Goal: Information Seeking & Learning: Learn about a topic

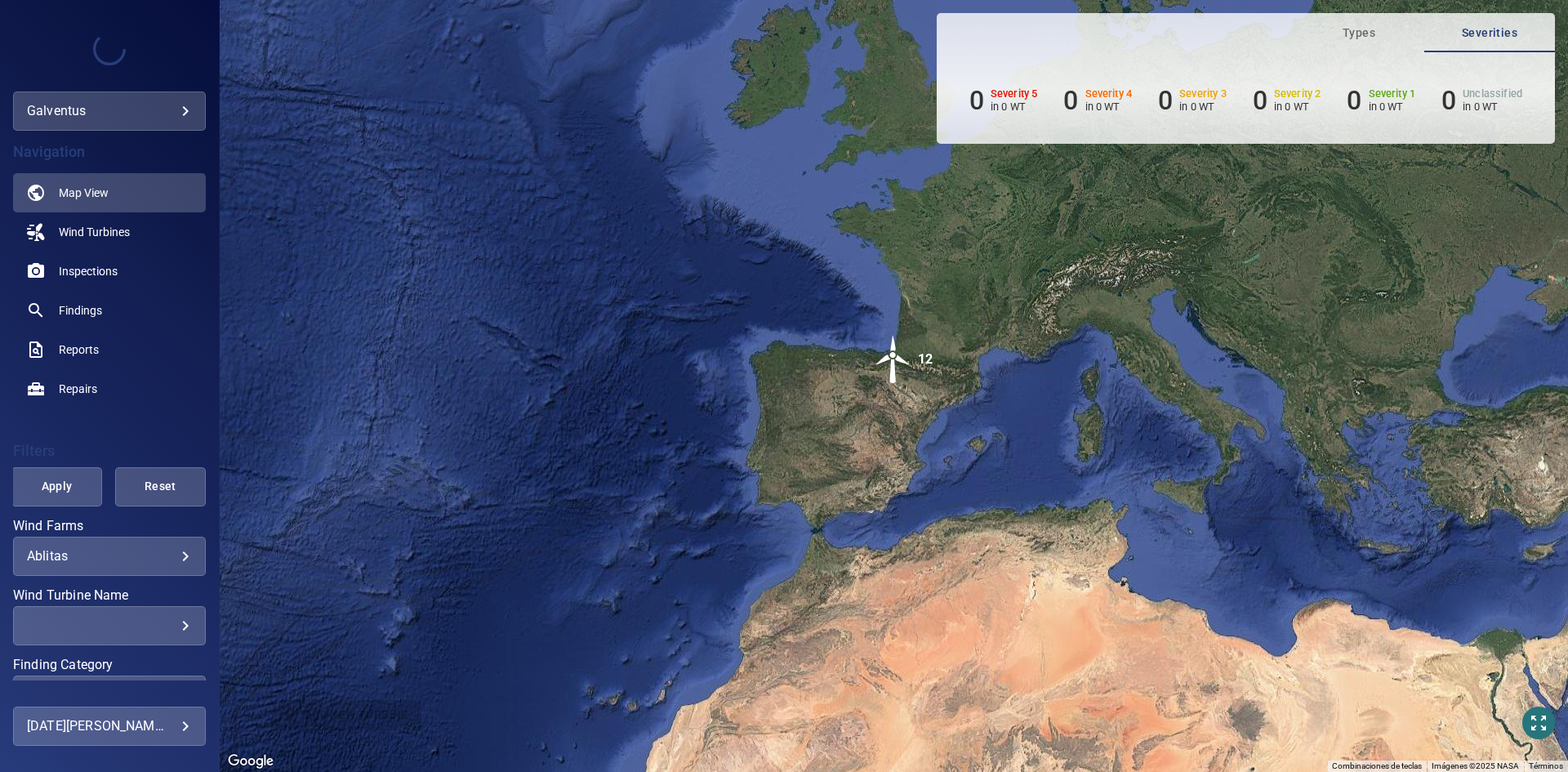
click at [117, 570] on div "Ablitas ******* ​" at bounding box center [109, 555] width 192 height 39
click at [93, 275] on span "Inspections" at bounding box center [88, 271] width 59 height 17
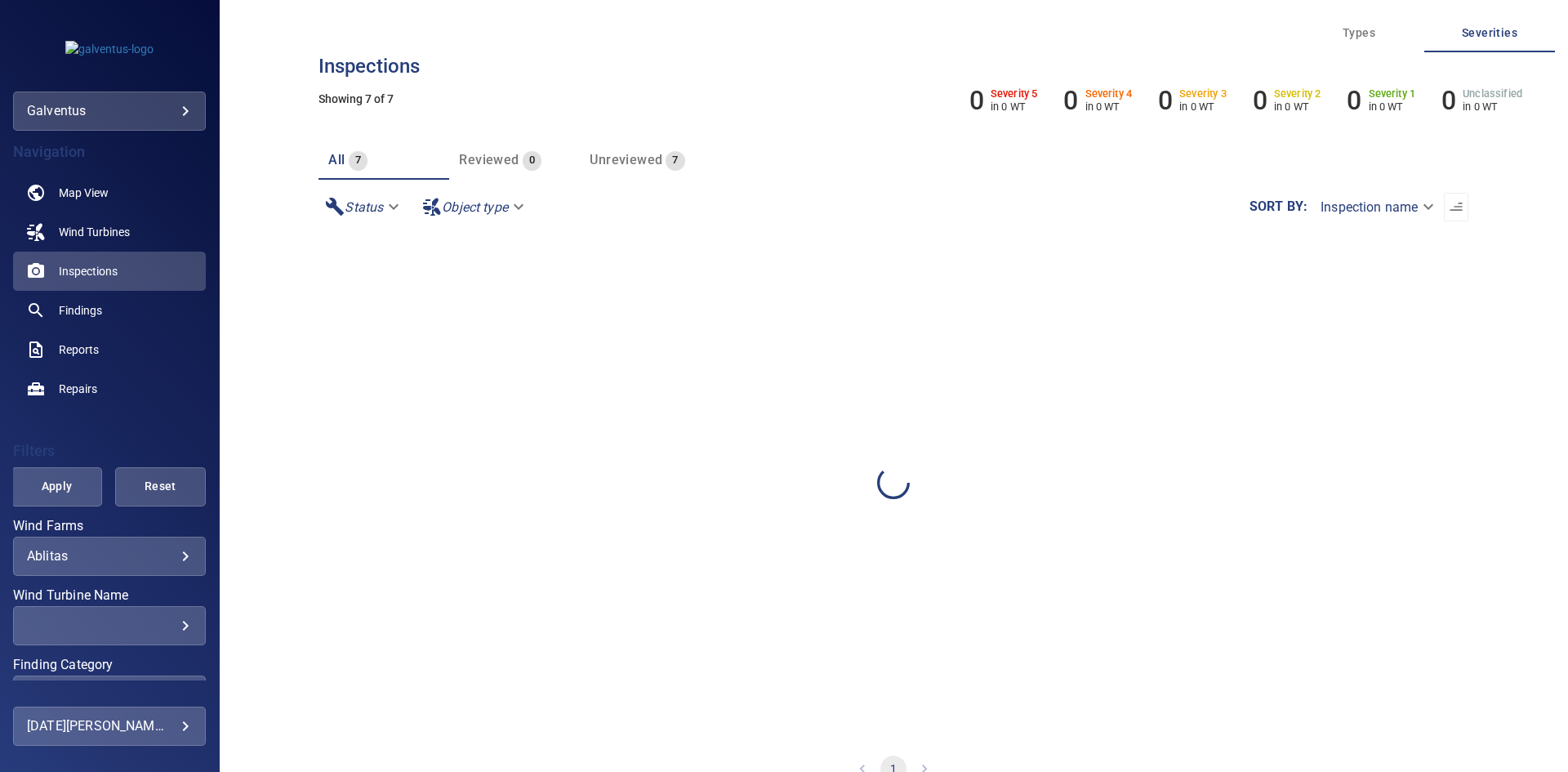
click at [123, 570] on div "Ablitas ******* ​" at bounding box center [109, 555] width 192 height 39
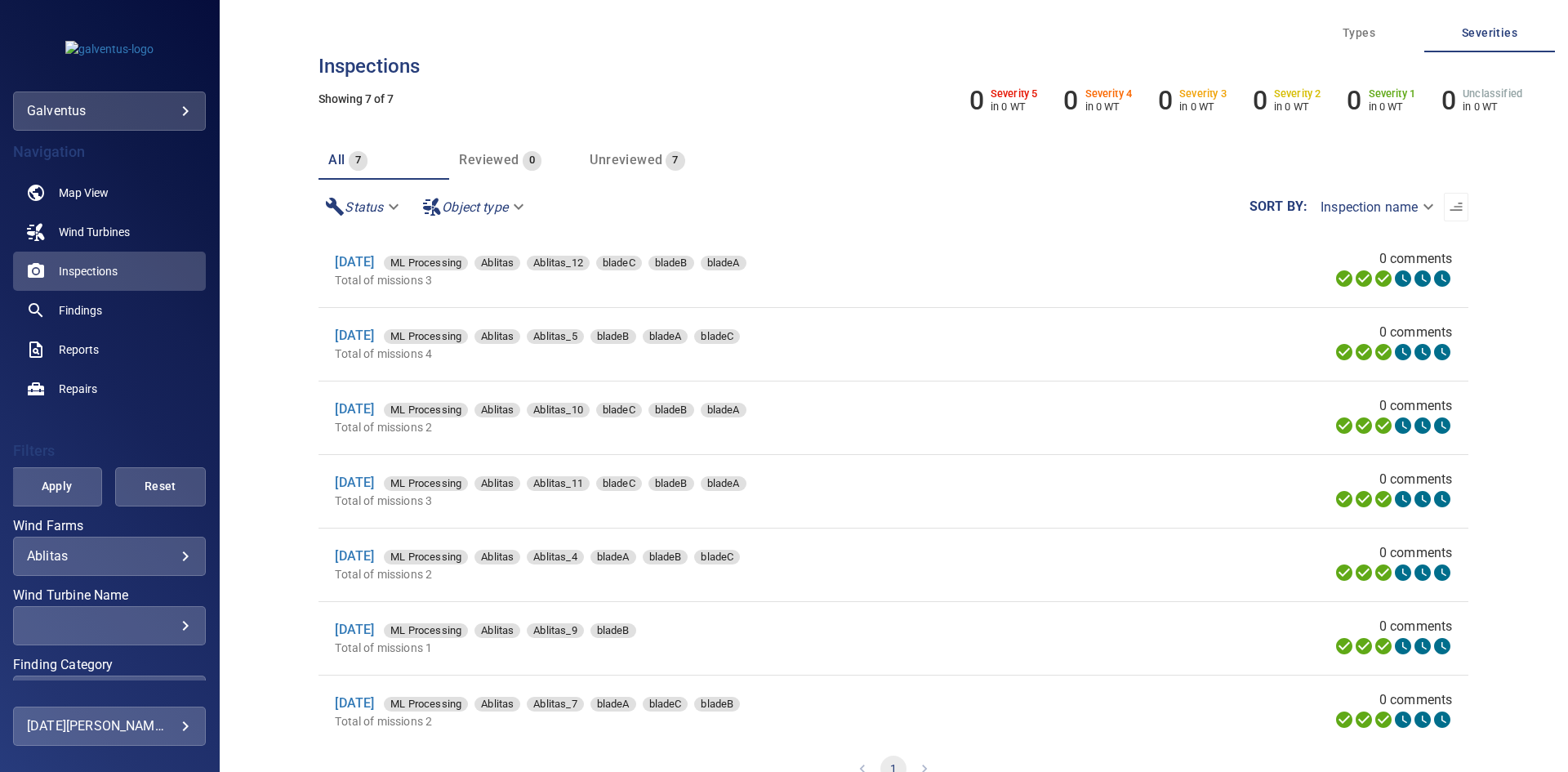
click at [161, 558] on body "**********" at bounding box center [784, 386] width 1568 height 772
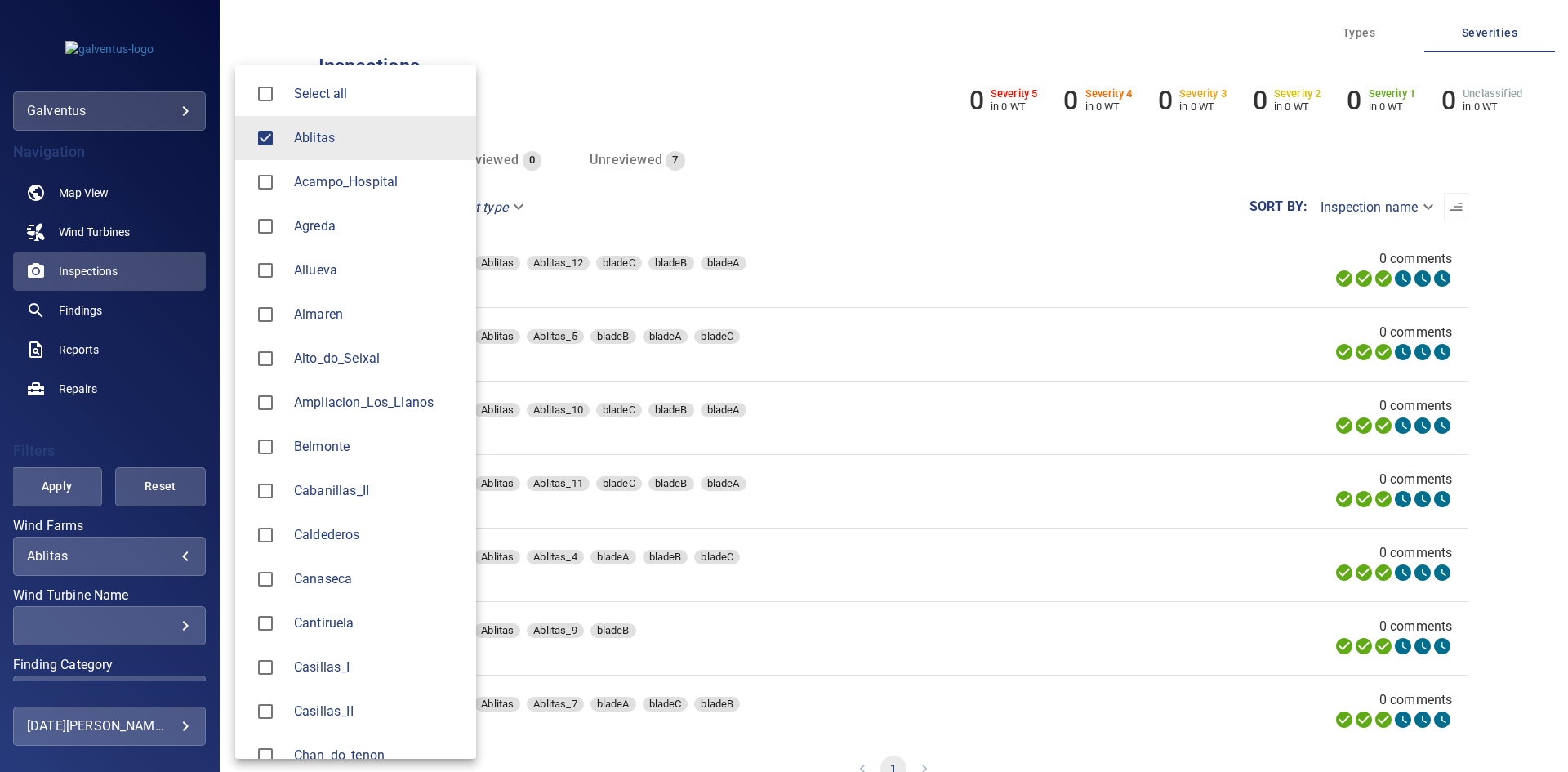
click at [291, 143] on div at bounding box center [271, 137] width 46 height 34
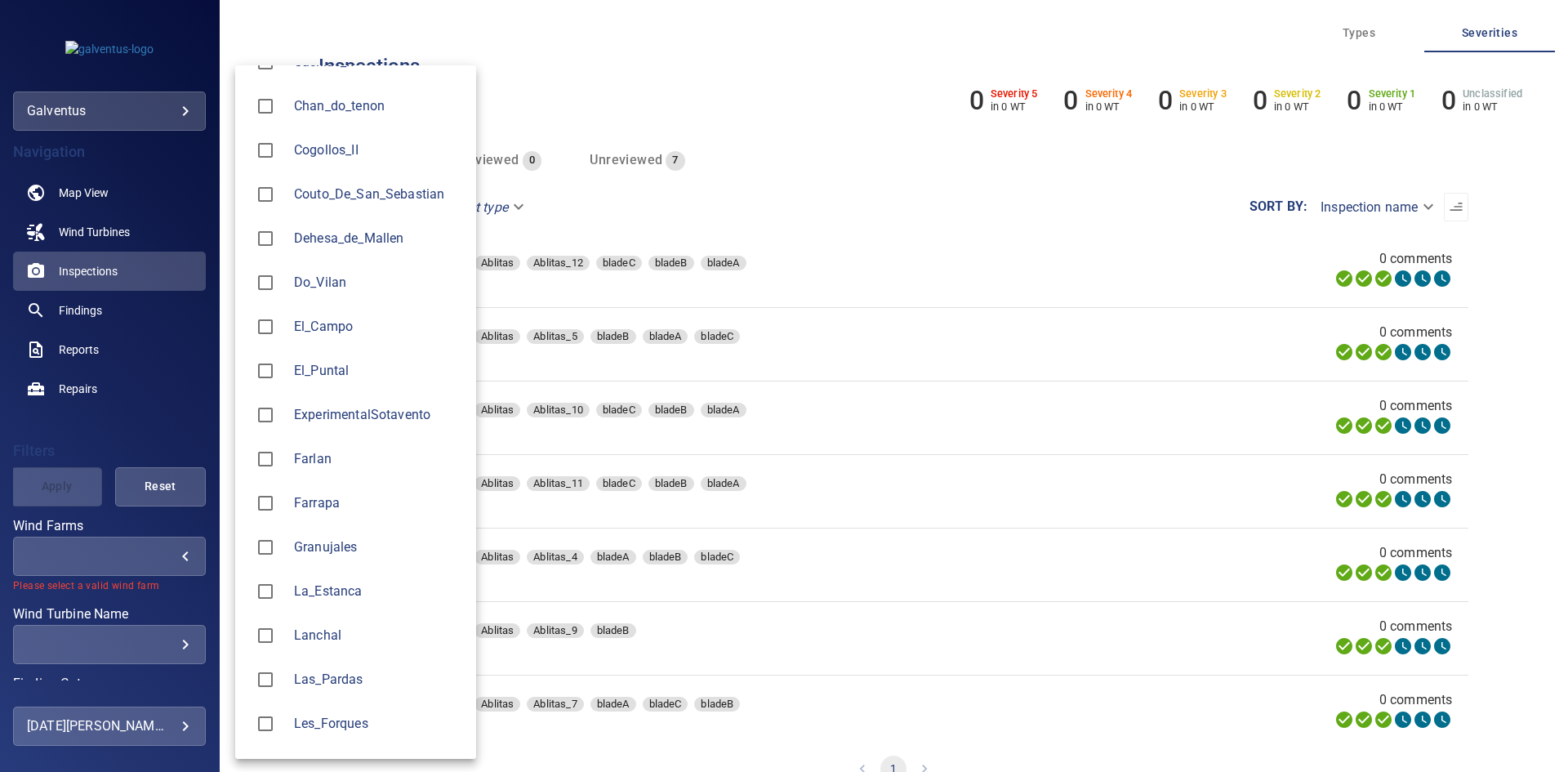
scroll to position [654, 0]
click at [325, 456] on span "Farlan" at bounding box center [378, 455] width 169 height 20
type input "******"
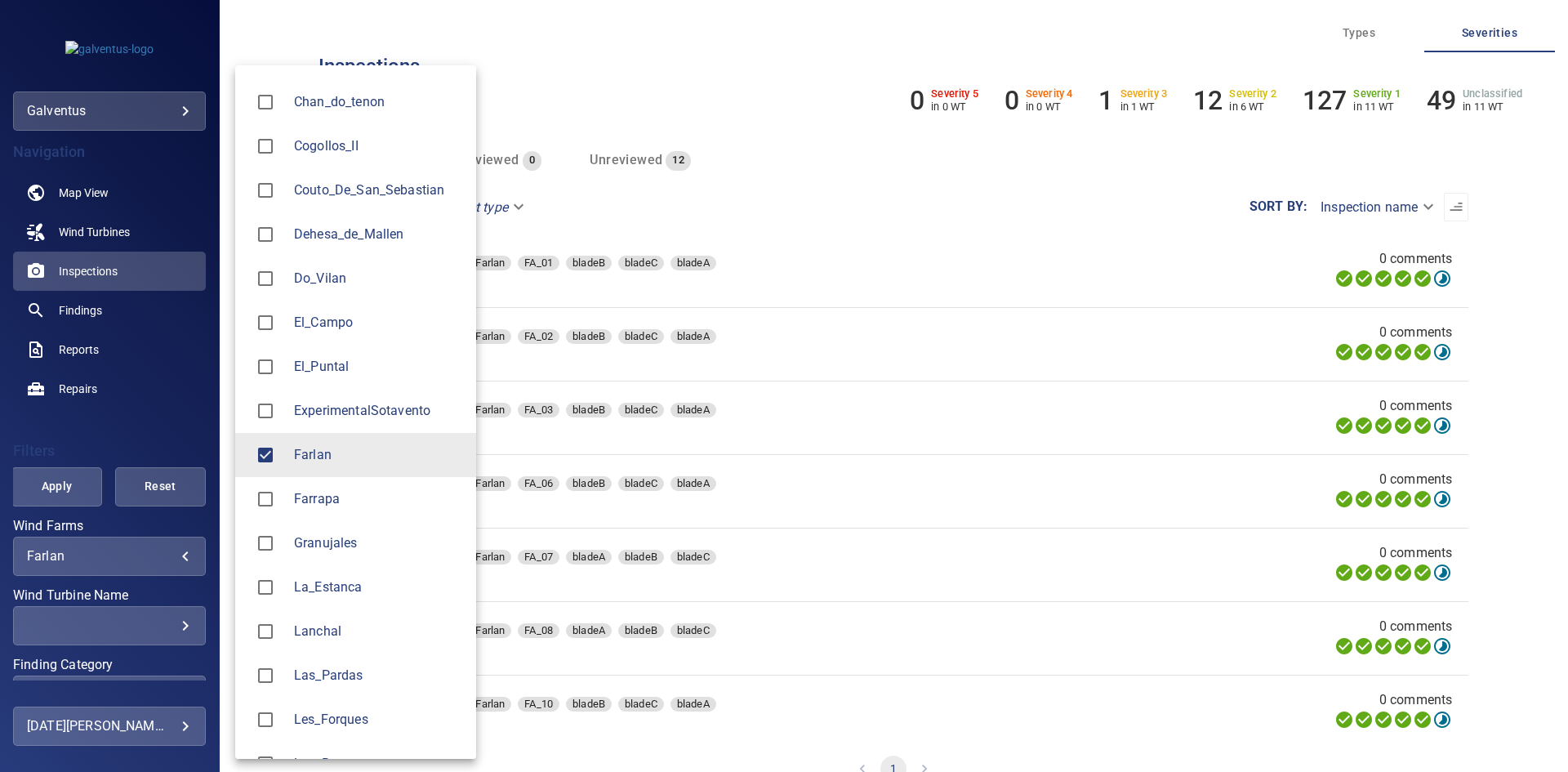
click at [180, 625] on div at bounding box center [784, 386] width 1568 height 772
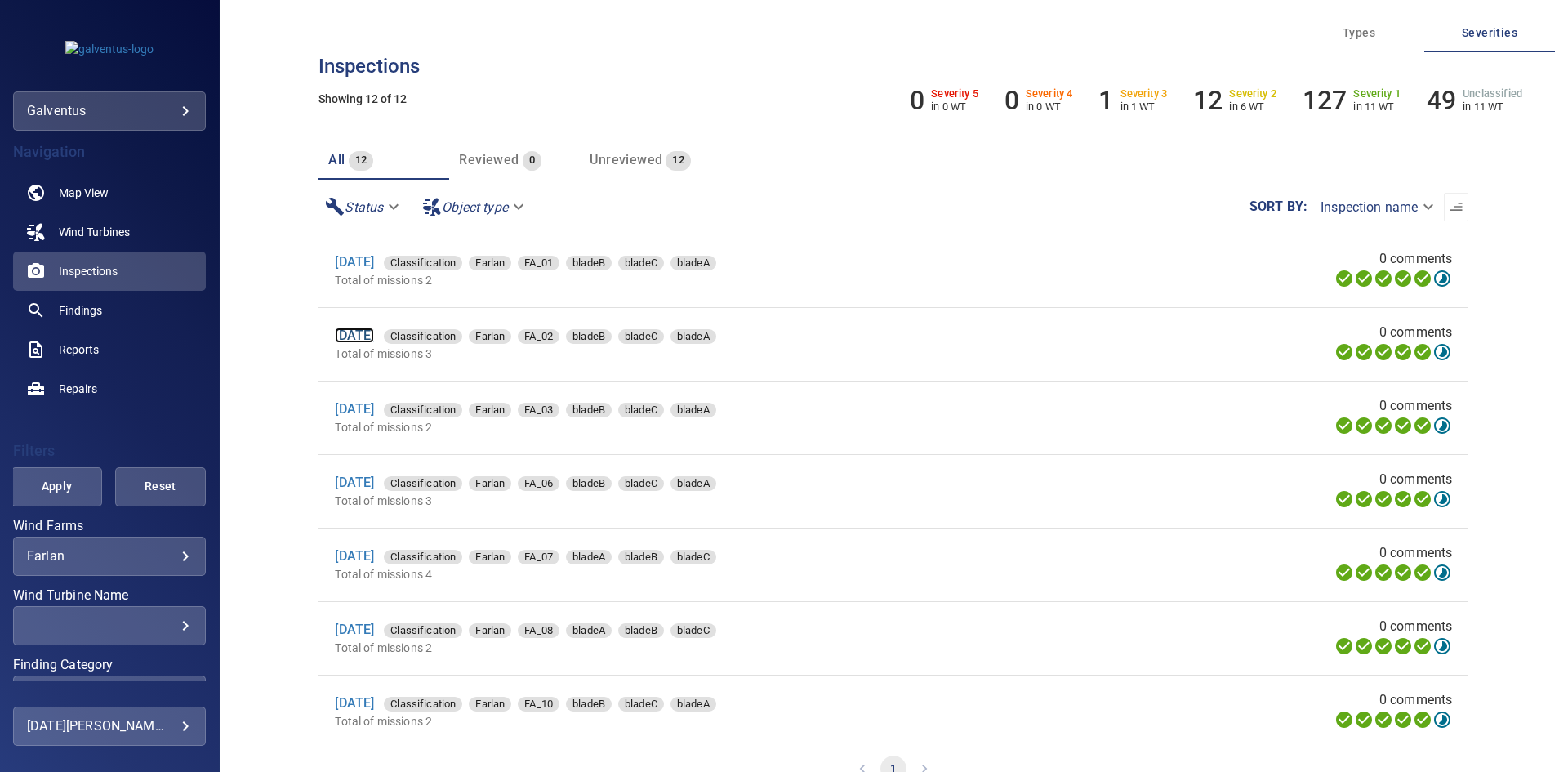
click at [374, 338] on link "[DATE]" at bounding box center [354, 335] width 39 height 16
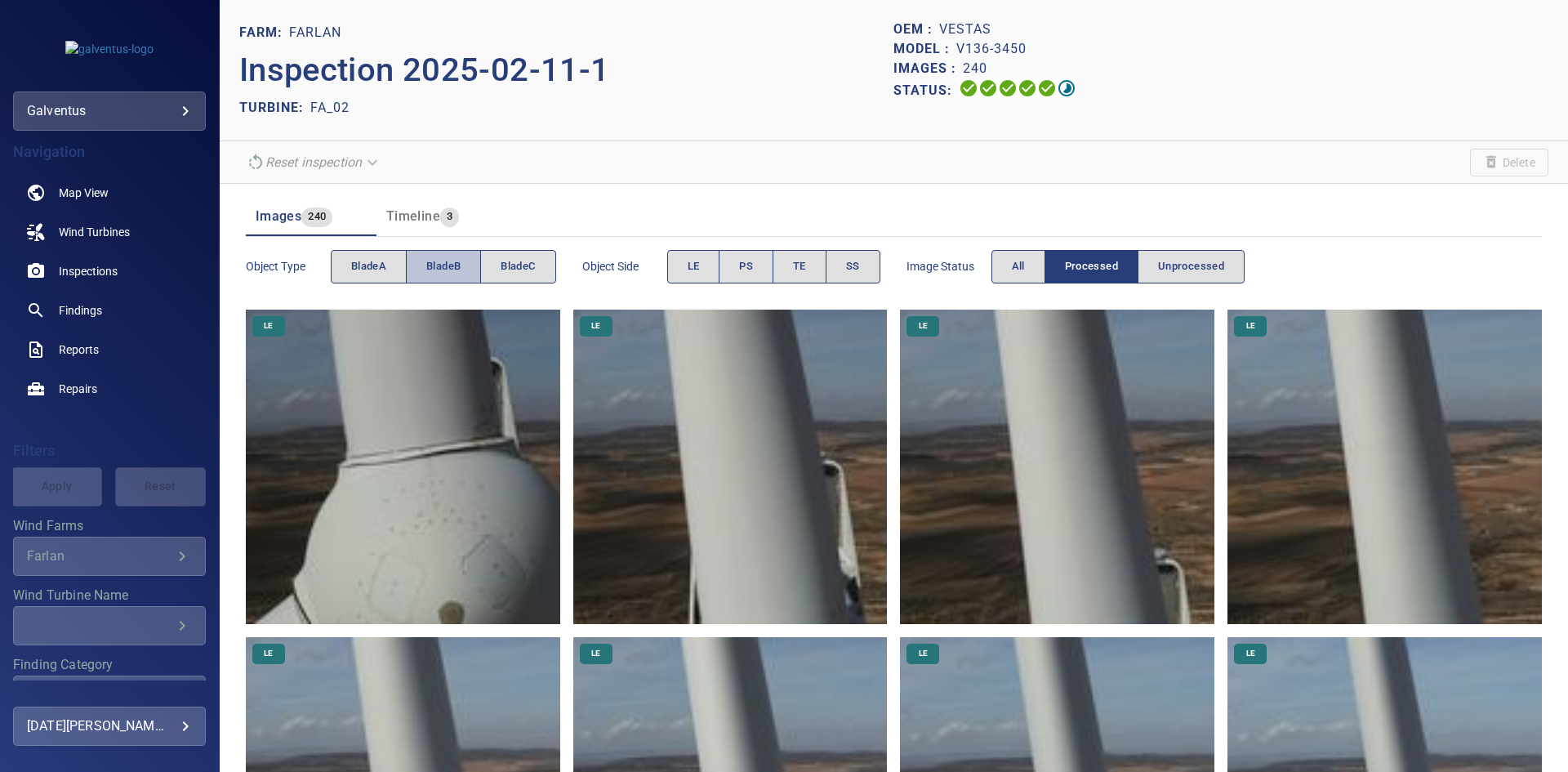
click at [453, 267] on span "bladeB" at bounding box center [443, 266] width 34 height 19
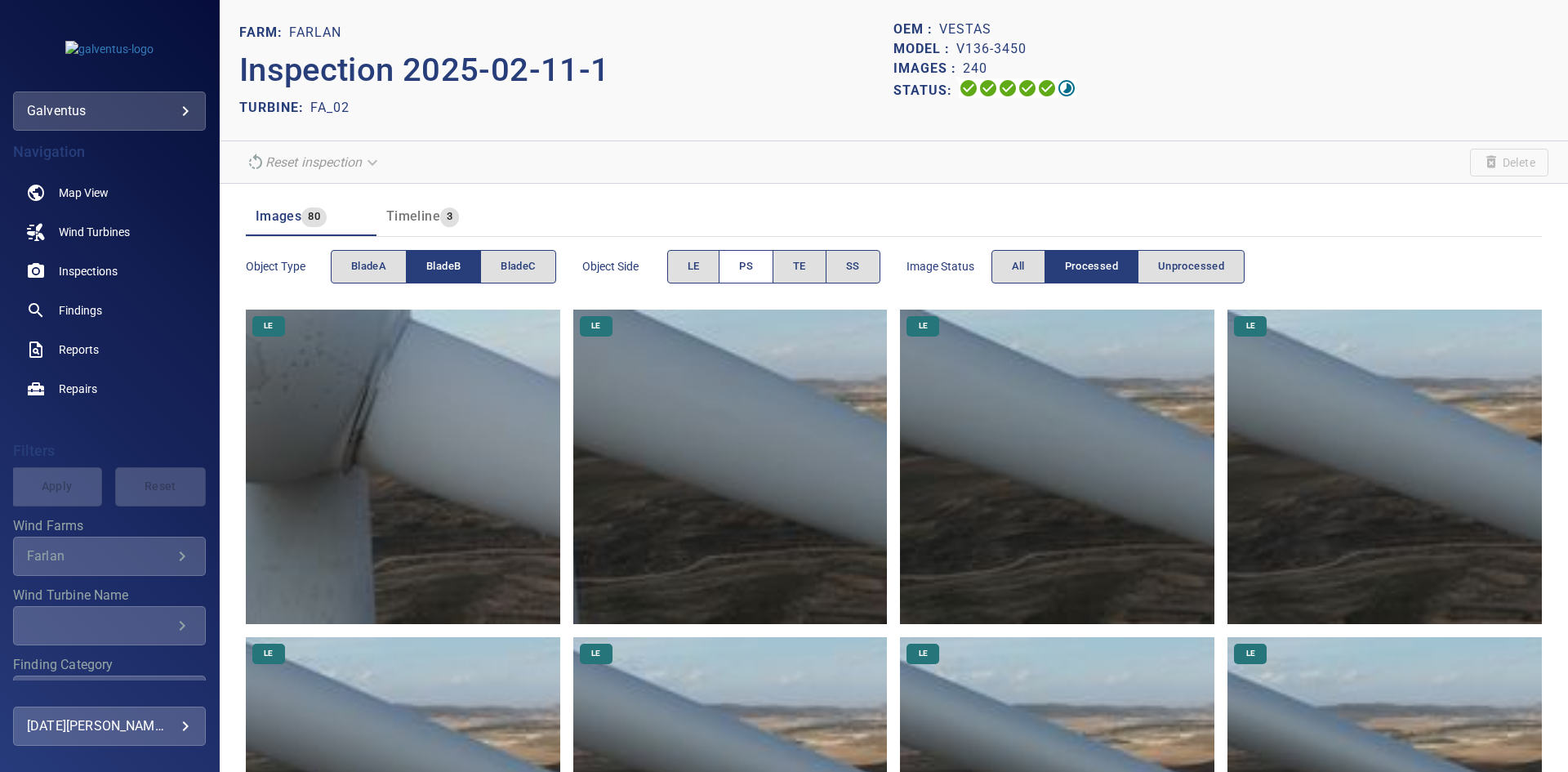
click at [746, 261] on span "PS" at bounding box center [746, 266] width 14 height 19
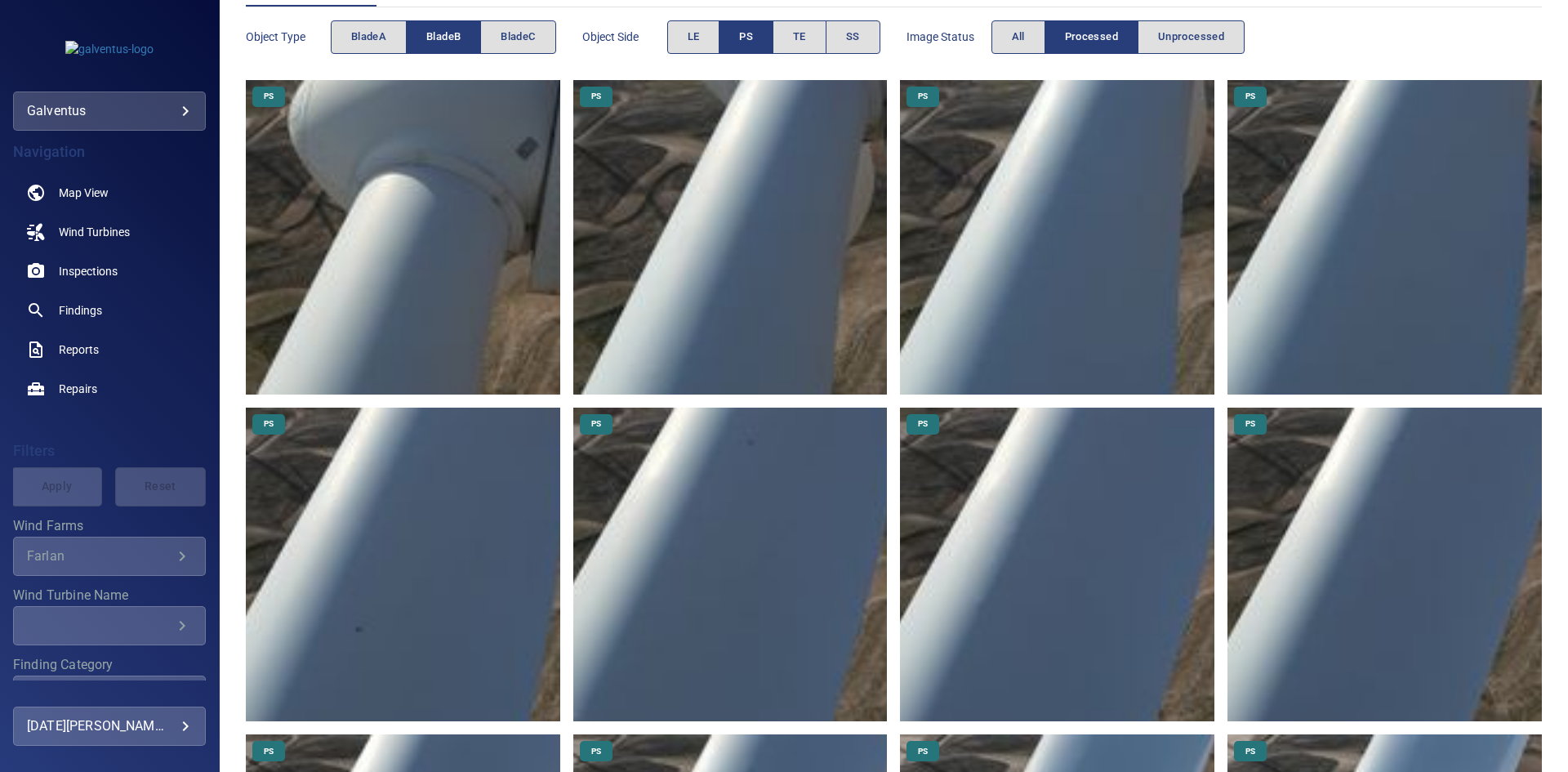
scroll to position [245, 0]
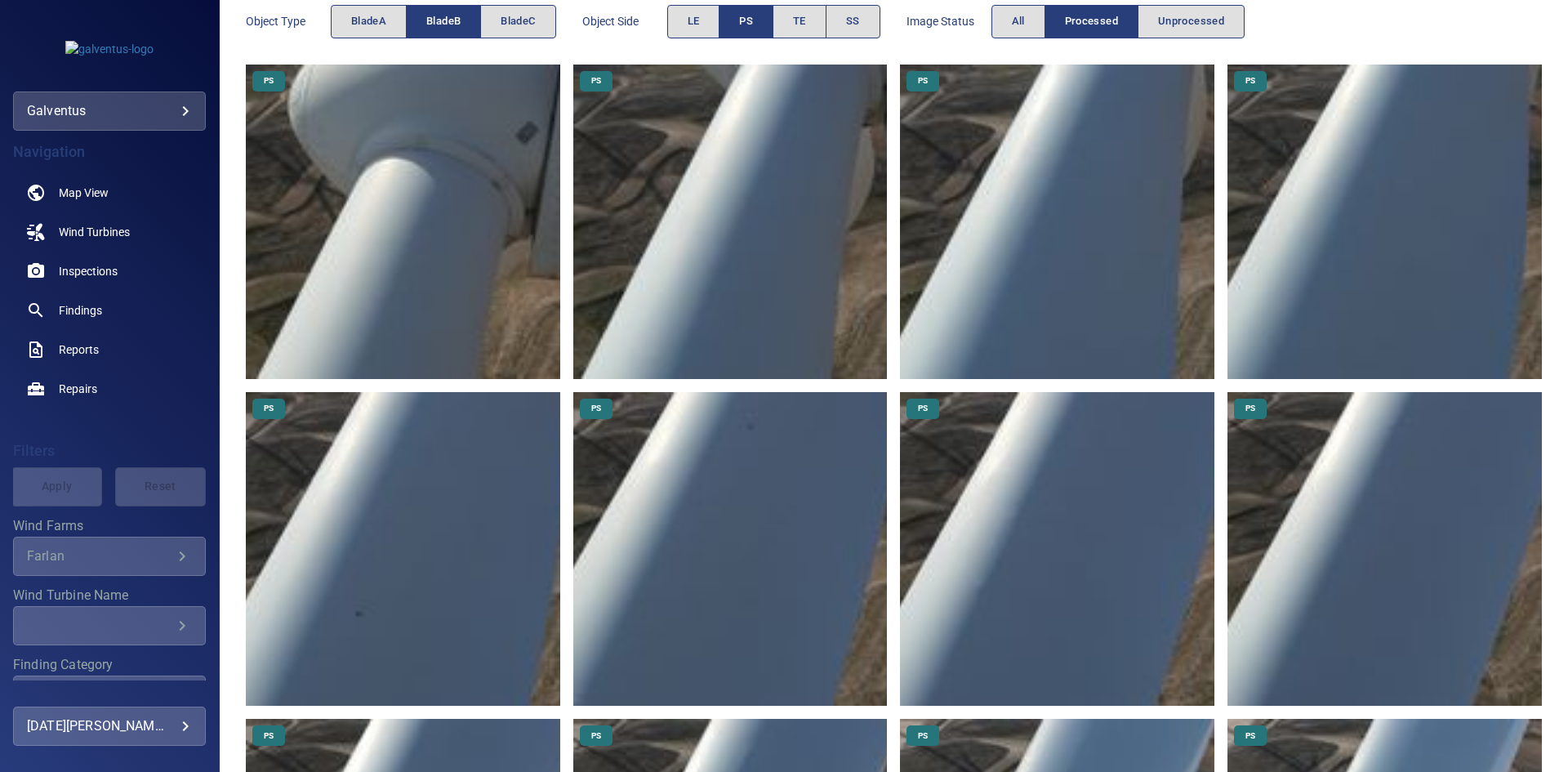
click at [376, 603] on img at bounding box center [403, 550] width 315 height 315
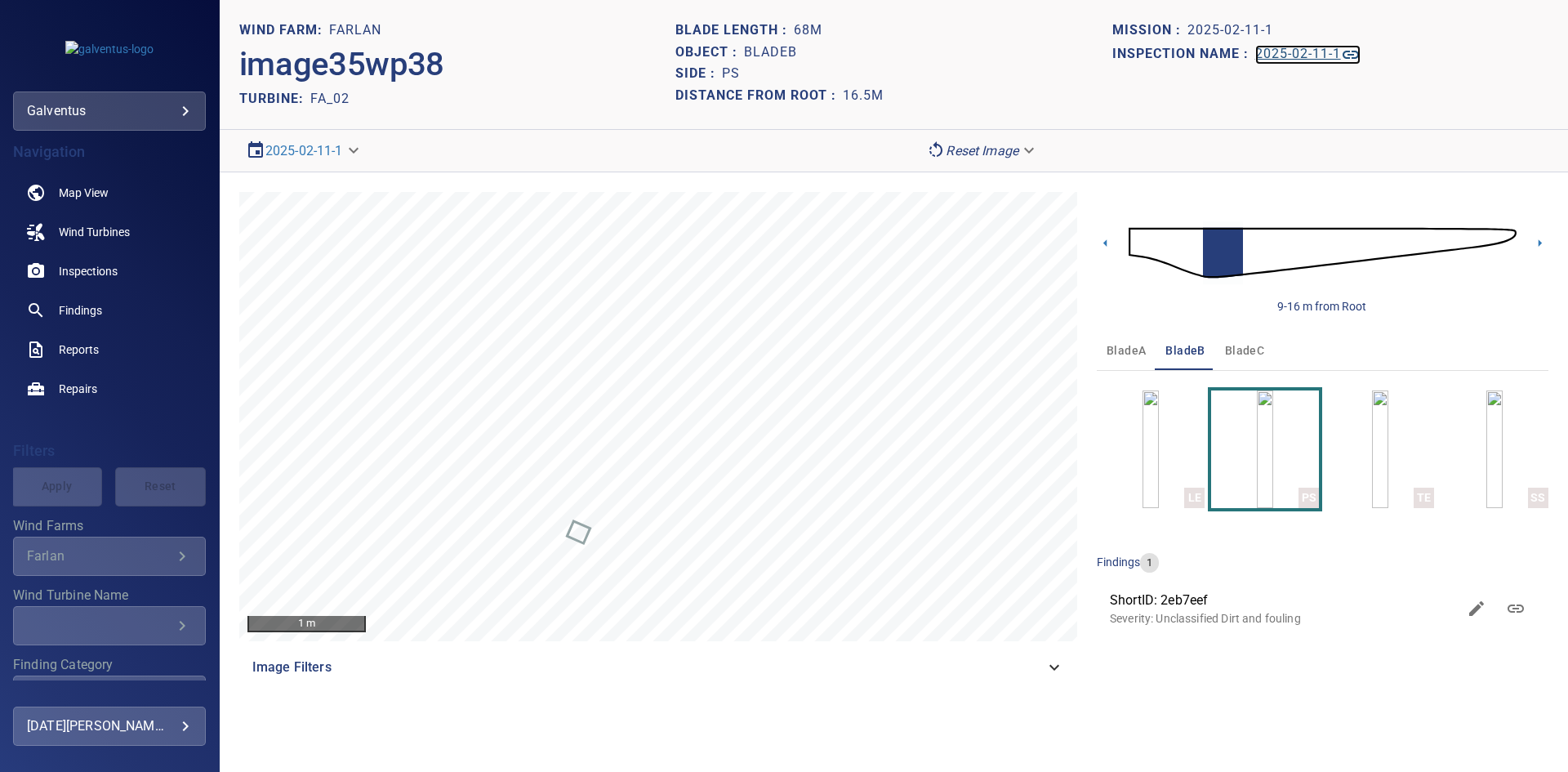
click at [1303, 55] on h1 "2025-02-11-1" at bounding box center [1297, 54] width 86 height 16
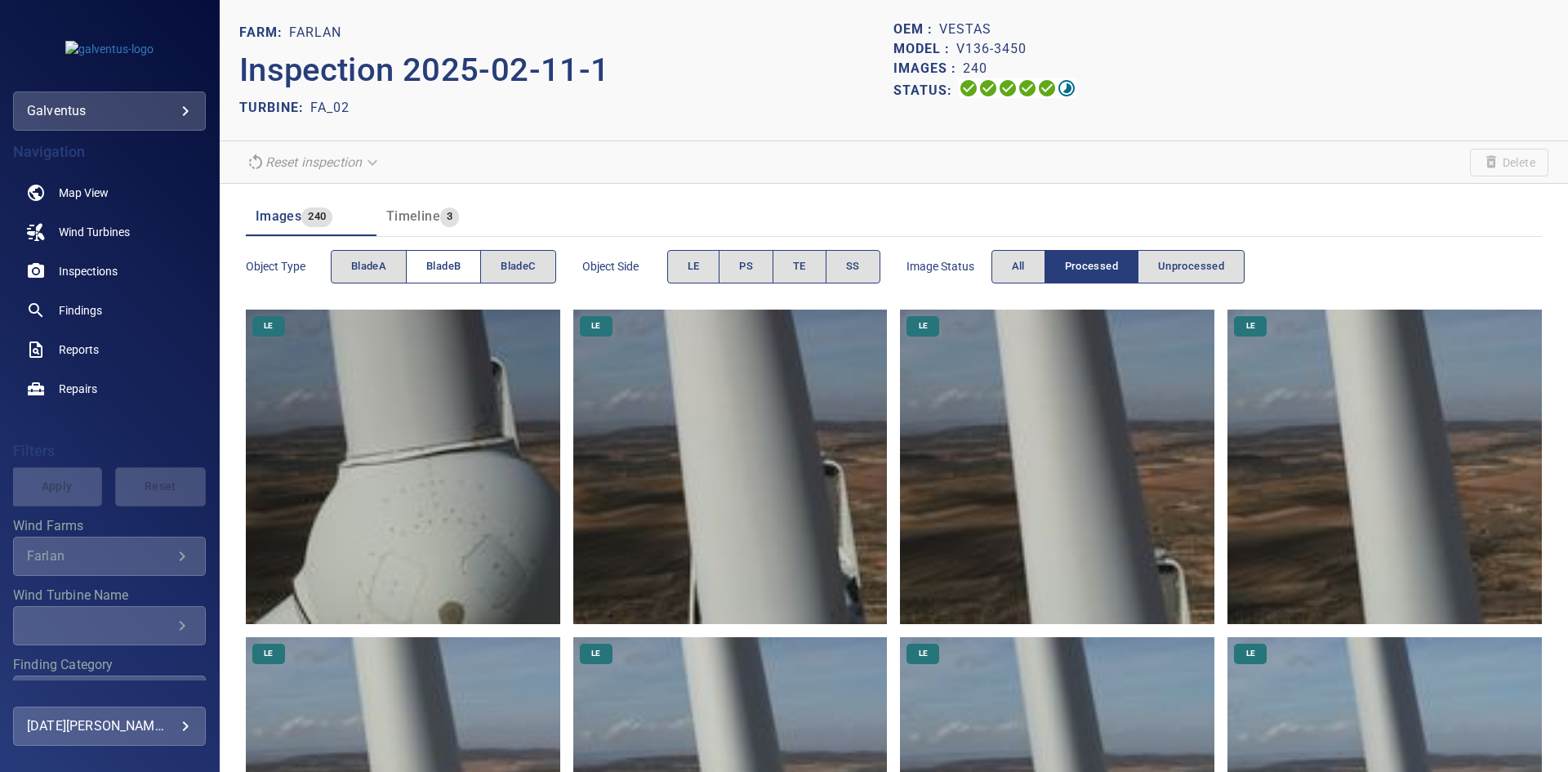
click at [433, 271] on span "bladeB" at bounding box center [443, 266] width 34 height 19
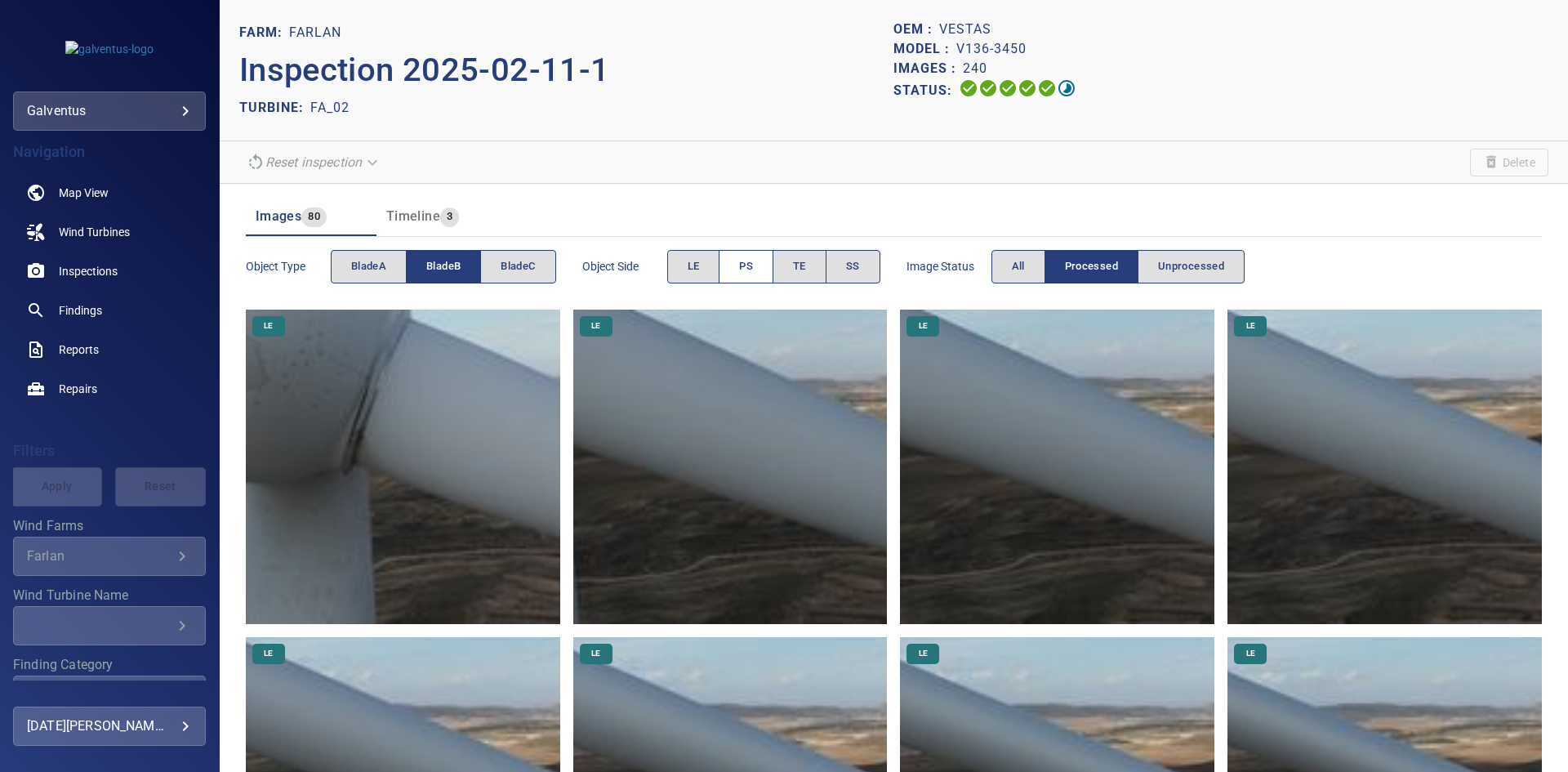
click at [760, 261] on button "PS" at bounding box center [746, 266] width 55 height 33
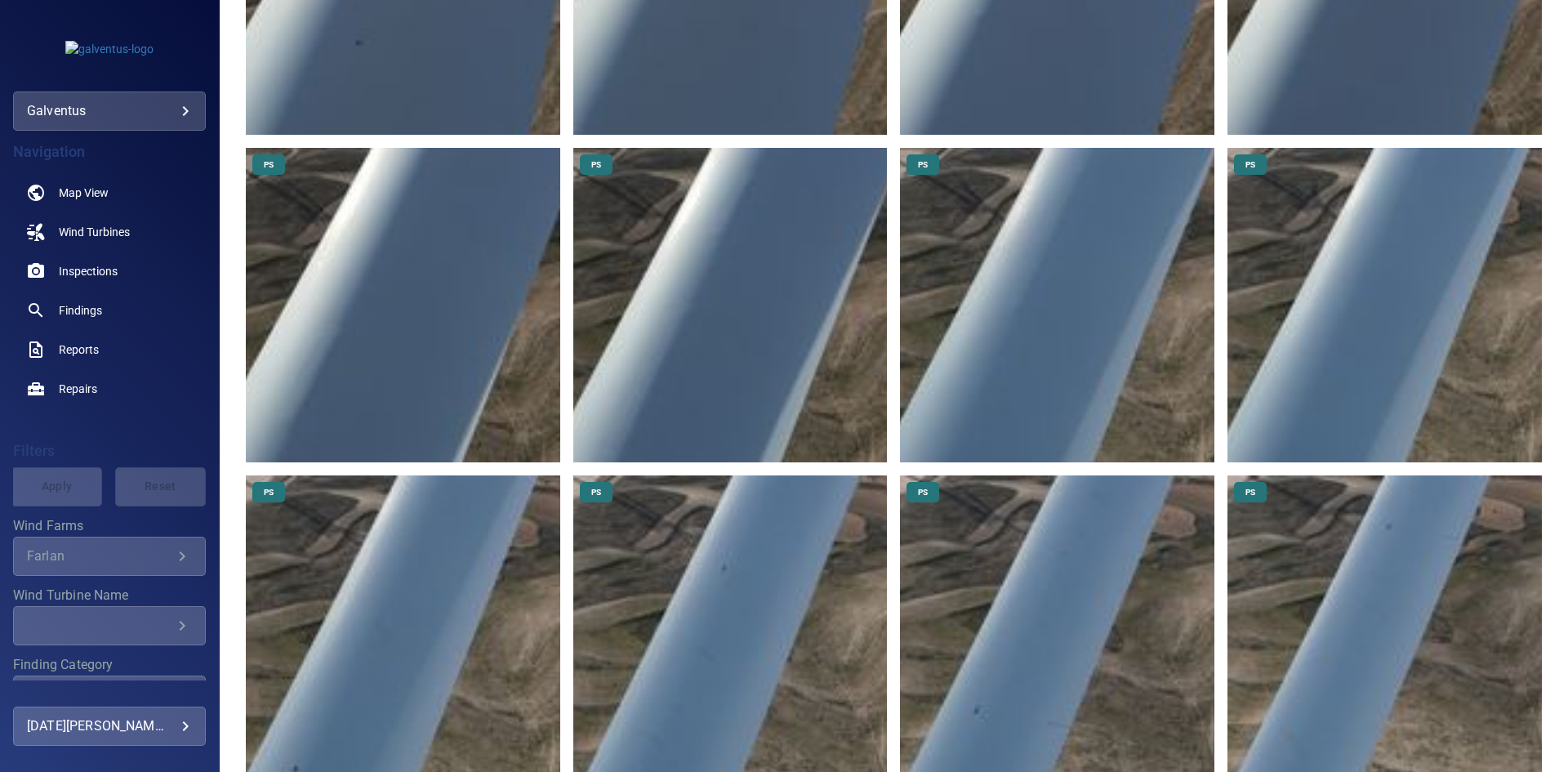
scroll to position [817, 0]
click at [720, 636] on img at bounding box center [730, 632] width 315 height 315
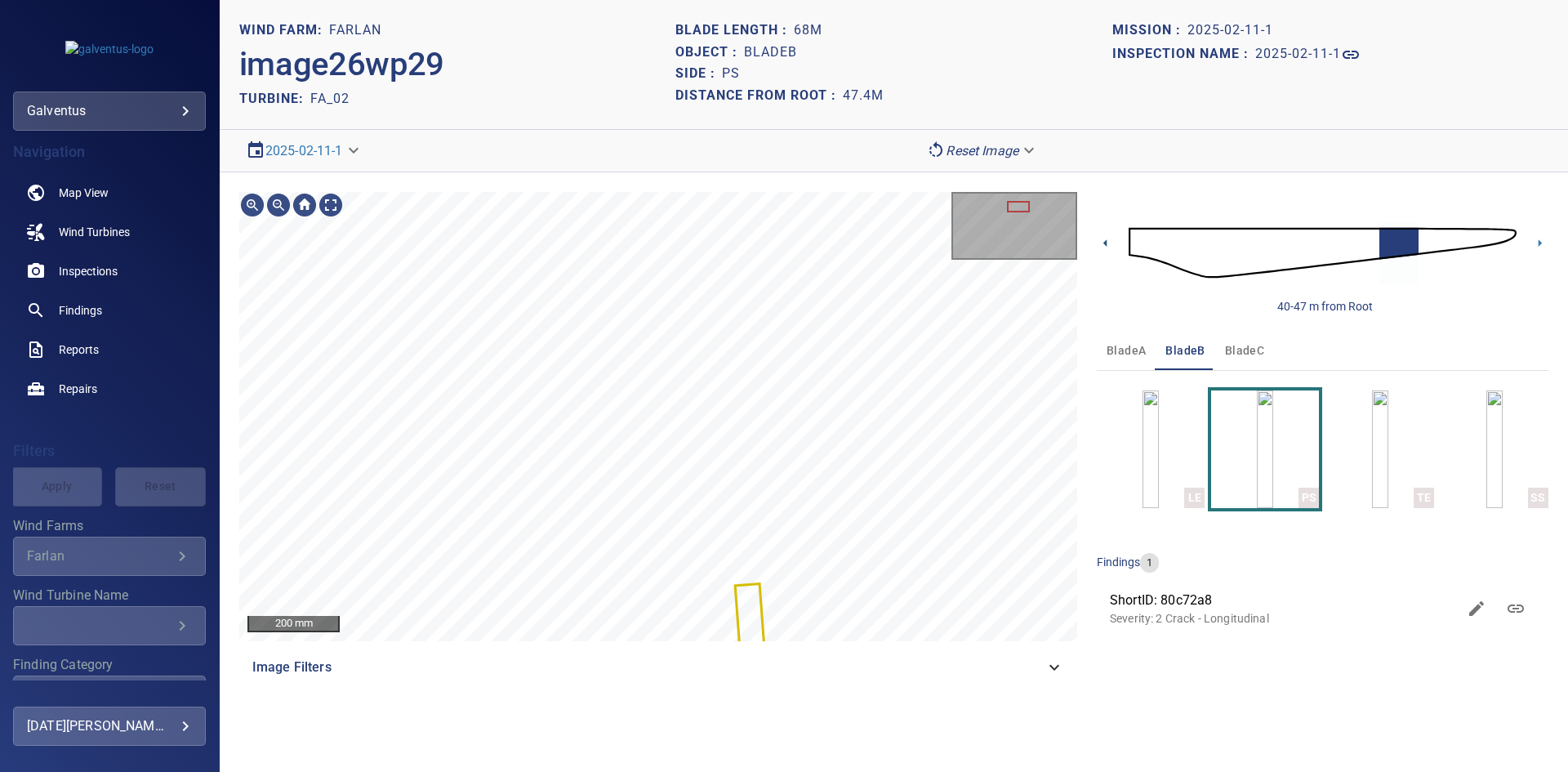
click at [1108, 247] on icon at bounding box center [1105, 242] width 17 height 17
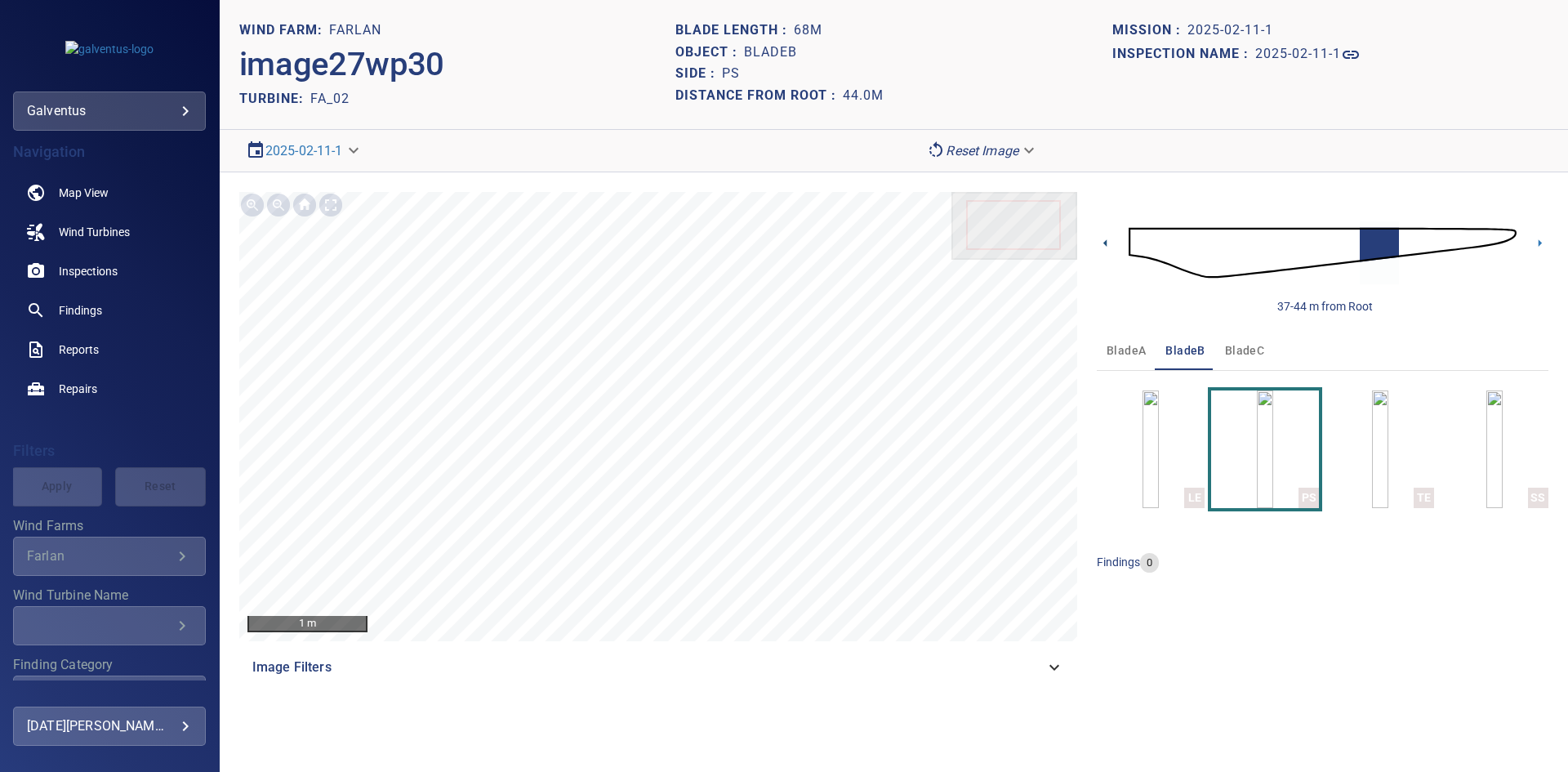
click at [1108, 247] on icon at bounding box center [1105, 242] width 17 height 17
click at [1536, 240] on icon at bounding box center [1540, 242] width 17 height 17
click at [436, 771] on html "**********" at bounding box center [784, 386] width 1568 height 772
click at [1217, 342] on button "bladeC" at bounding box center [1244, 350] width 59 height 39
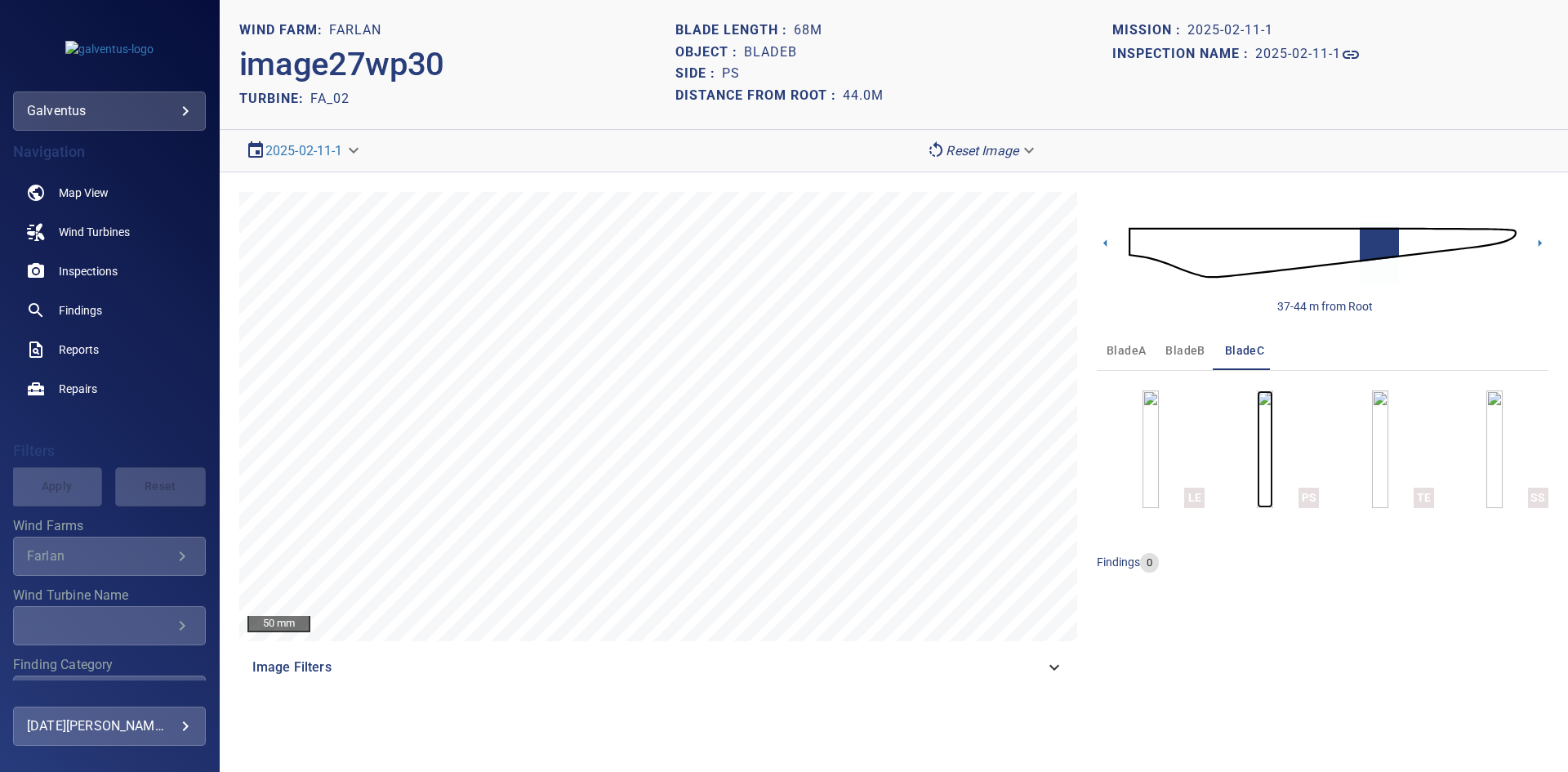
click at [1273, 438] on img "button" at bounding box center [1265, 449] width 17 height 117
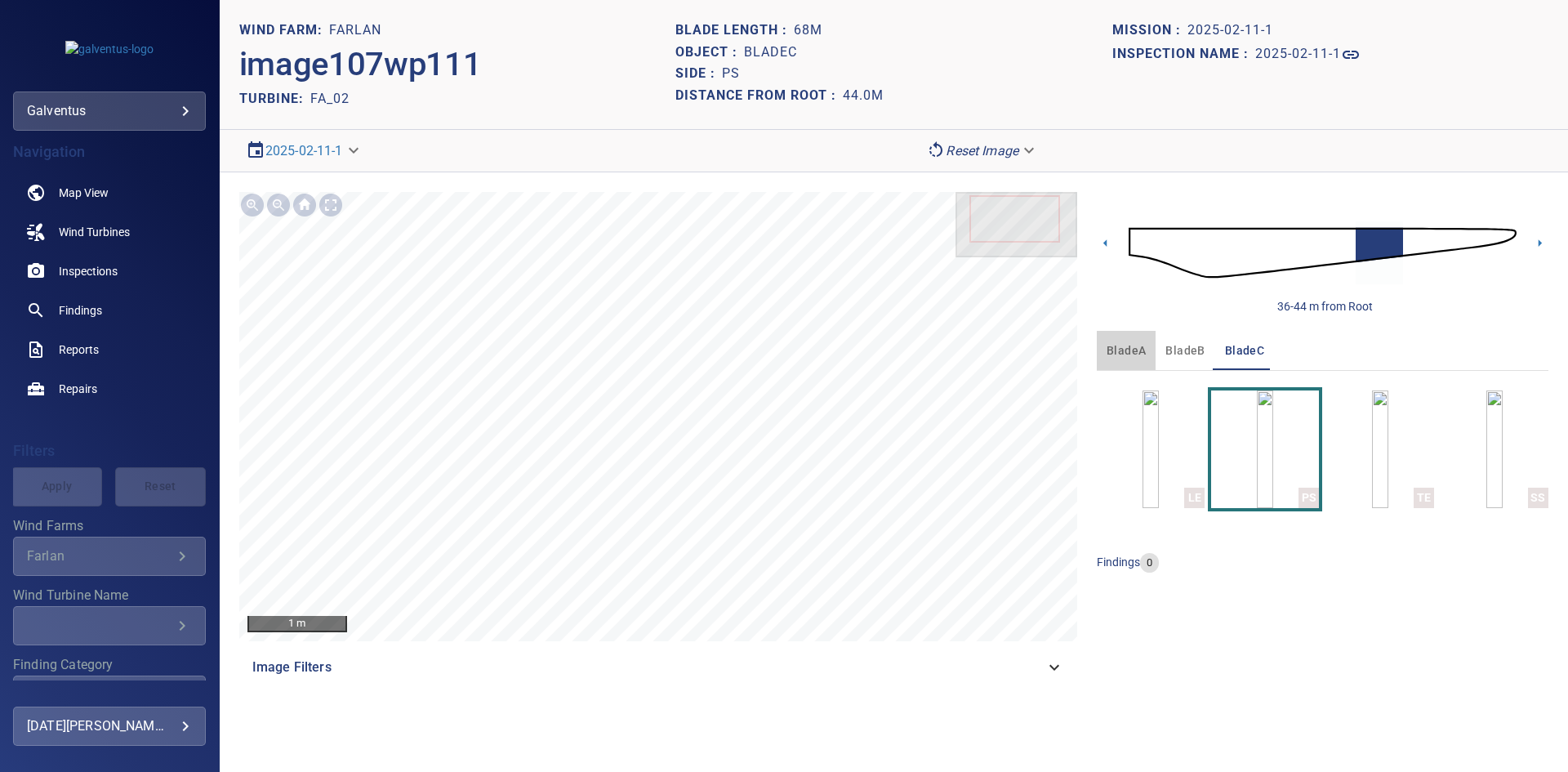
drag, startPoint x: 1117, startPoint y: 356, endPoint x: 1133, endPoint y: 368, distance: 20.0
click at [1116, 357] on span "bladeA" at bounding box center [1126, 351] width 39 height 21
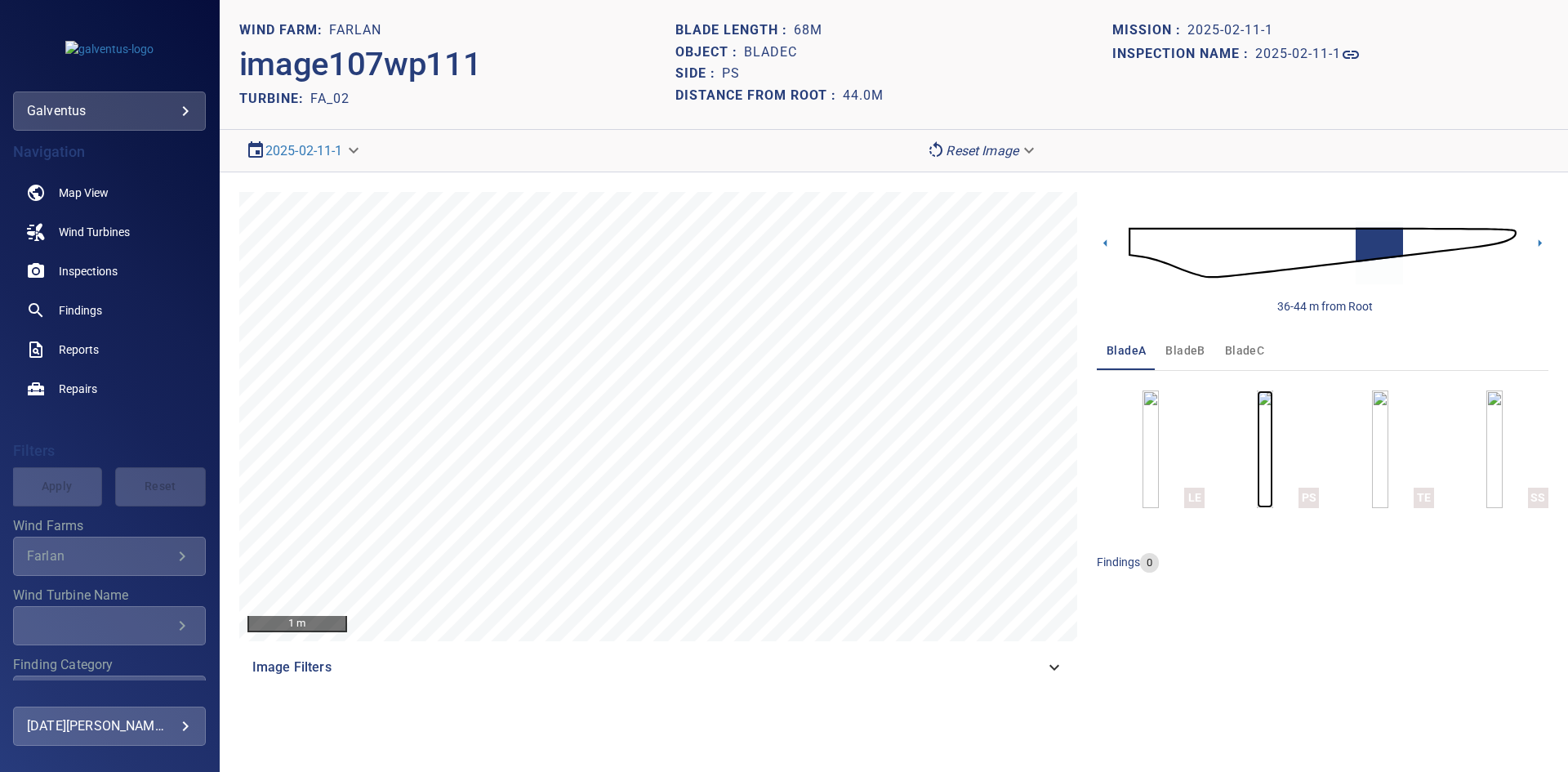
click at [1265, 471] on img "button" at bounding box center [1265, 449] width 17 height 117
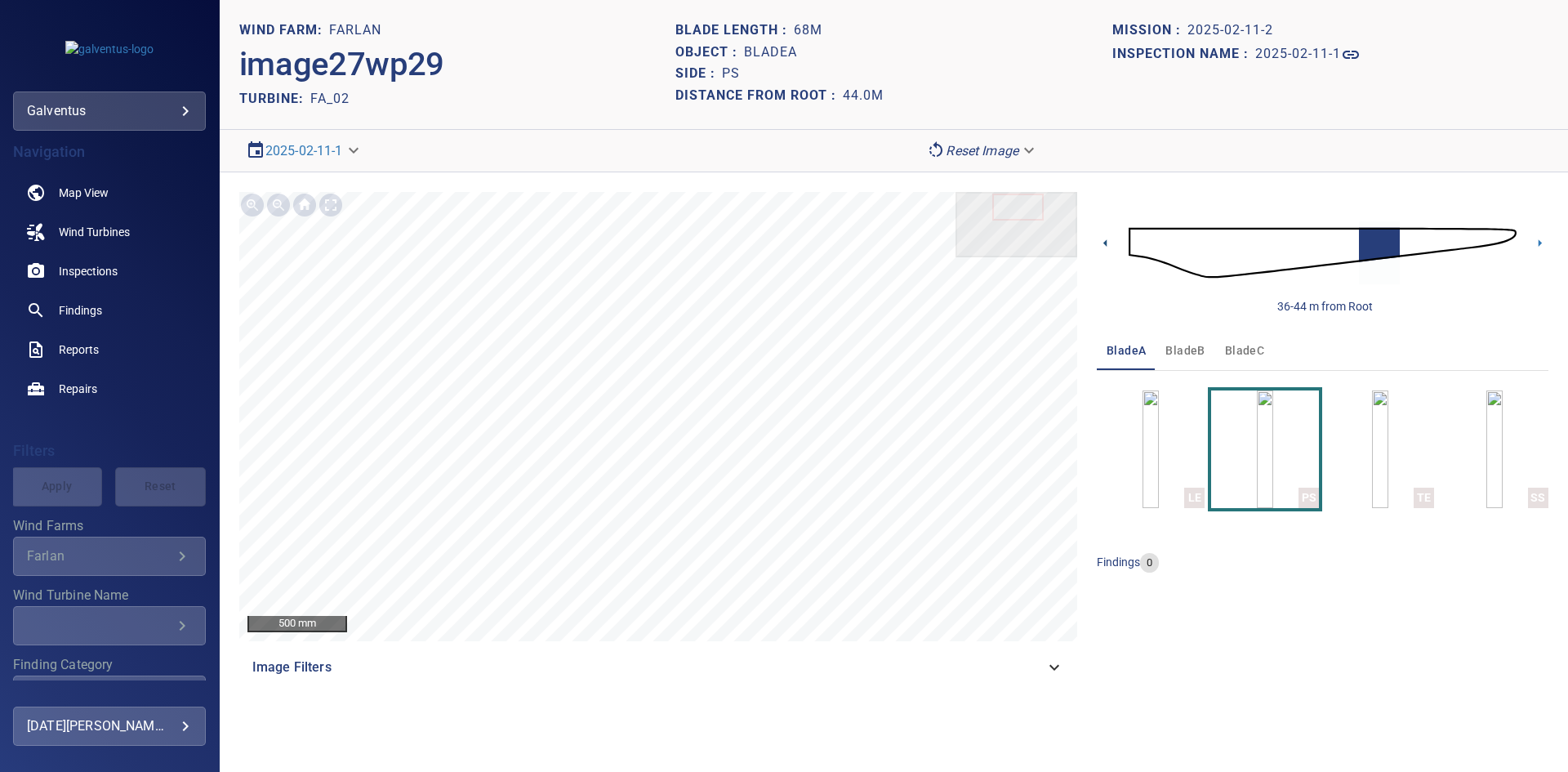
click at [1108, 238] on icon at bounding box center [1105, 242] width 17 height 17
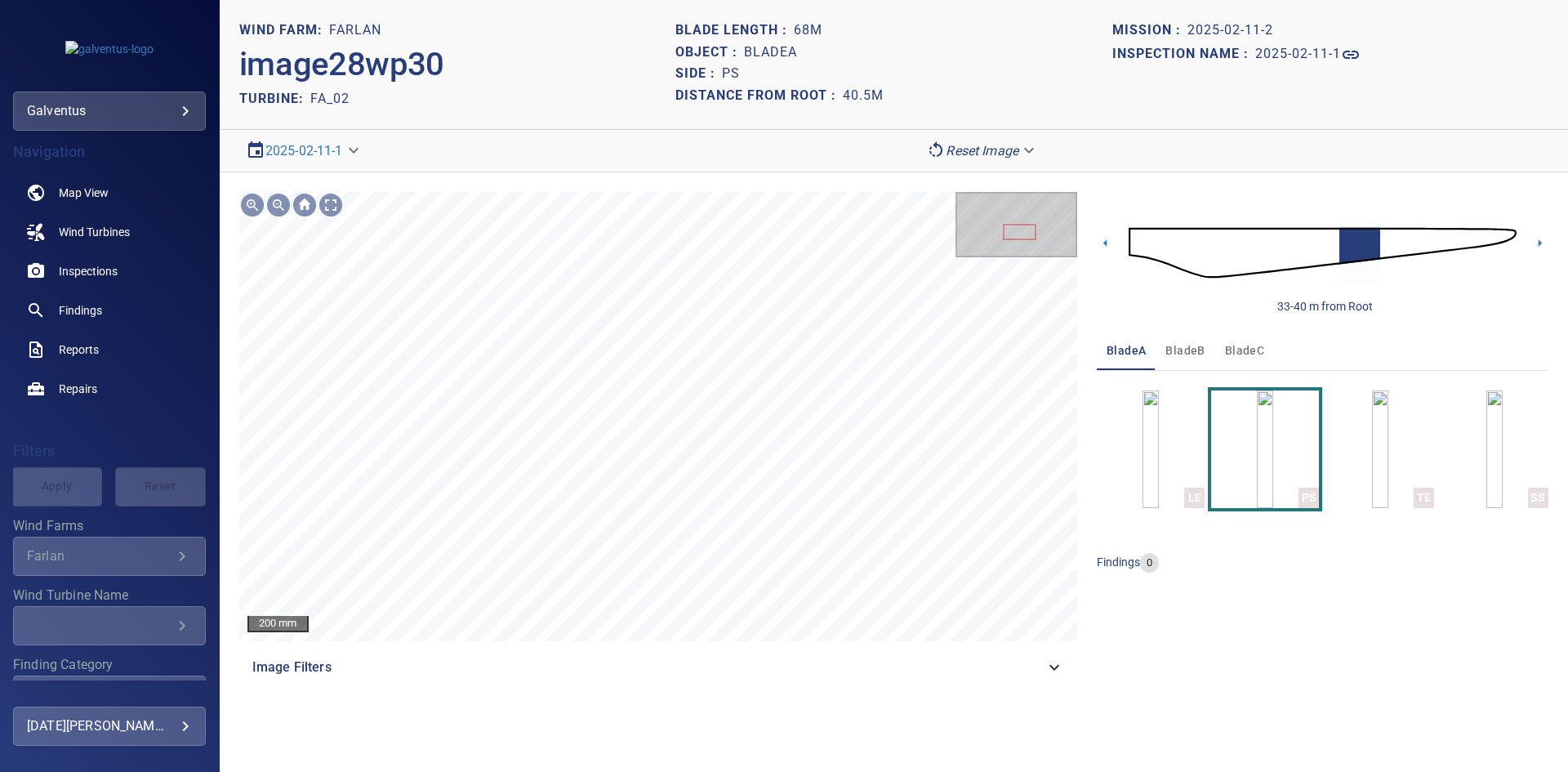
click at [1242, 356] on span "bladeC" at bounding box center [1244, 351] width 39 height 21
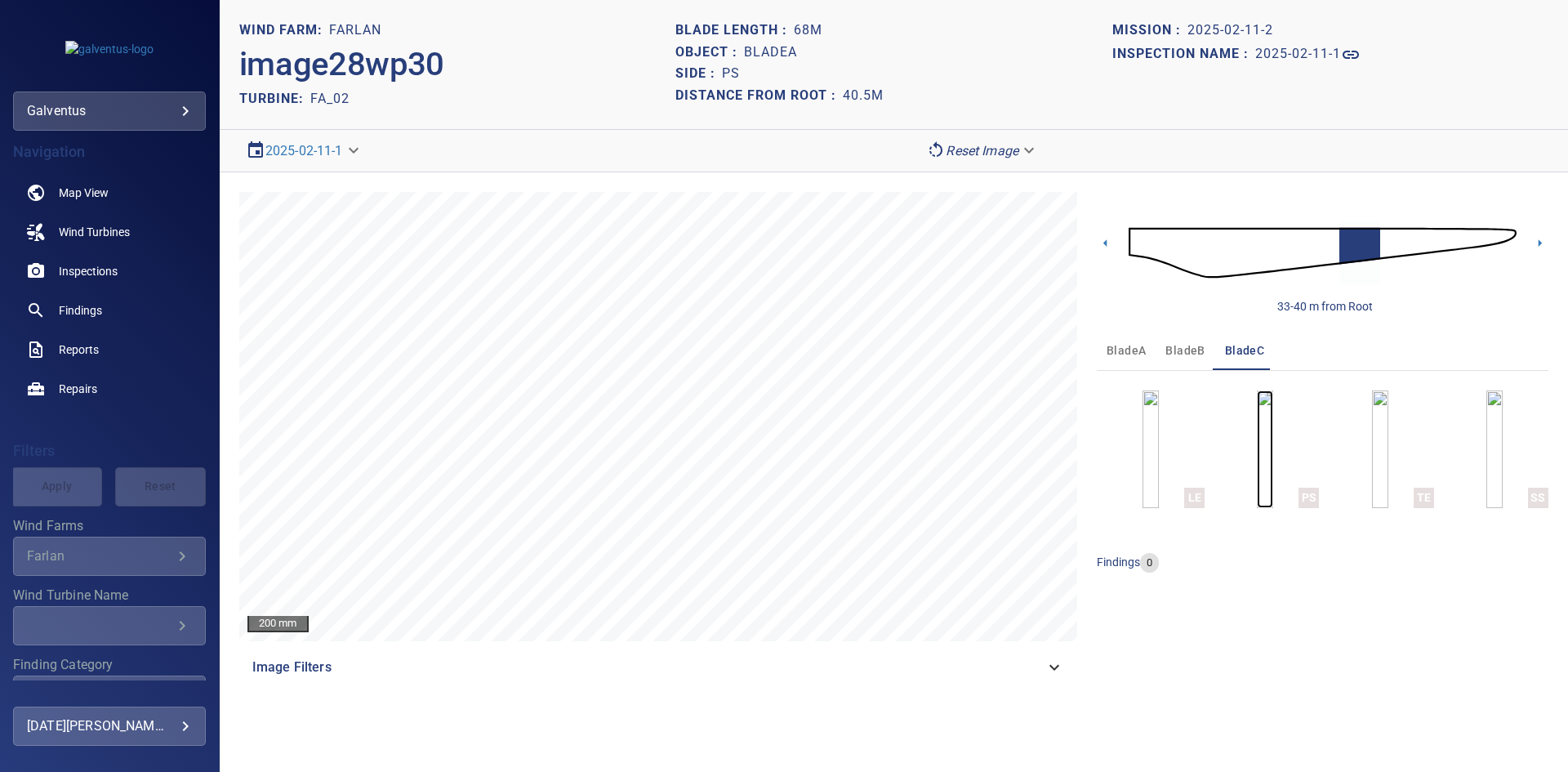
click at [1273, 459] on img "button" at bounding box center [1265, 449] width 17 height 117
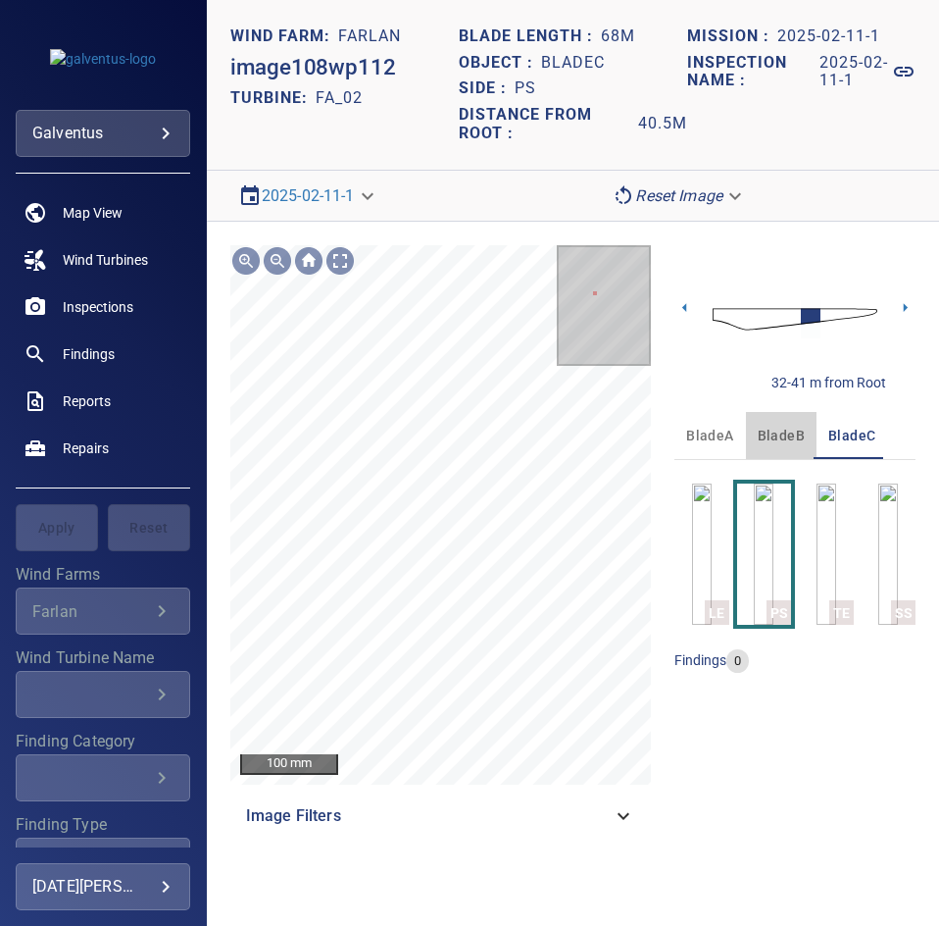
click at [779, 434] on span "bladeB" at bounding box center [781, 436] width 47 height 25
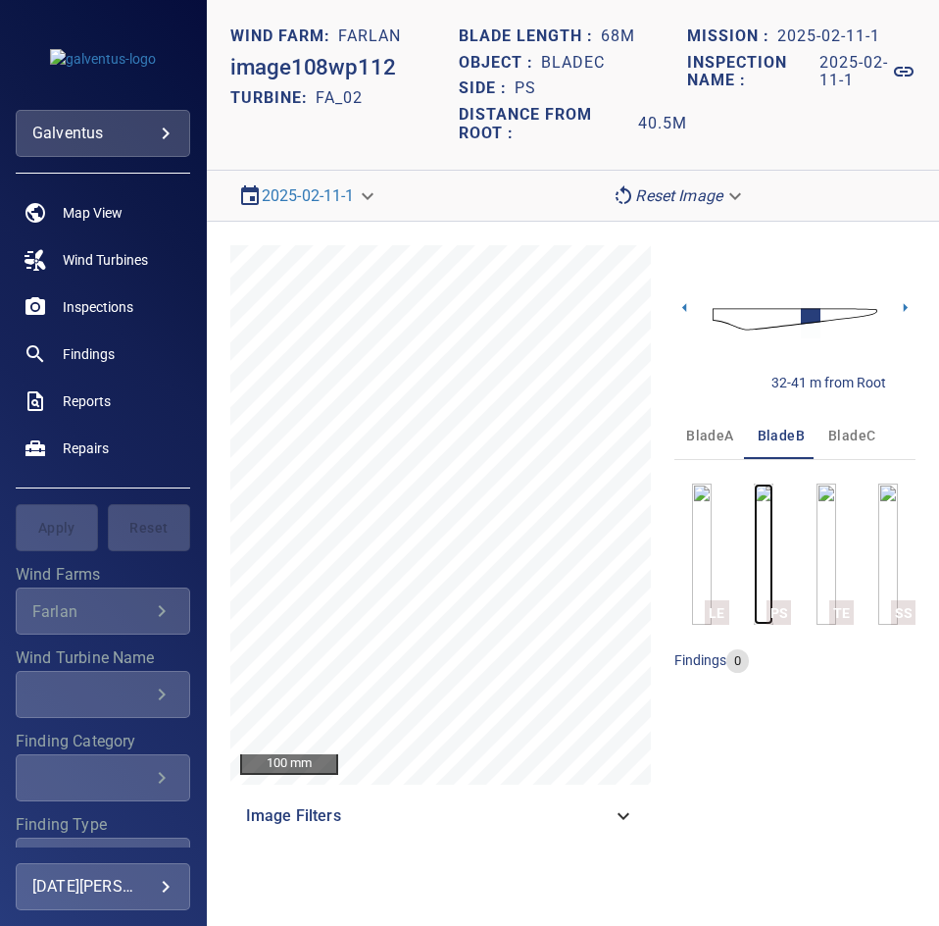
click at [760, 568] on img "button" at bounding box center [764, 553] width 20 height 141
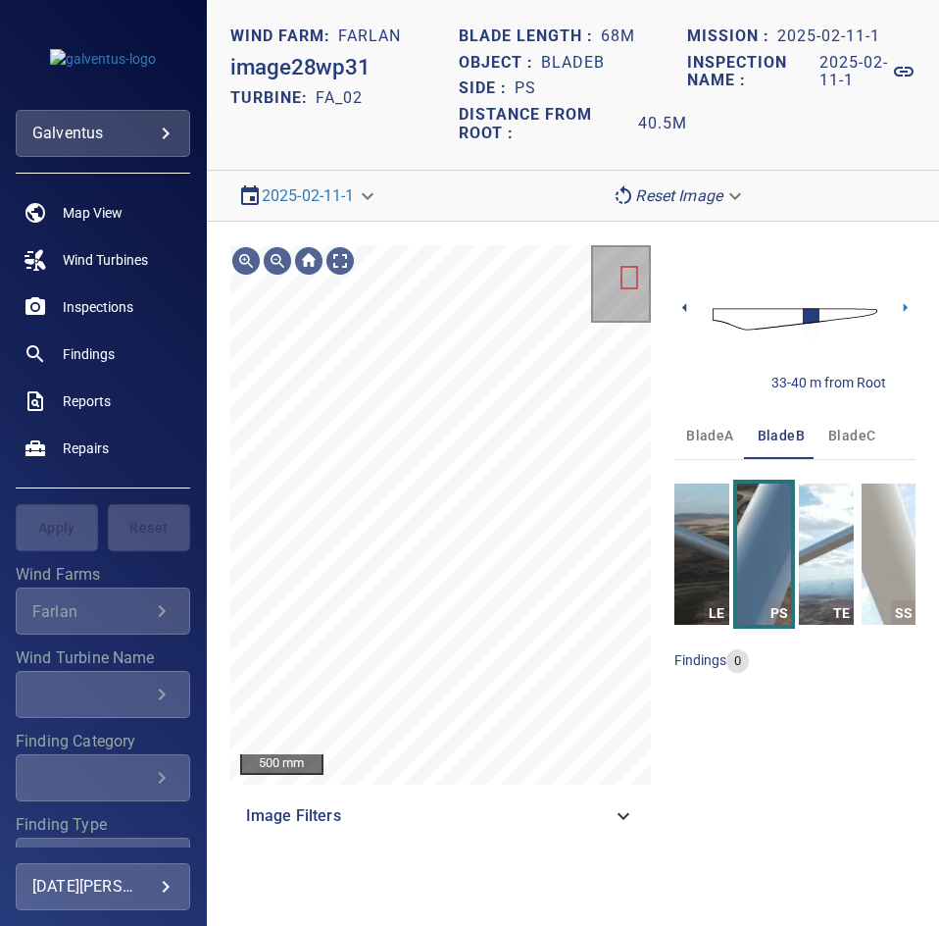
click at [692, 311] on icon at bounding box center [685, 307] width 21 height 21
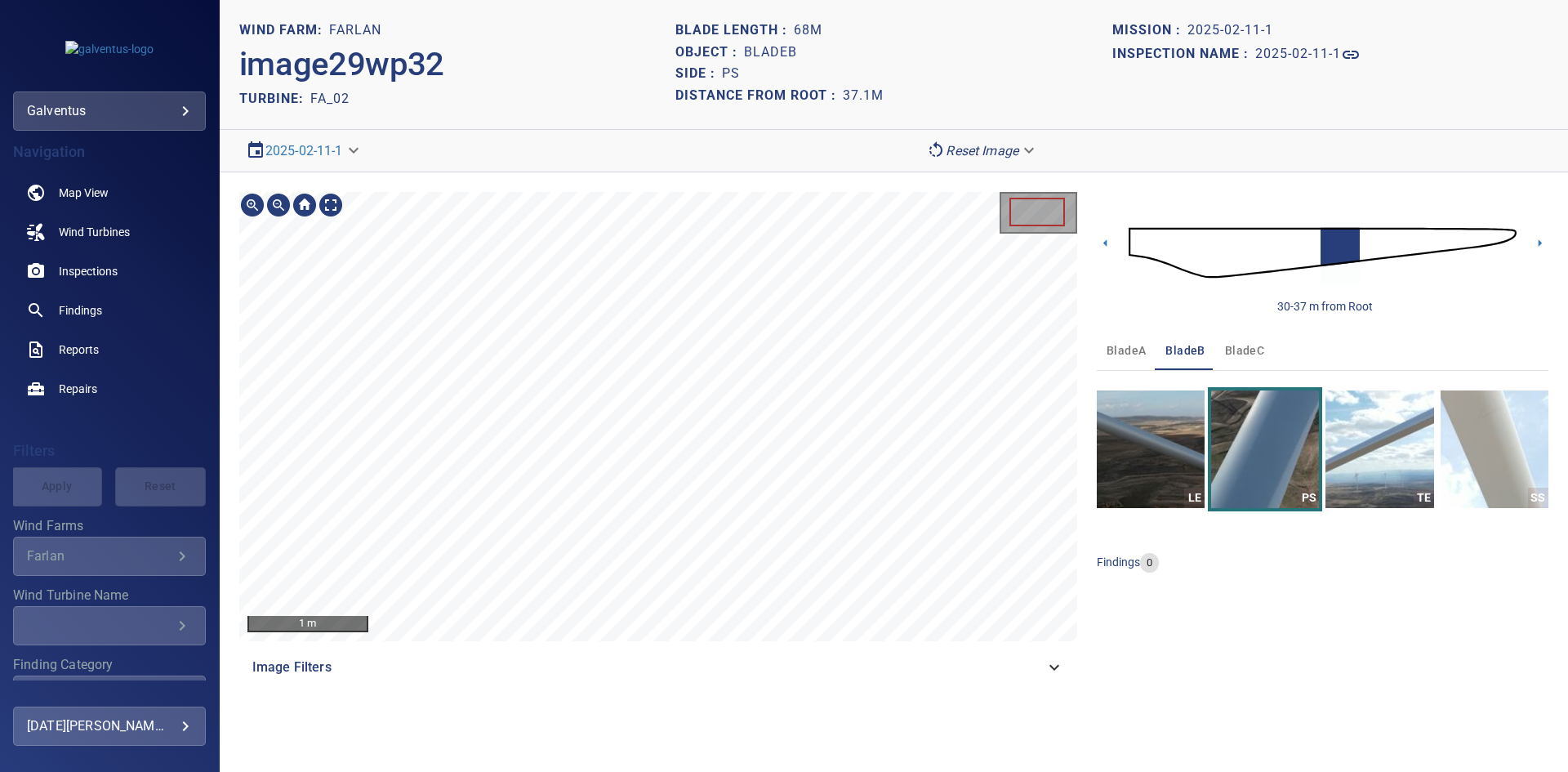
click at [929, 61] on section "**********" at bounding box center [894, 386] width 1348 height 772
click at [449, 732] on section "**********" at bounding box center [894, 386] width 1348 height 772
click at [553, 722] on section "**********" at bounding box center [894, 386] width 1348 height 772
click at [789, 115] on section "**********" at bounding box center [894, 386] width 1348 height 772
click at [869, 181] on div "200 mm Image Filters 30-37 m from Root bladeA bladeB bladeC LE PS TE SS finding…" at bounding box center [894, 439] width 1348 height 534
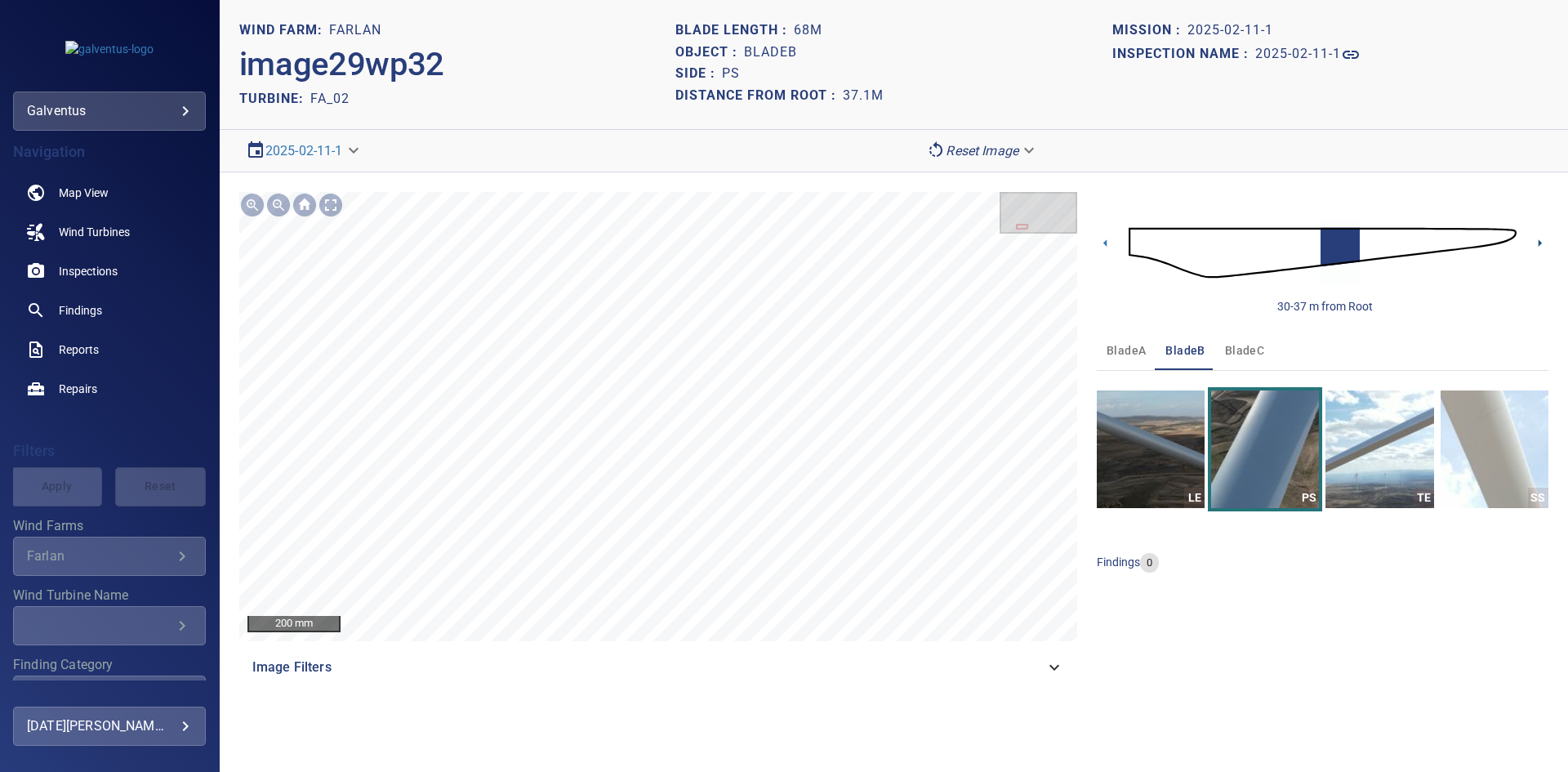
click at [1541, 243] on icon at bounding box center [1541, 242] width 3 height 7
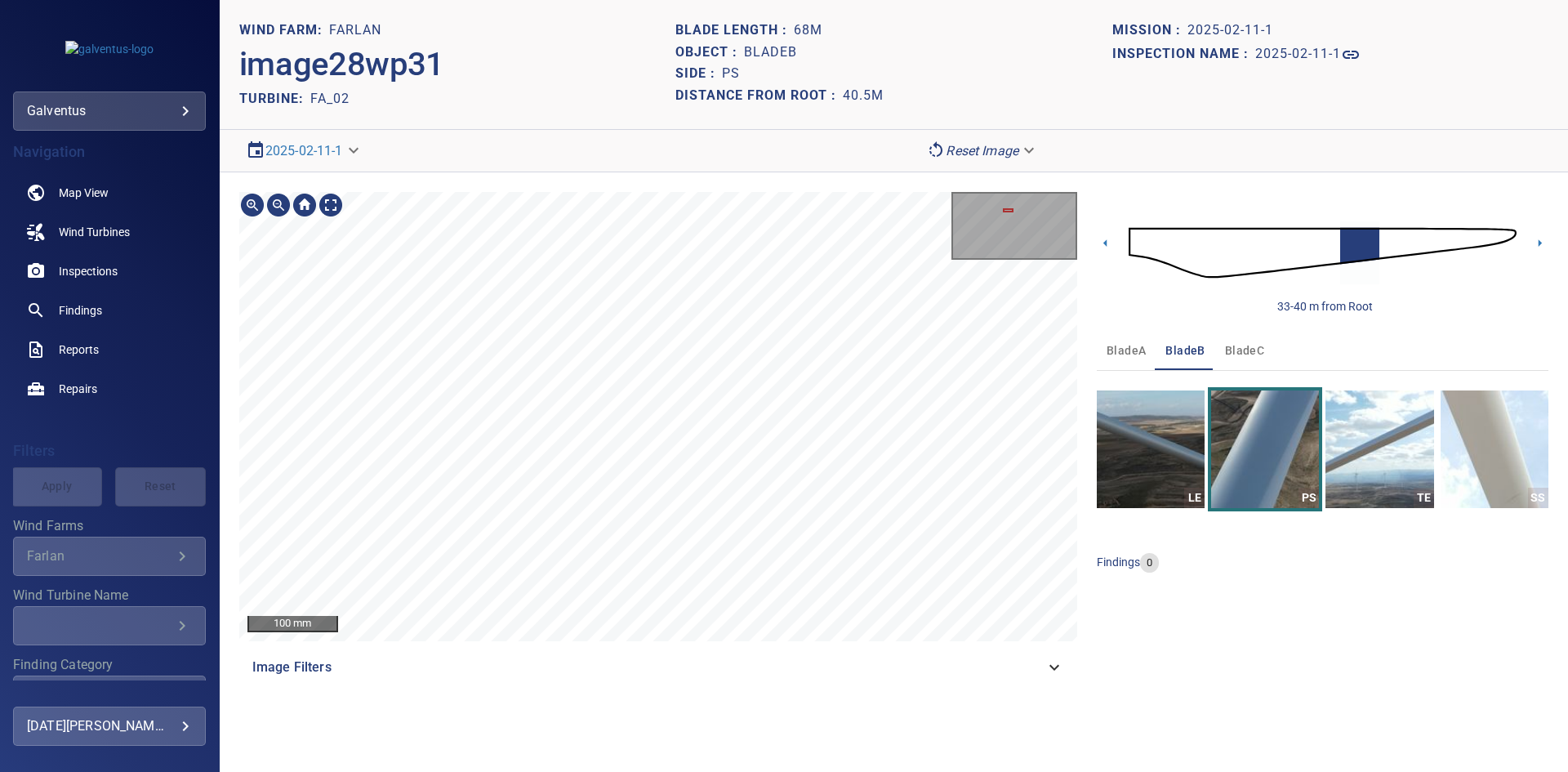
click at [790, 2] on section "**********" at bounding box center [894, 386] width 1348 height 772
click at [921, 0] on html "**********" at bounding box center [784, 386] width 1568 height 772
click at [784, 118] on section "**********" at bounding box center [894, 386] width 1348 height 772
click at [844, 162] on section "**********" at bounding box center [894, 386] width 1348 height 772
click at [864, 147] on section "**********" at bounding box center [894, 386] width 1348 height 772
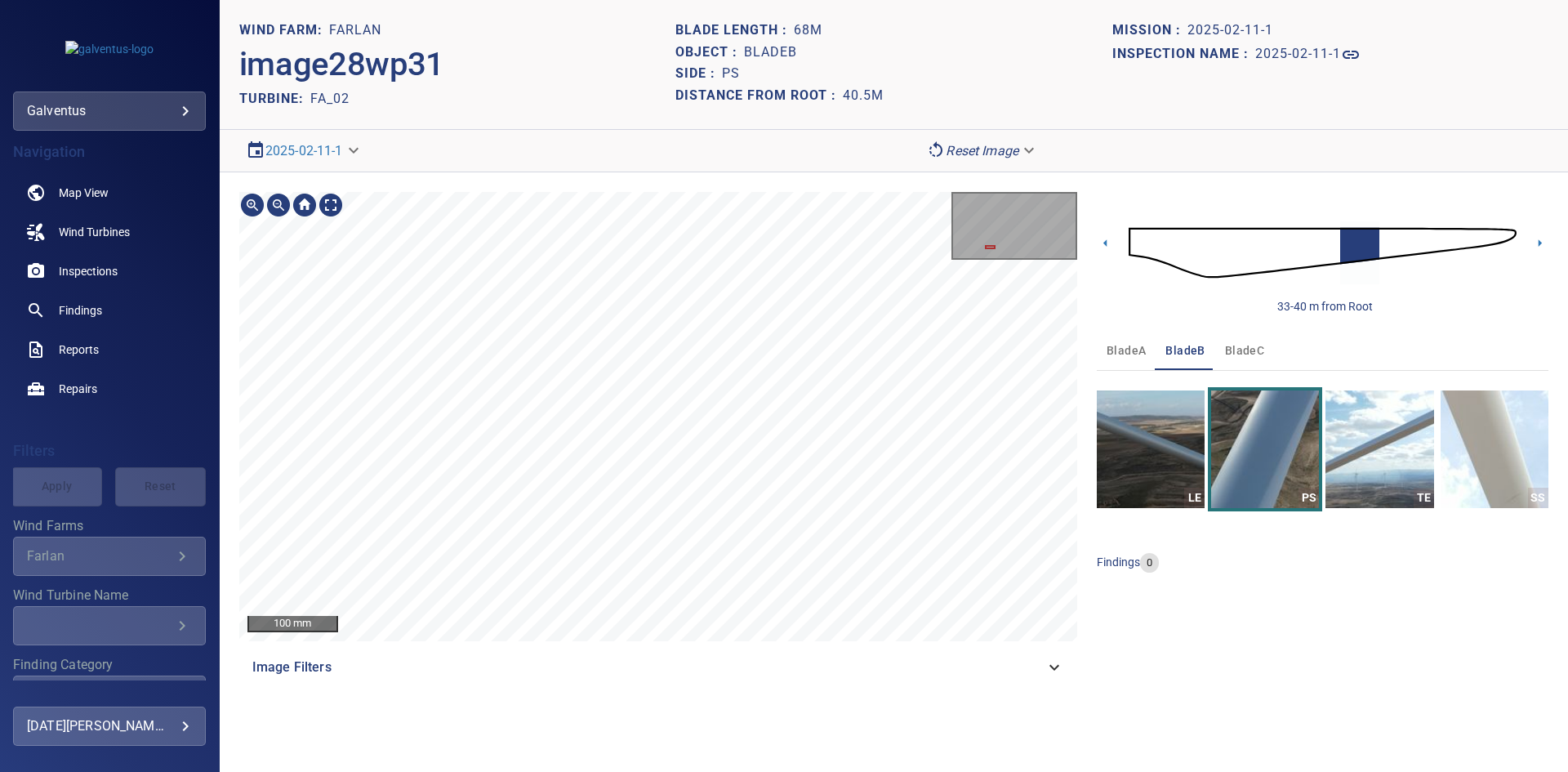
click at [764, 154] on section "**********" at bounding box center [894, 386] width 1348 height 772
click at [700, 184] on div "500 mm Image Filters 33-40 m from Root bladeA bladeB bladeC LE PS TE SS finding…" at bounding box center [894, 439] width 1348 height 534
click at [1535, 238] on icon at bounding box center [1540, 242] width 17 height 17
click at [537, 685] on div "1 m Image Filters" at bounding box center [658, 439] width 838 height 495
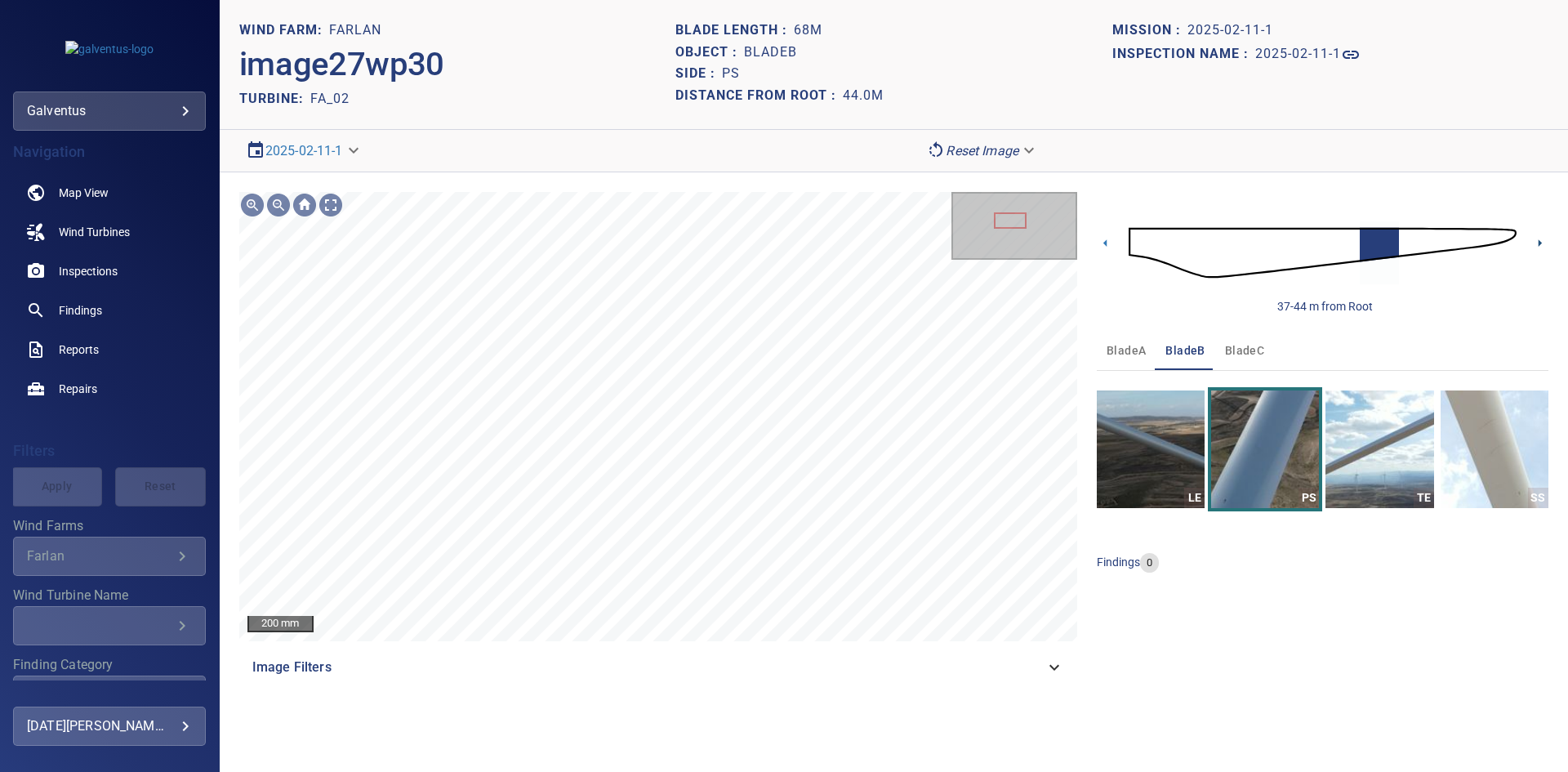
click at [1538, 247] on icon at bounding box center [1540, 242] width 17 height 17
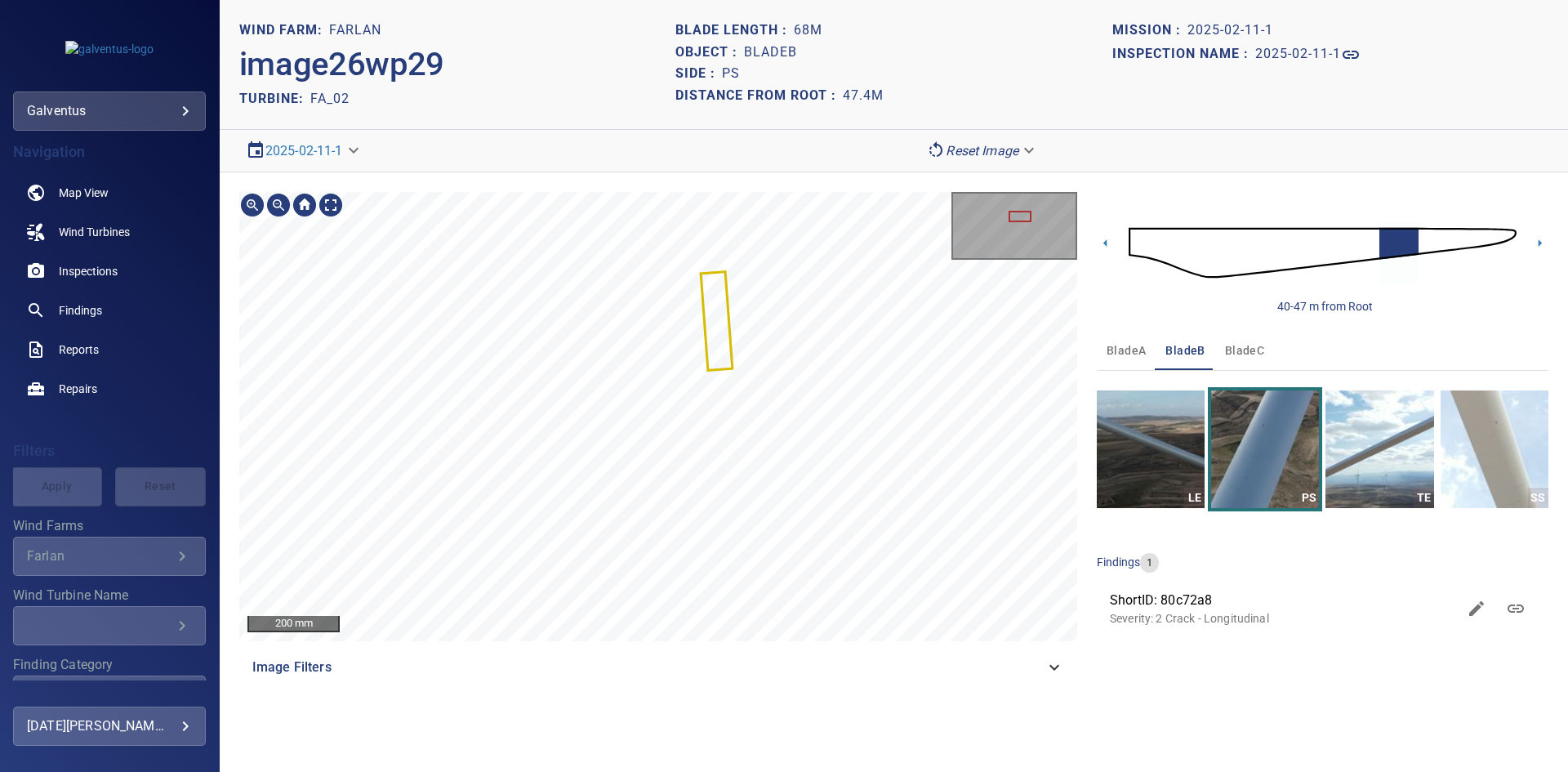
click at [739, 702] on div "200 mm Image Filters 40-47 m from Root bladeA bladeB bladeC LE PS TE SS finding…" at bounding box center [894, 439] width 1348 height 534
click at [720, 700] on div "200 mm Image Filters 40-47 m from Root bladeA bladeB bladeC LE PS TE SS finding…" at bounding box center [894, 439] width 1348 height 534
click at [1100, 238] on icon at bounding box center [1105, 242] width 17 height 17
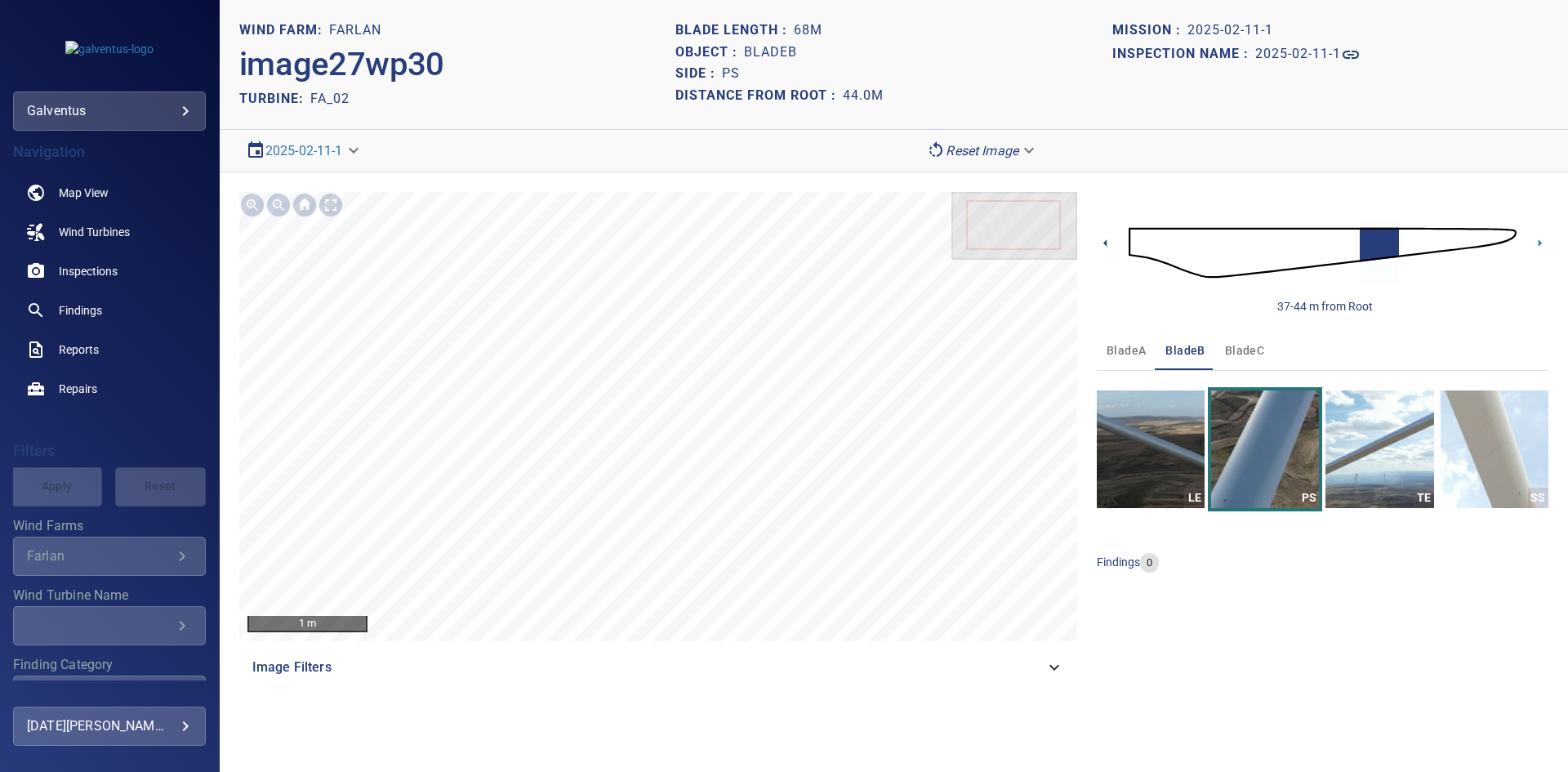
click at [1103, 242] on icon at bounding box center [1105, 242] width 17 height 17
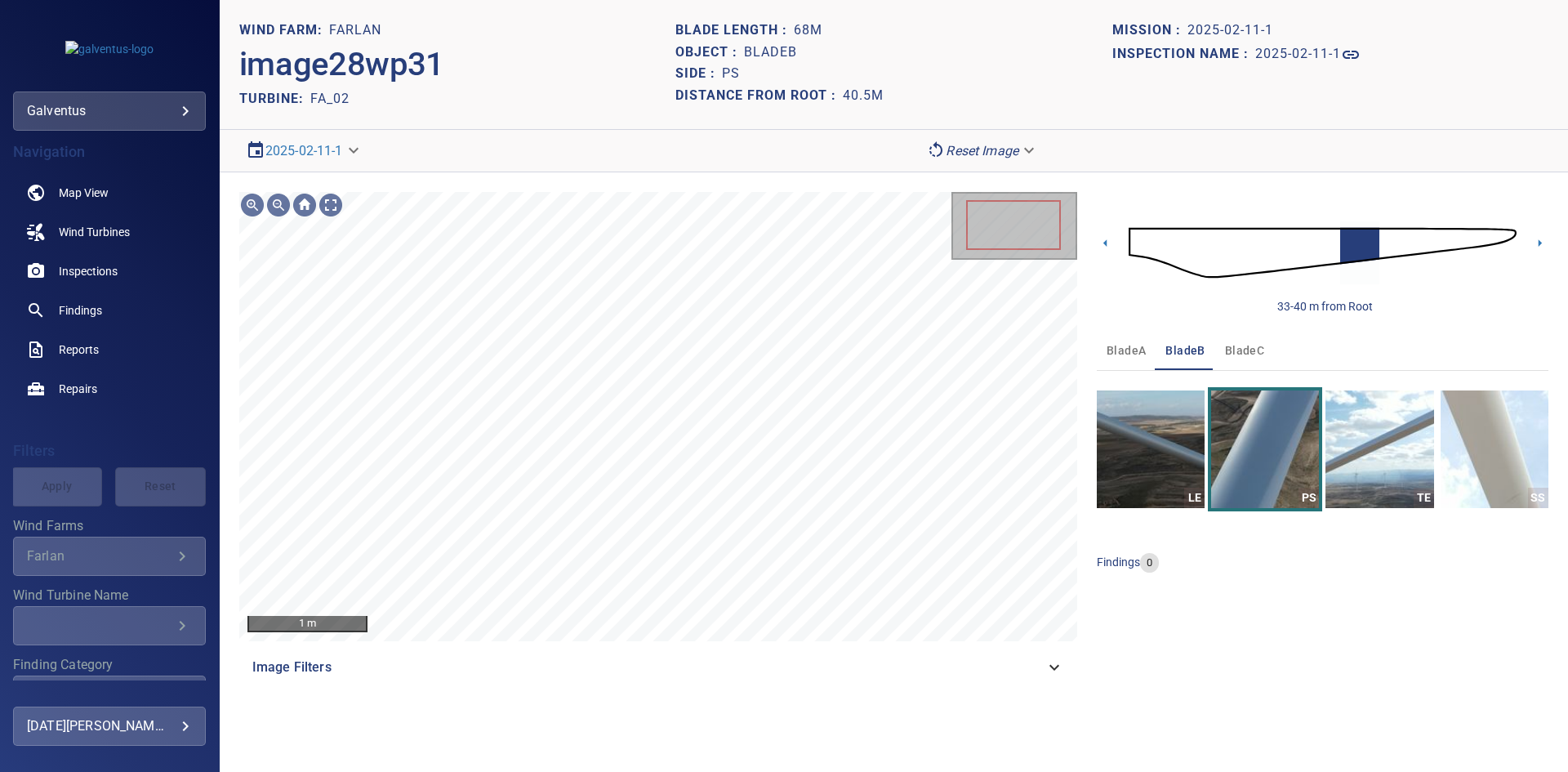
click at [598, 93] on div "TURBINE: FA_02" at bounding box center [457, 98] width 436 height 22
click at [1105, 242] on icon at bounding box center [1105, 242] width 3 height 7
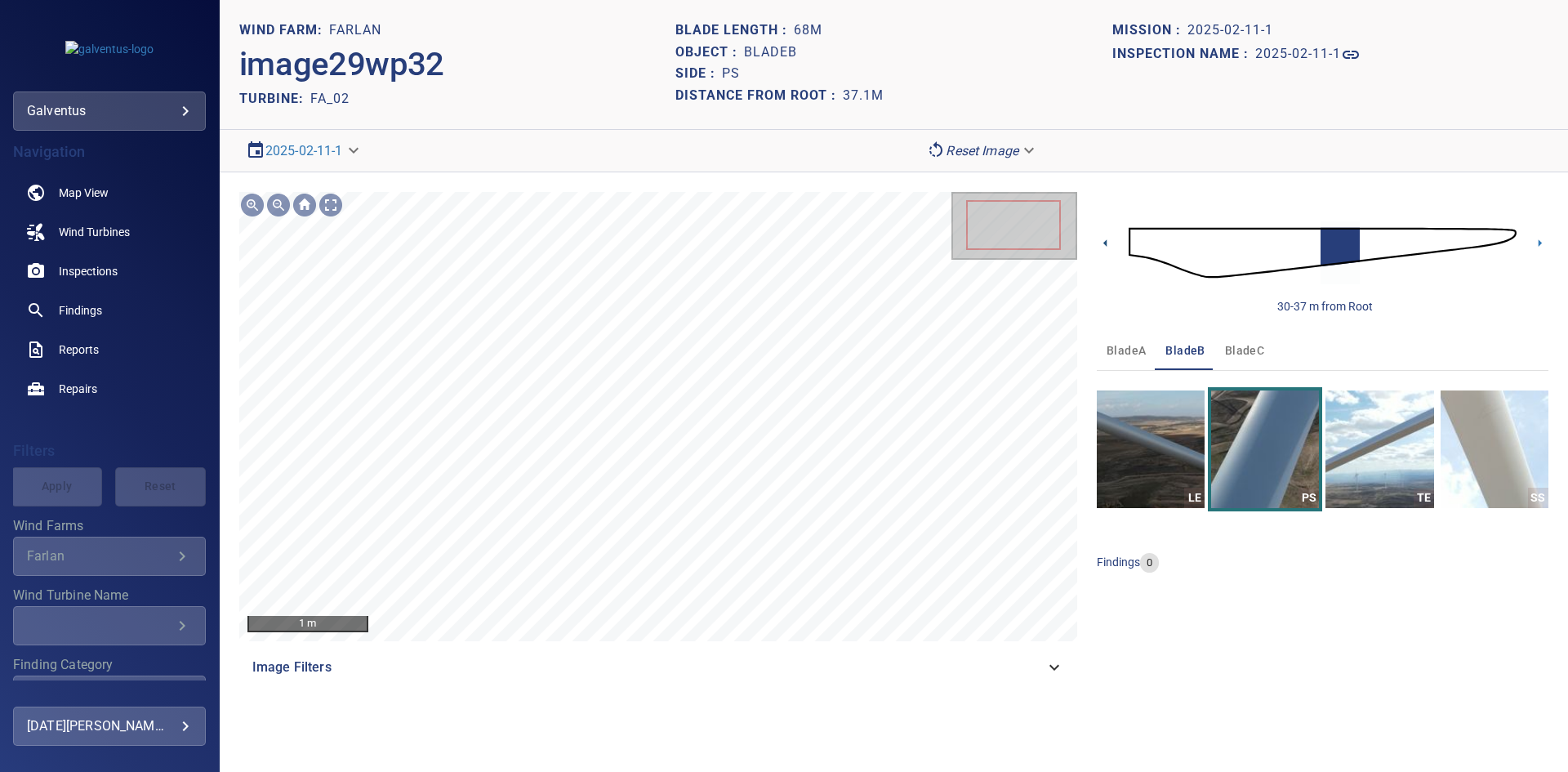
click at [1113, 246] on icon at bounding box center [1105, 242] width 17 height 17
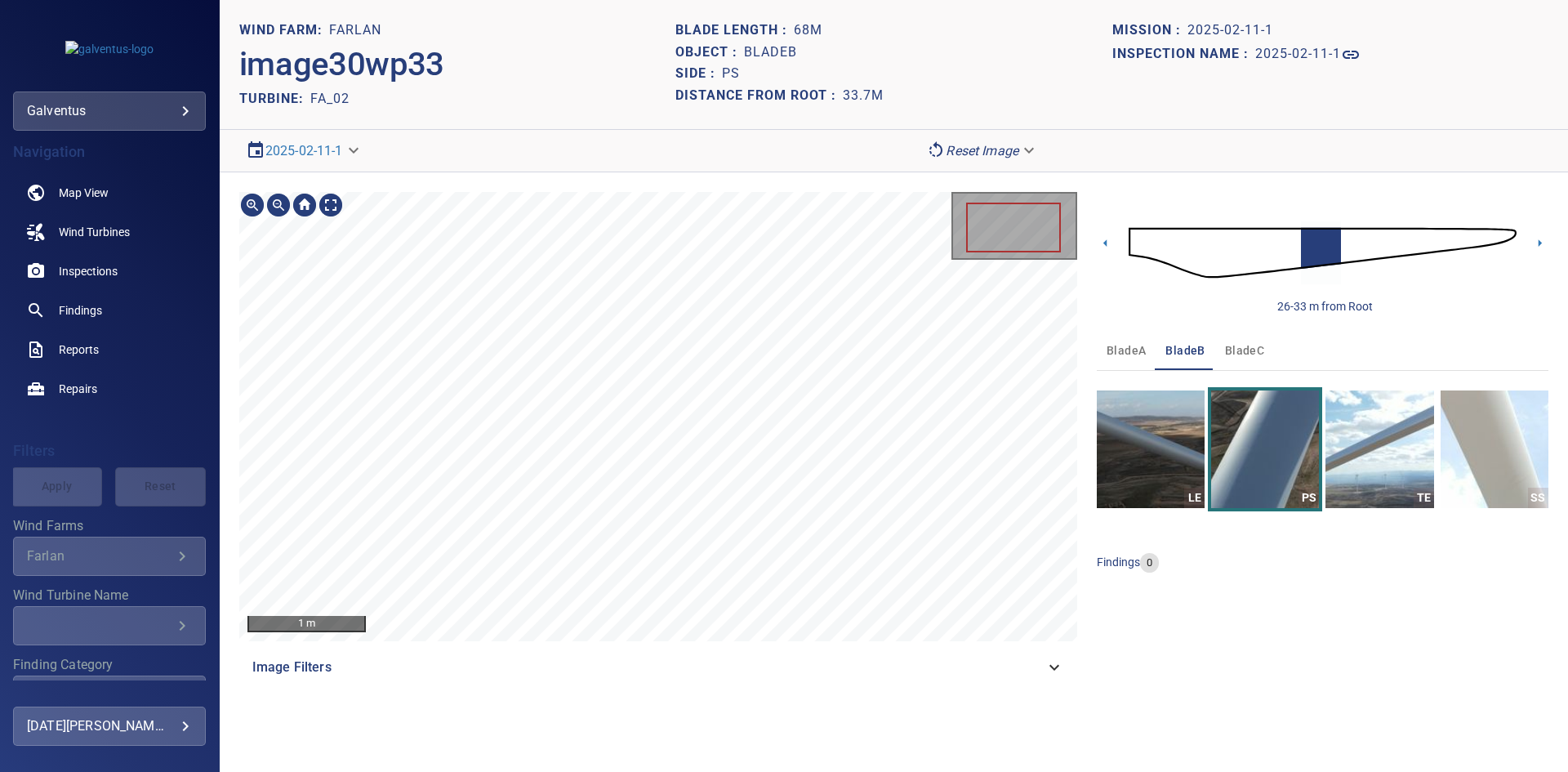
click at [658, 187] on div "1 m Image Filters 26-33 m from Root bladeA bladeB bladeC LE PS TE SS findings 0" at bounding box center [894, 439] width 1348 height 534
click at [641, 687] on div "1 m Image Filters 26-33 m from Root bladeA bladeB bladeC LE PS TE SS findings 0" at bounding box center [894, 439] width 1348 height 534
click at [1104, 237] on icon at bounding box center [1105, 242] width 17 height 17
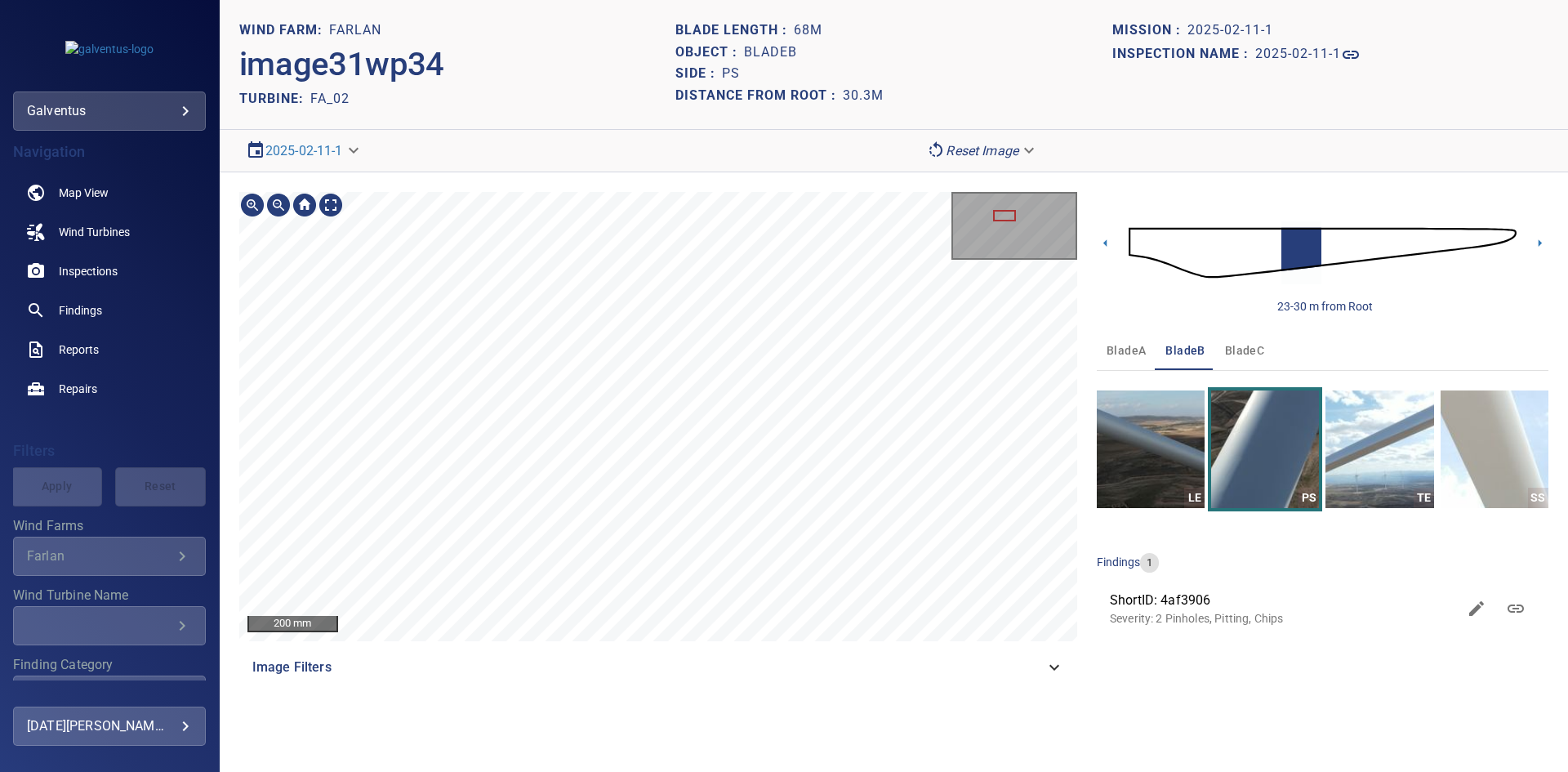
click at [496, 185] on div "200 mm Image Filters 23-30 m from Root bladeA bladeB bladeC LE PS TE SS finding…" at bounding box center [894, 439] width 1348 height 534
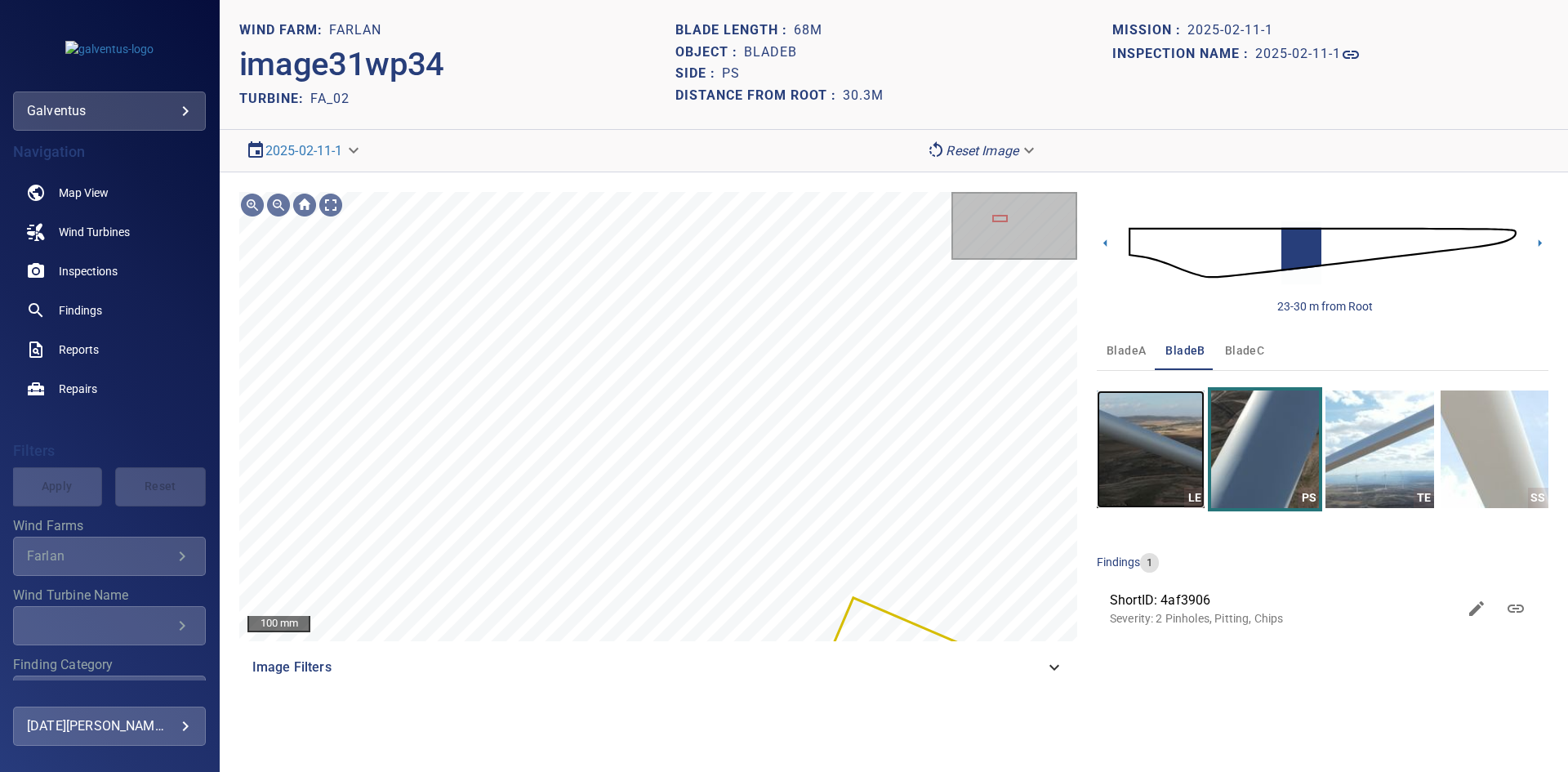
click at [1167, 482] on img "button" at bounding box center [1150, 449] width 107 height 117
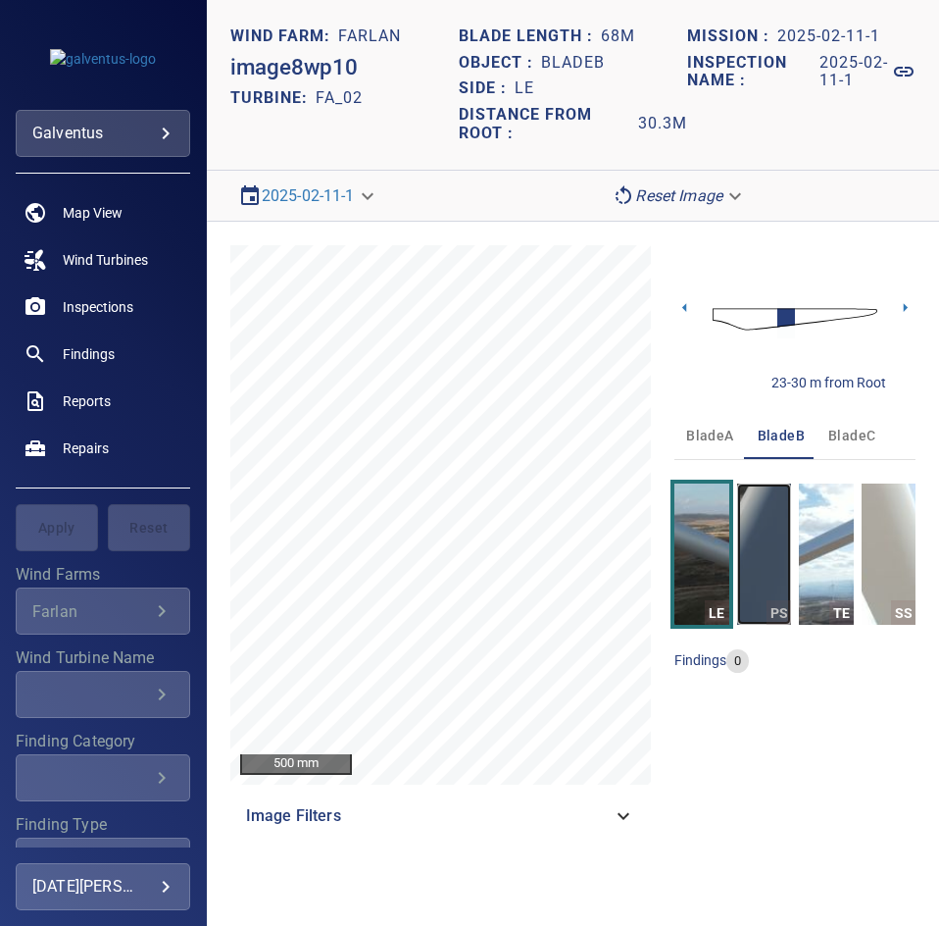
click at [759, 562] on img "button" at bounding box center [764, 553] width 54 height 141
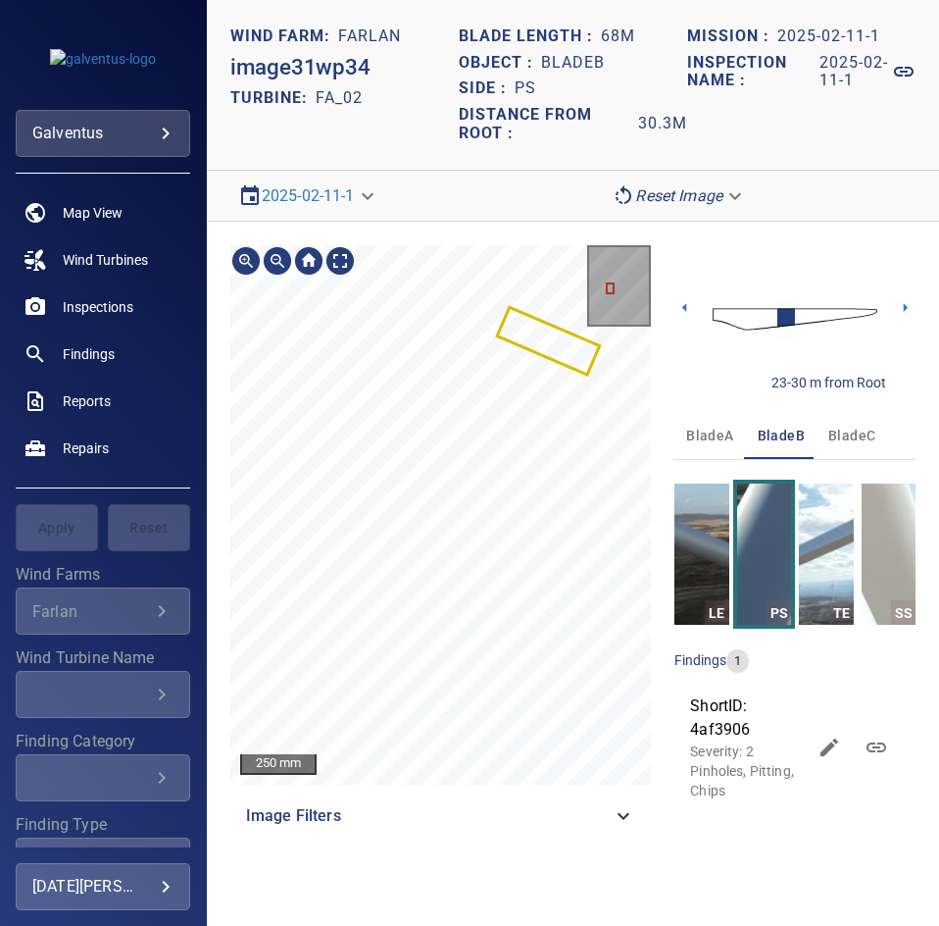
click at [798, 183] on section "**********" at bounding box center [573, 463] width 733 height 926
click at [294, 788] on div "500 mm Image Filters" at bounding box center [441, 542] width 422 height 594
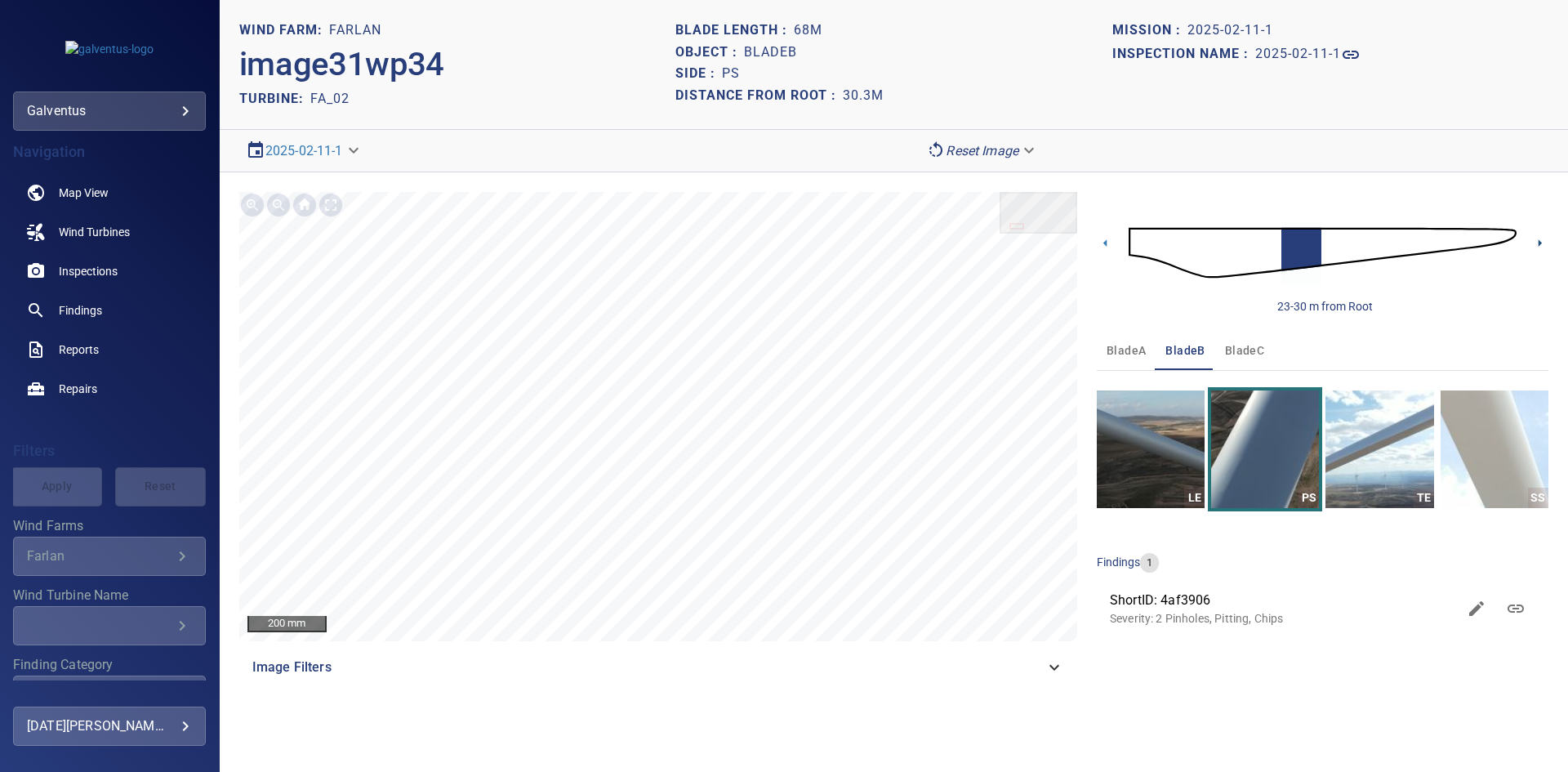
click at [1544, 240] on icon at bounding box center [1540, 242] width 17 height 17
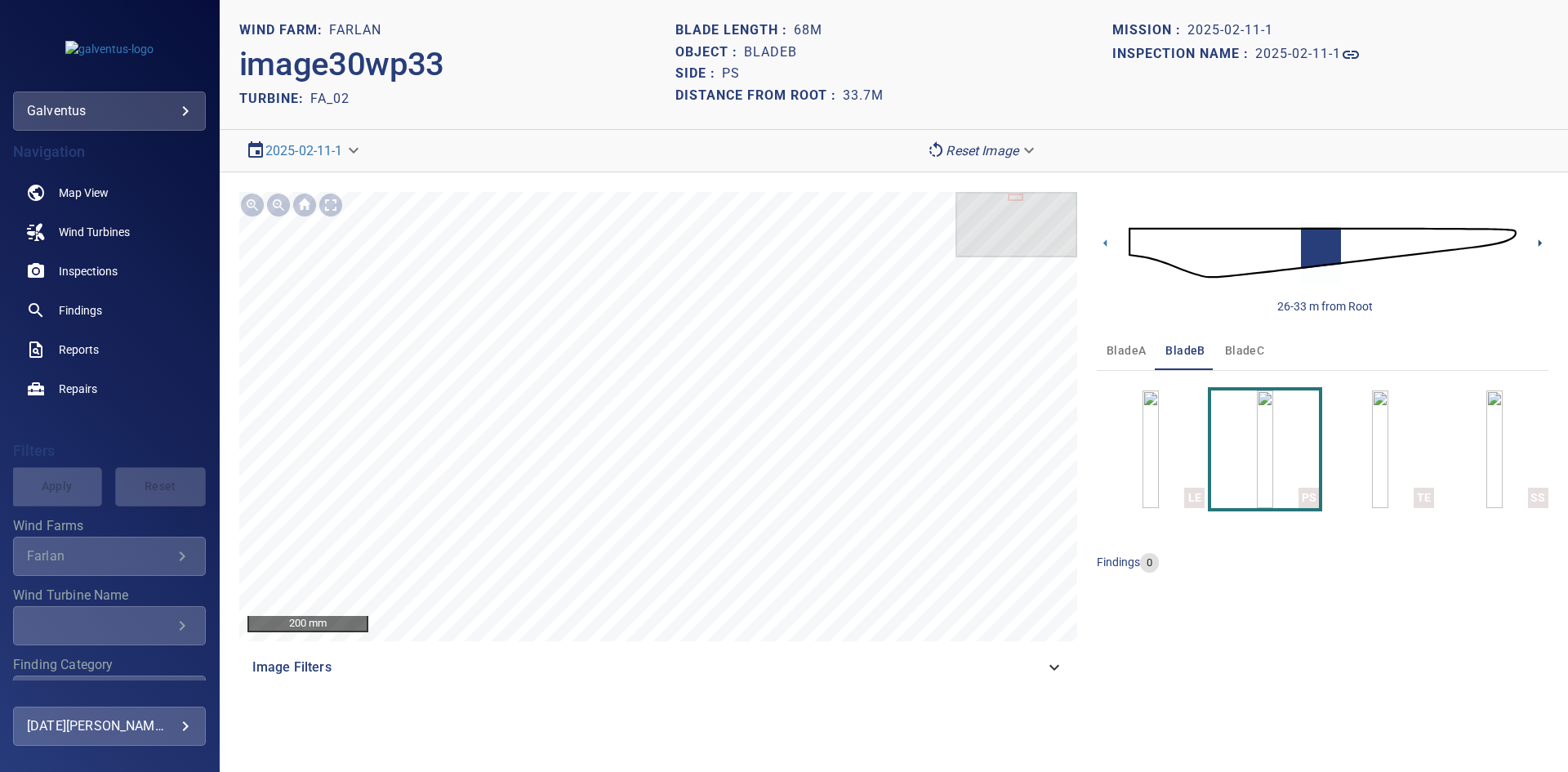
click at [1544, 243] on icon at bounding box center [1540, 242] width 17 height 17
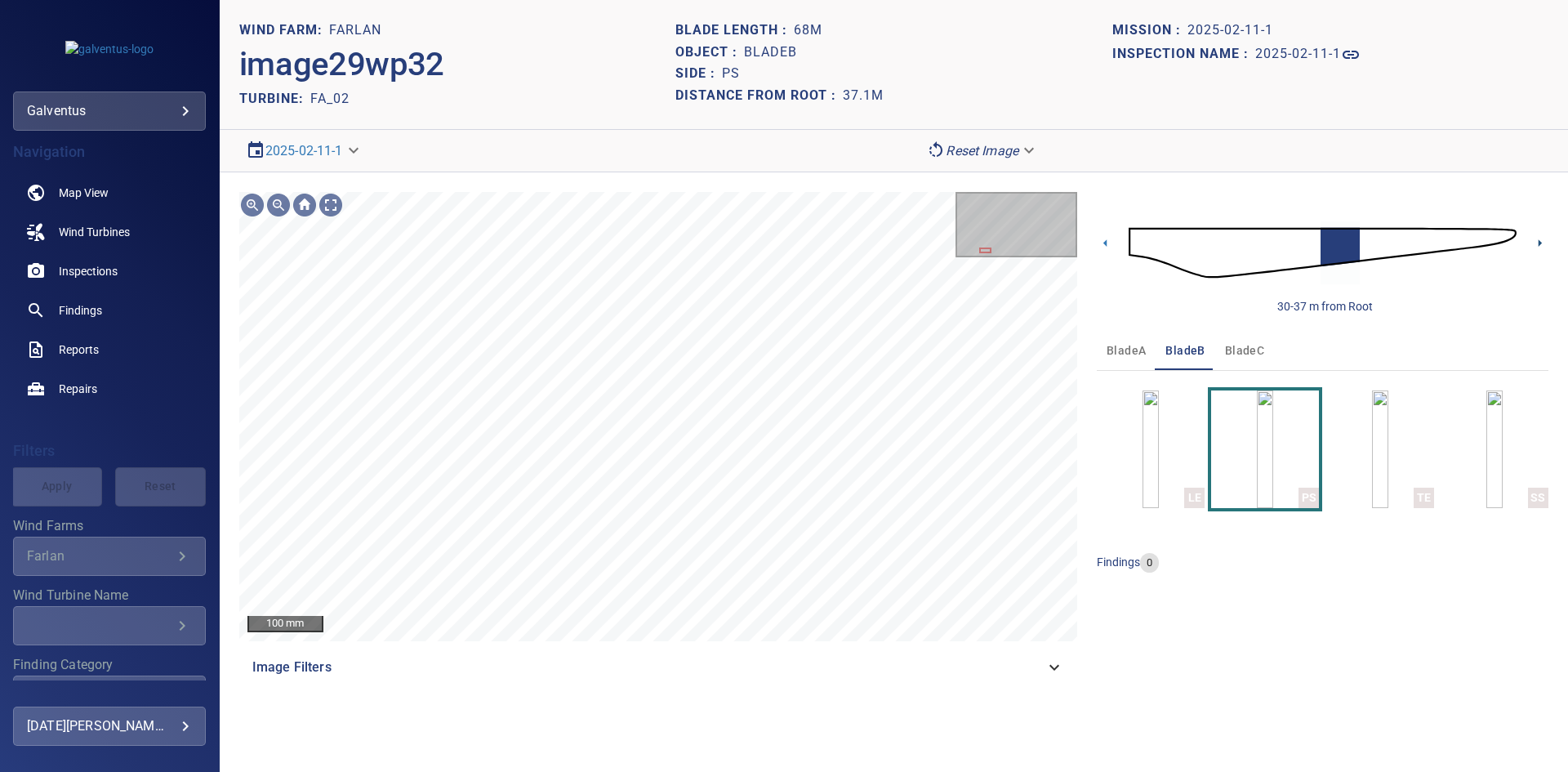
click at [1537, 242] on icon at bounding box center [1540, 242] width 17 height 17
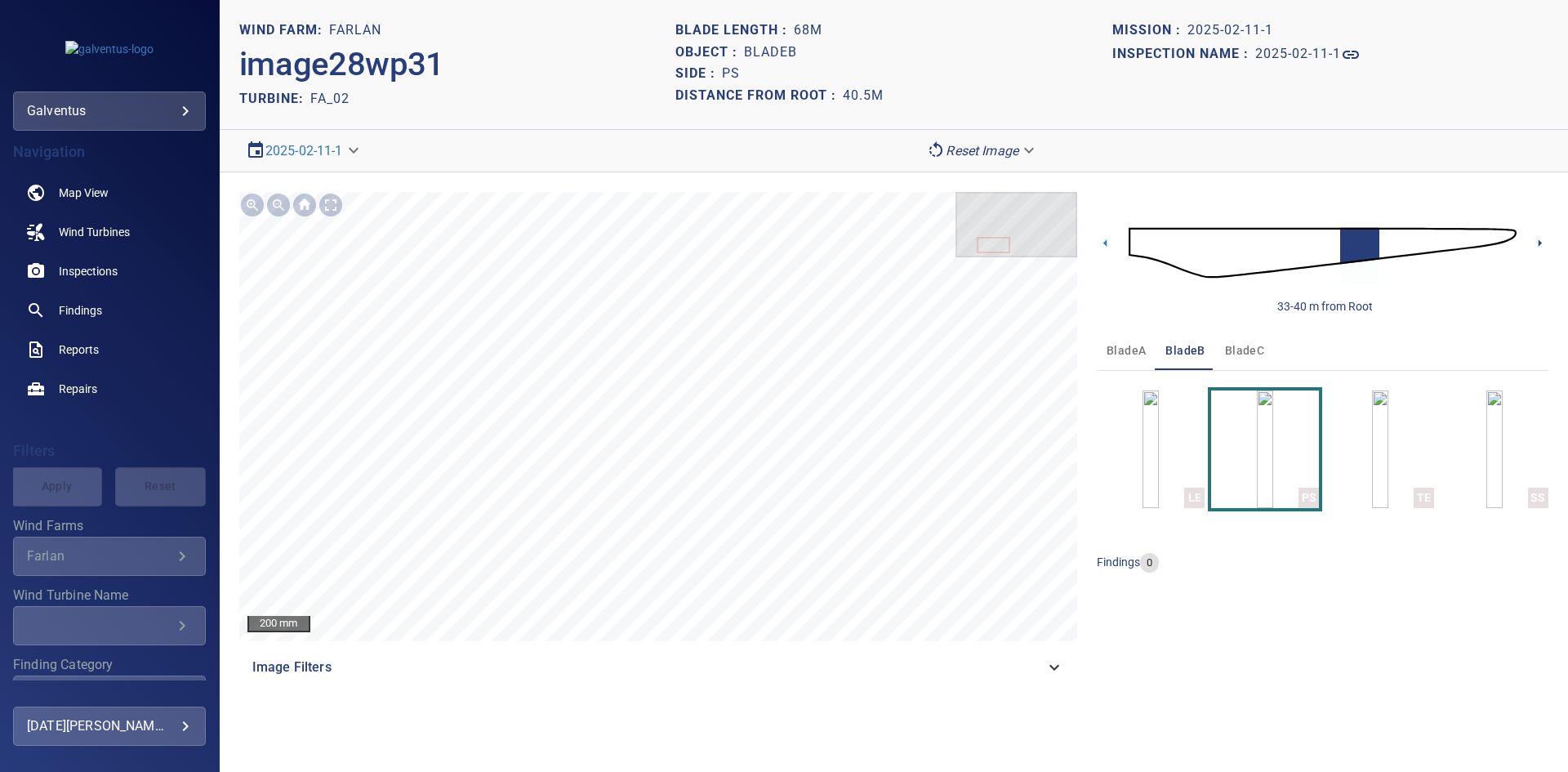
click at [1541, 237] on icon at bounding box center [1540, 242] width 17 height 17
click at [1111, 236] on icon at bounding box center [1105, 242] width 17 height 17
drag, startPoint x: 1101, startPoint y: 238, endPoint x: 1006, endPoint y: 491, distance: 270.2
click at [1103, 238] on icon at bounding box center [1105, 242] width 17 height 17
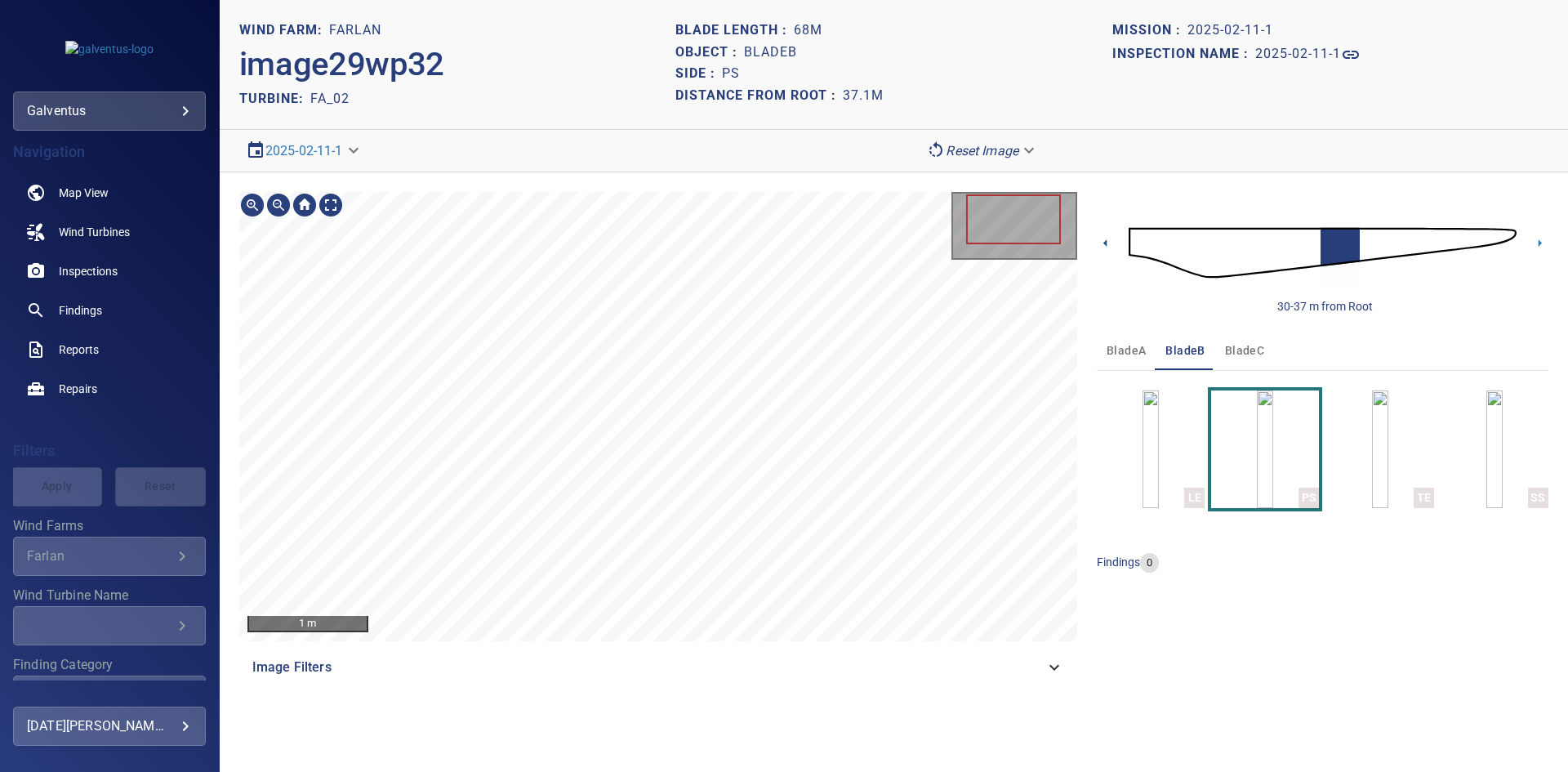
click at [1097, 242] on icon at bounding box center [1105, 242] width 17 height 17
click at [1111, 239] on icon at bounding box center [1105, 242] width 17 height 17
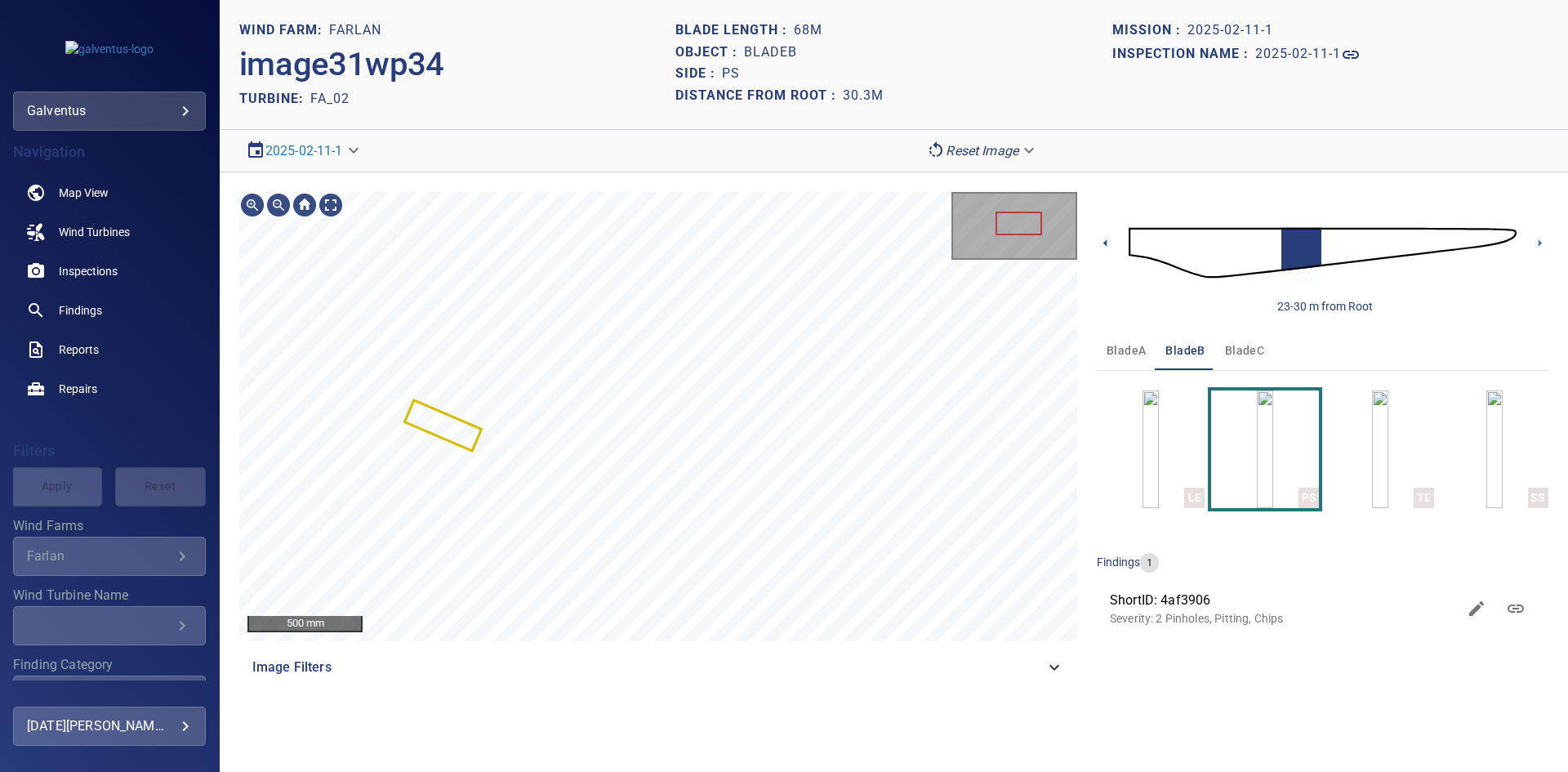
click at [1103, 238] on icon at bounding box center [1105, 242] width 17 height 17
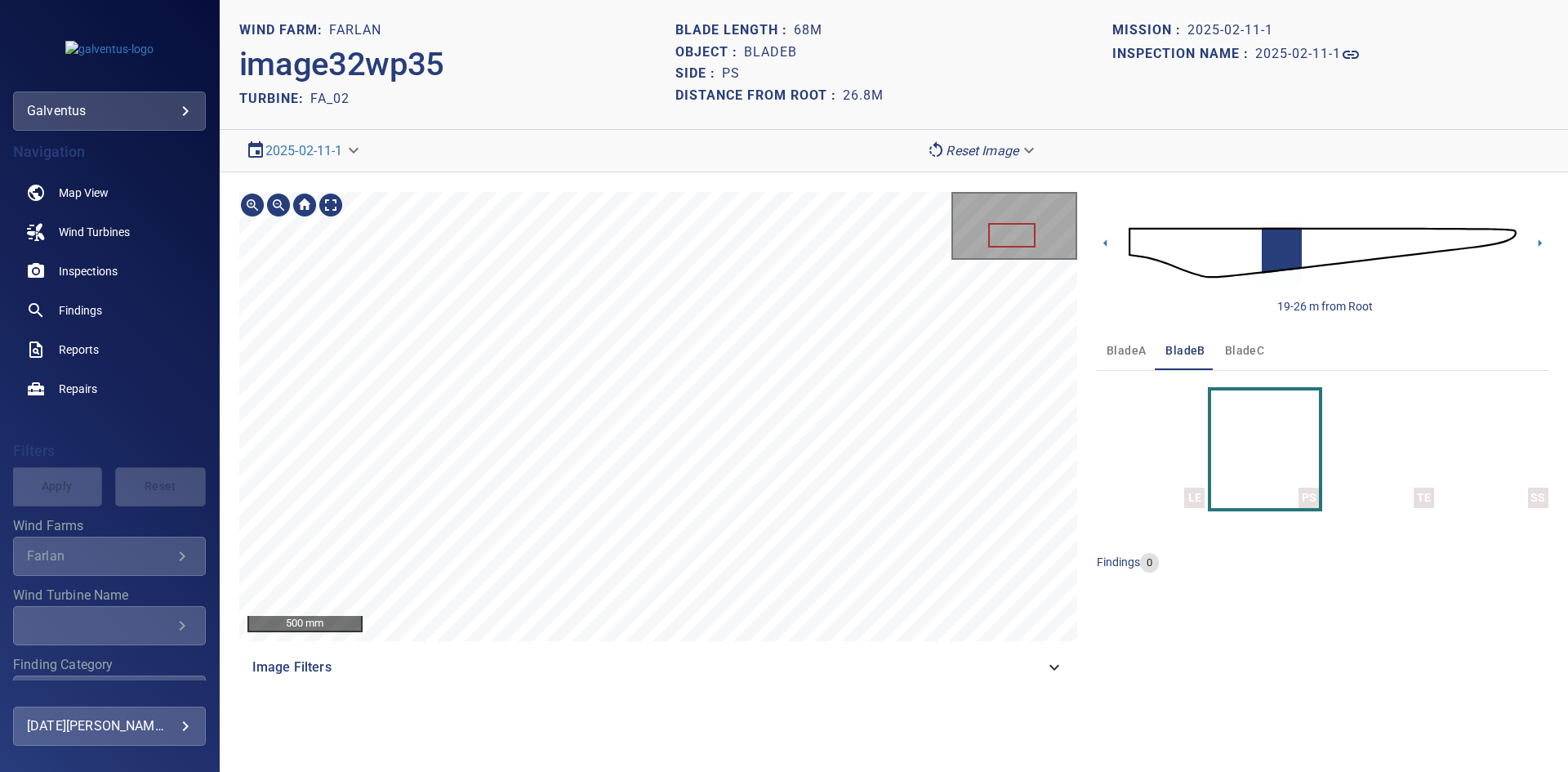
click at [786, 102] on section "**********" at bounding box center [894, 386] width 1348 height 772
click at [777, 175] on div "500 mm Image Filters 19-26 m from Root bladeA bladeB bladeC LE PS TE SS finding…" at bounding box center [894, 439] width 1348 height 534
click at [1544, 244] on icon at bounding box center [1540, 242] width 17 height 17
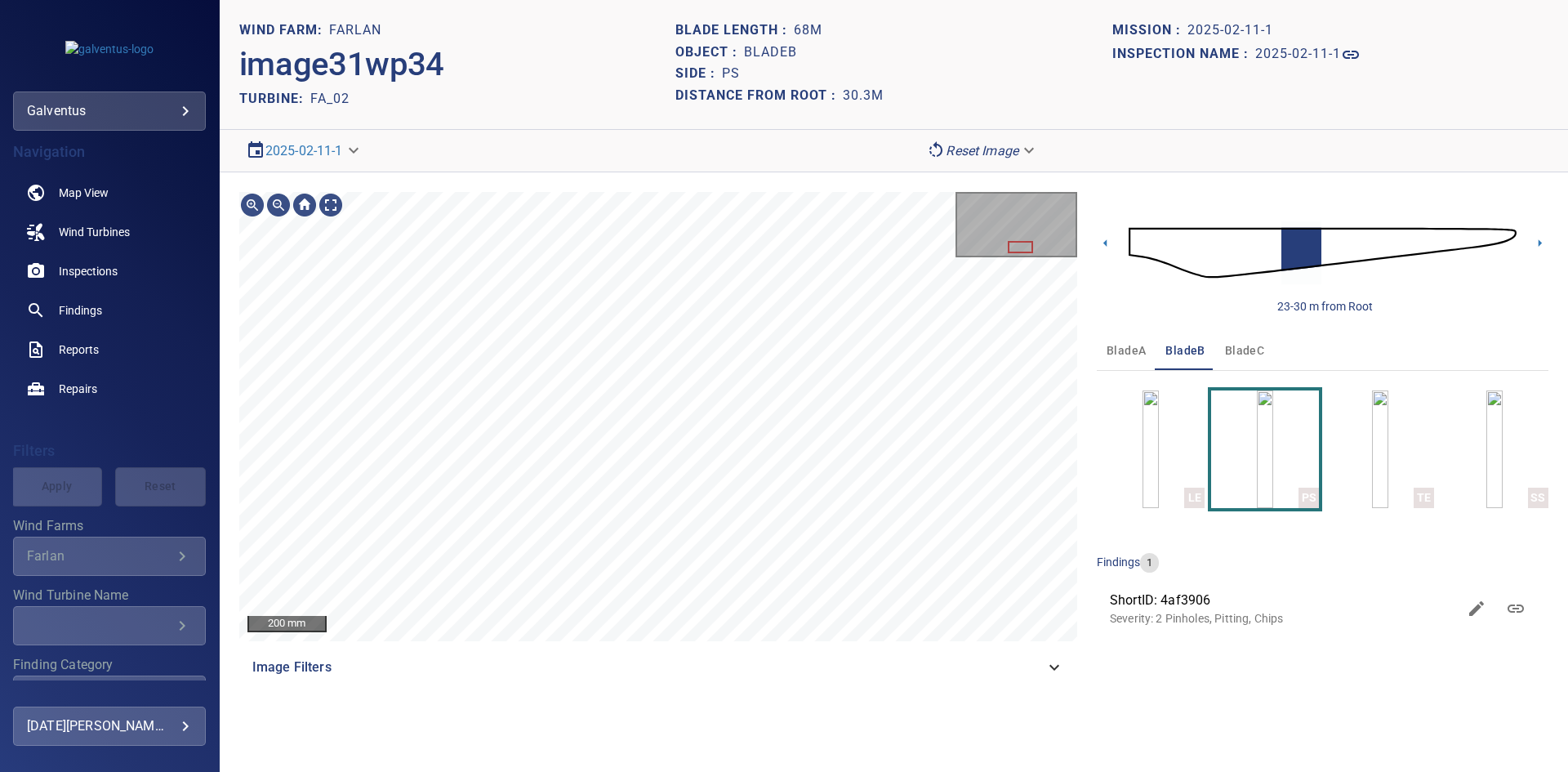
click at [544, 131] on section "**********" at bounding box center [894, 151] width 1348 height 42
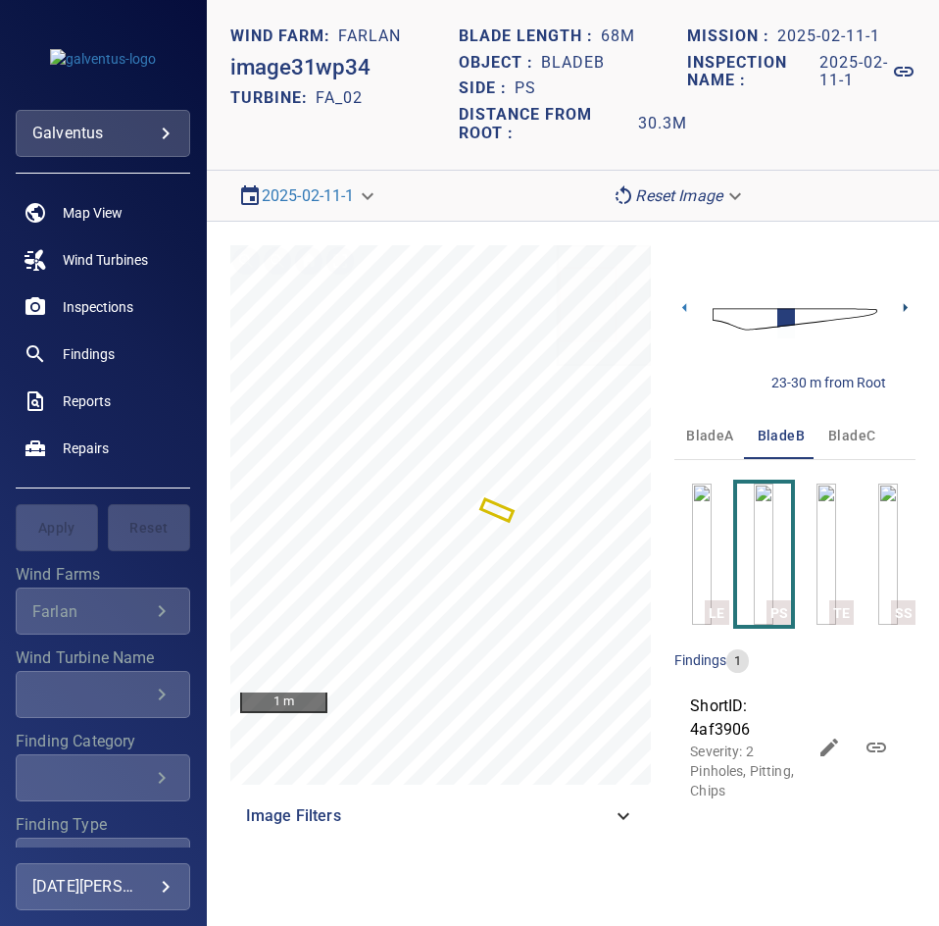
click at [909, 309] on icon at bounding box center [905, 307] width 21 height 21
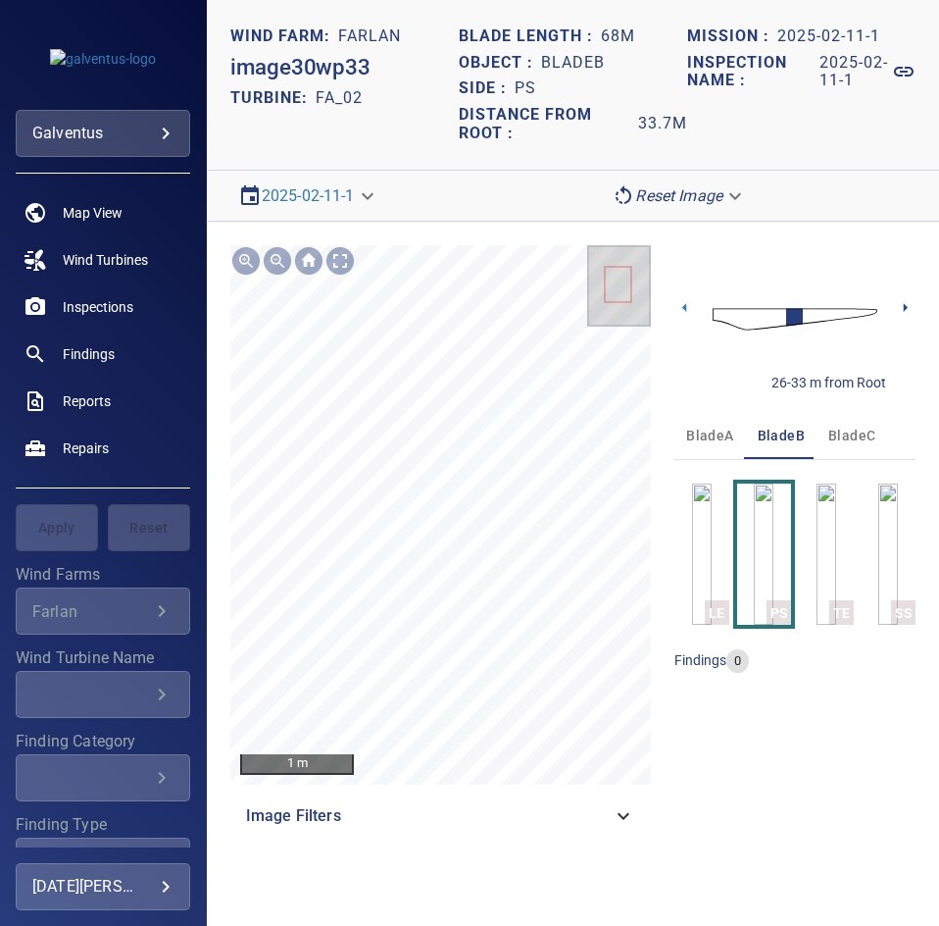
click at [901, 305] on icon at bounding box center [905, 307] width 21 height 21
click at [912, 313] on icon at bounding box center [905, 307] width 21 height 21
click at [909, 311] on icon at bounding box center [905, 307] width 21 height 21
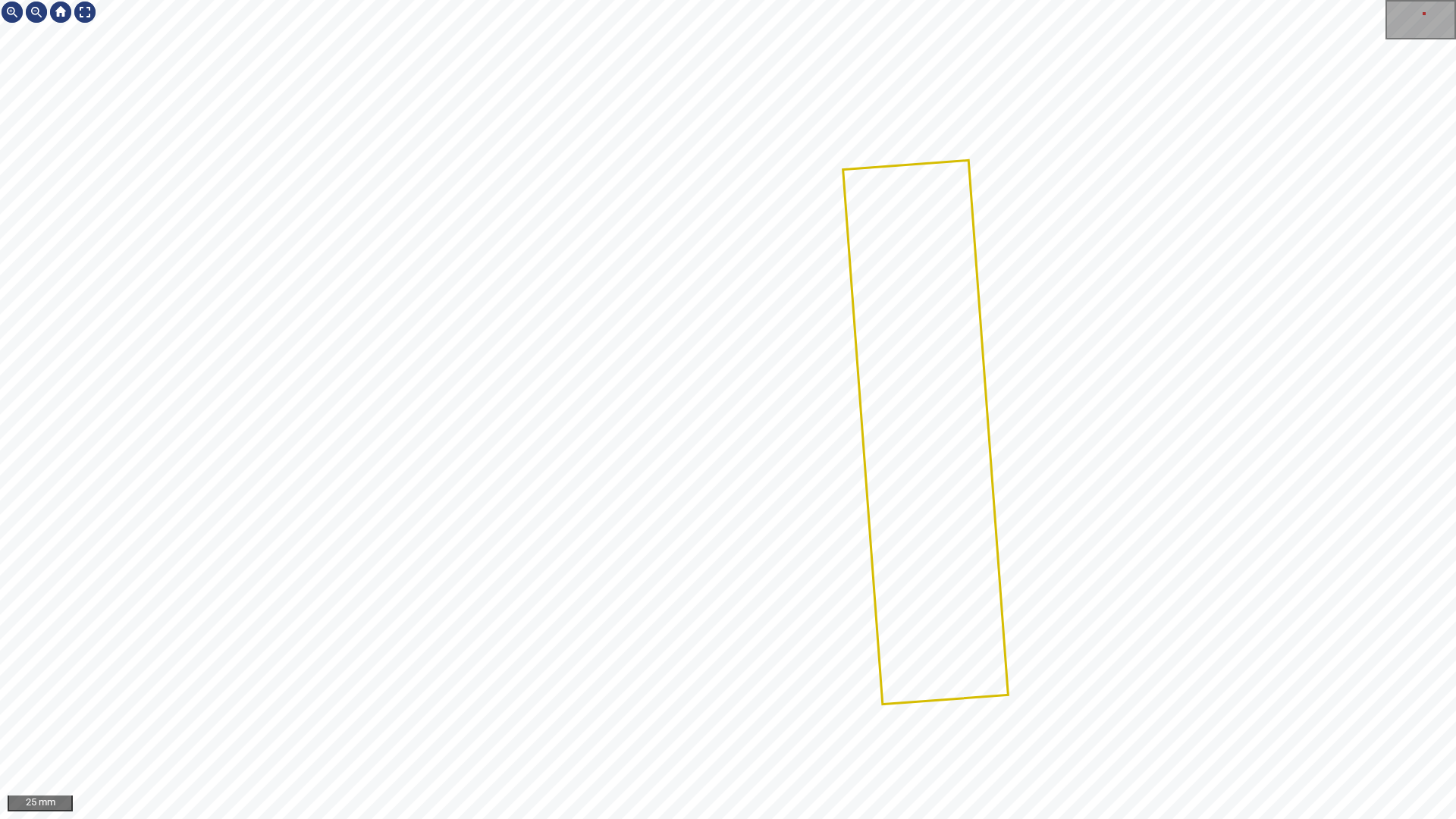
click at [994, 440] on div at bounding box center [728, 409] width 1456 height 819
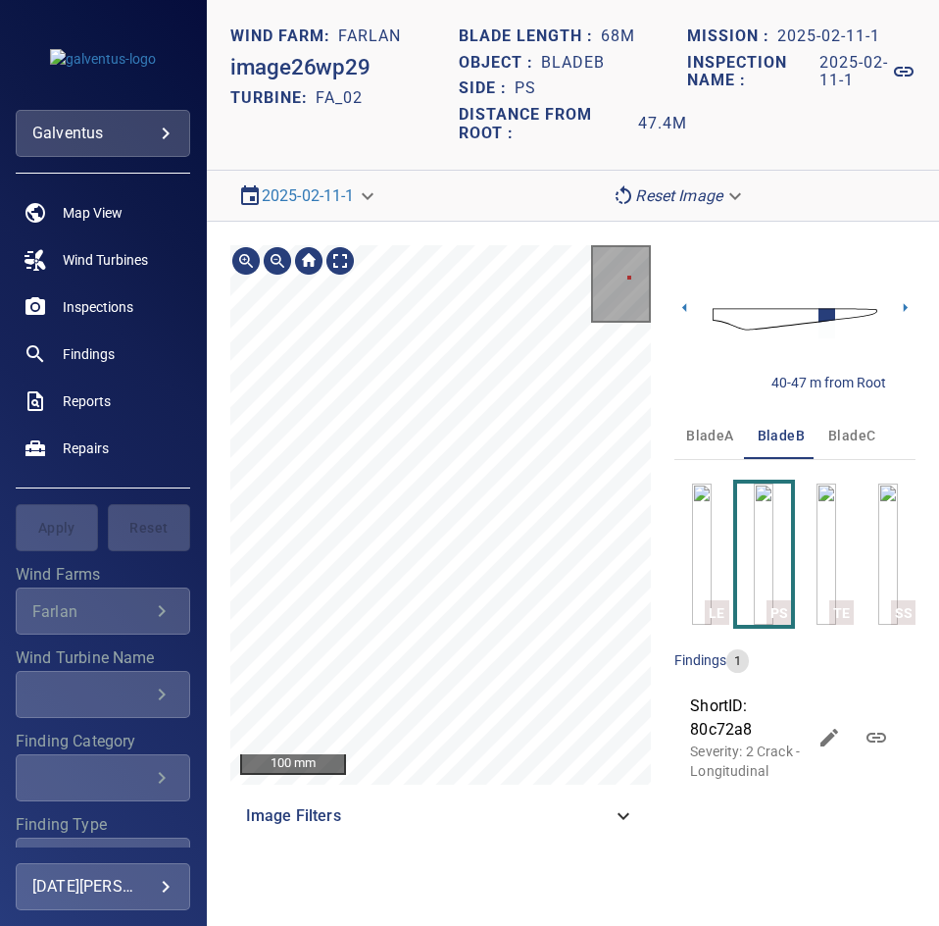
click at [725, 688] on div "100 mm Image Filters 40-47 m from Root bladeA bladeB bladeC LE PS TE SS finding…" at bounding box center [573, 542] width 733 height 641
click at [660, 717] on div "100 mm Image Filters 40-47 m from Root bladeA bladeB bladeC LE PS TE SS finding…" at bounding box center [573, 542] width 733 height 641
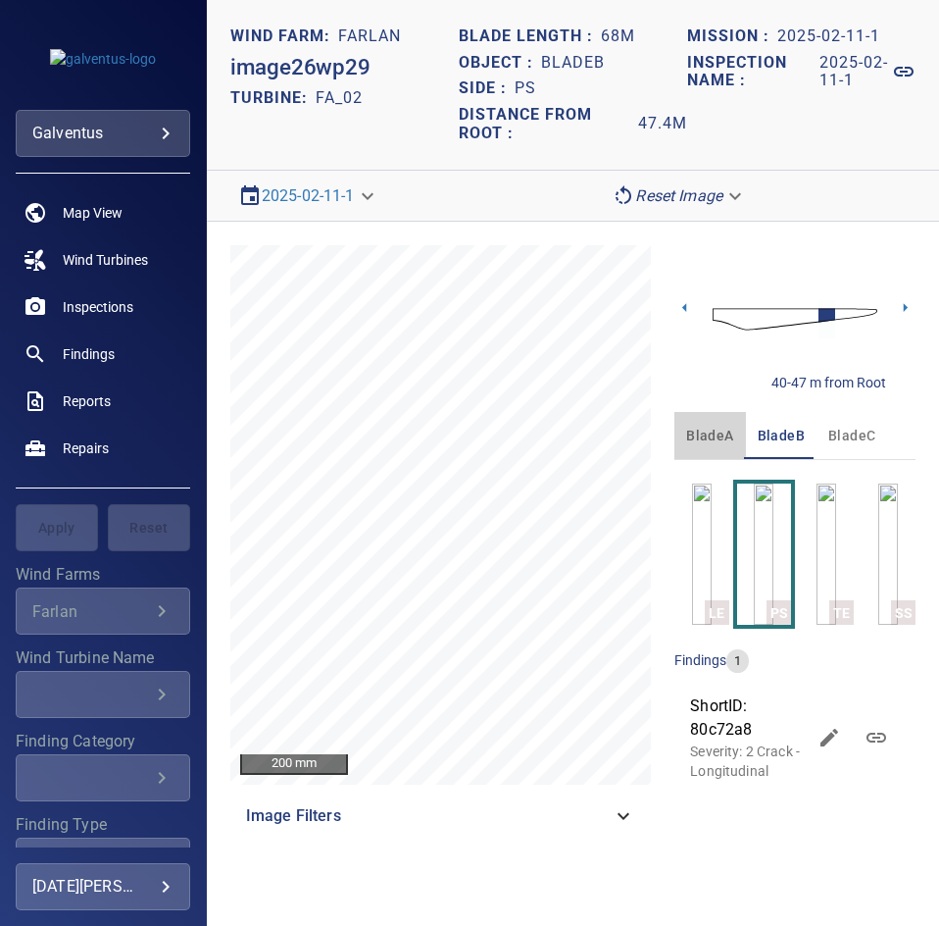
click at [694, 426] on span "bladeA" at bounding box center [709, 436] width 47 height 25
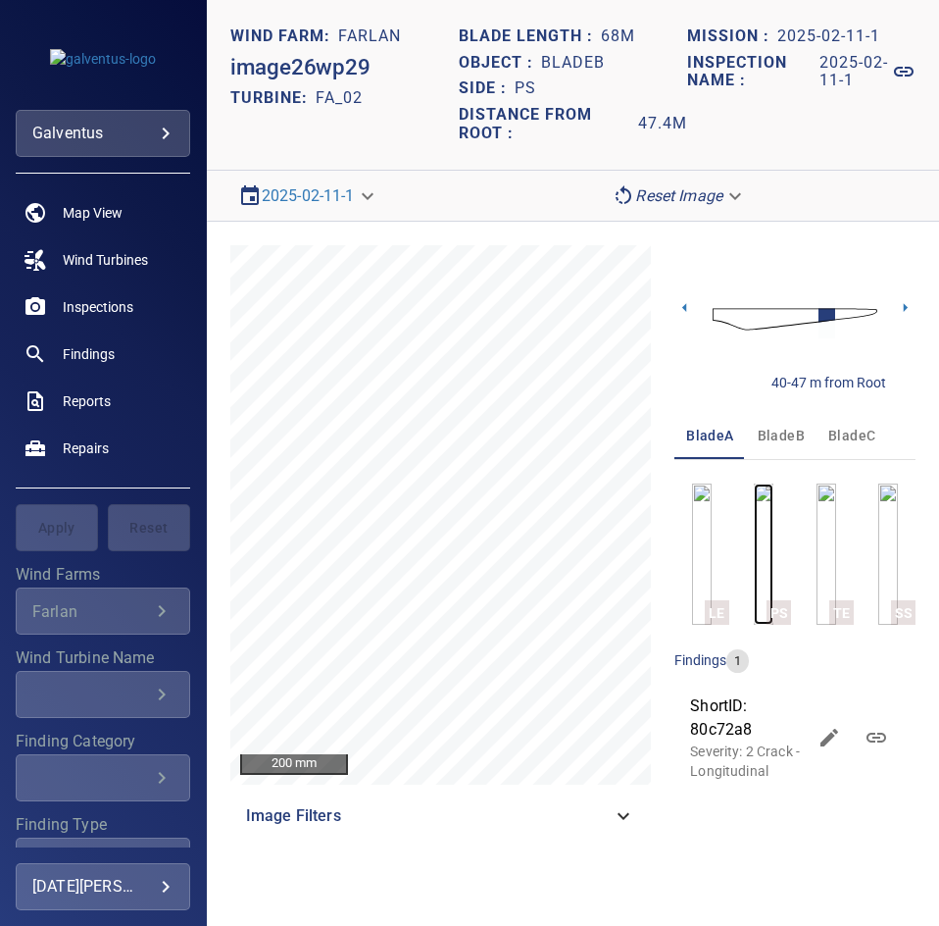
click at [770, 553] on img "button" at bounding box center [764, 553] width 20 height 141
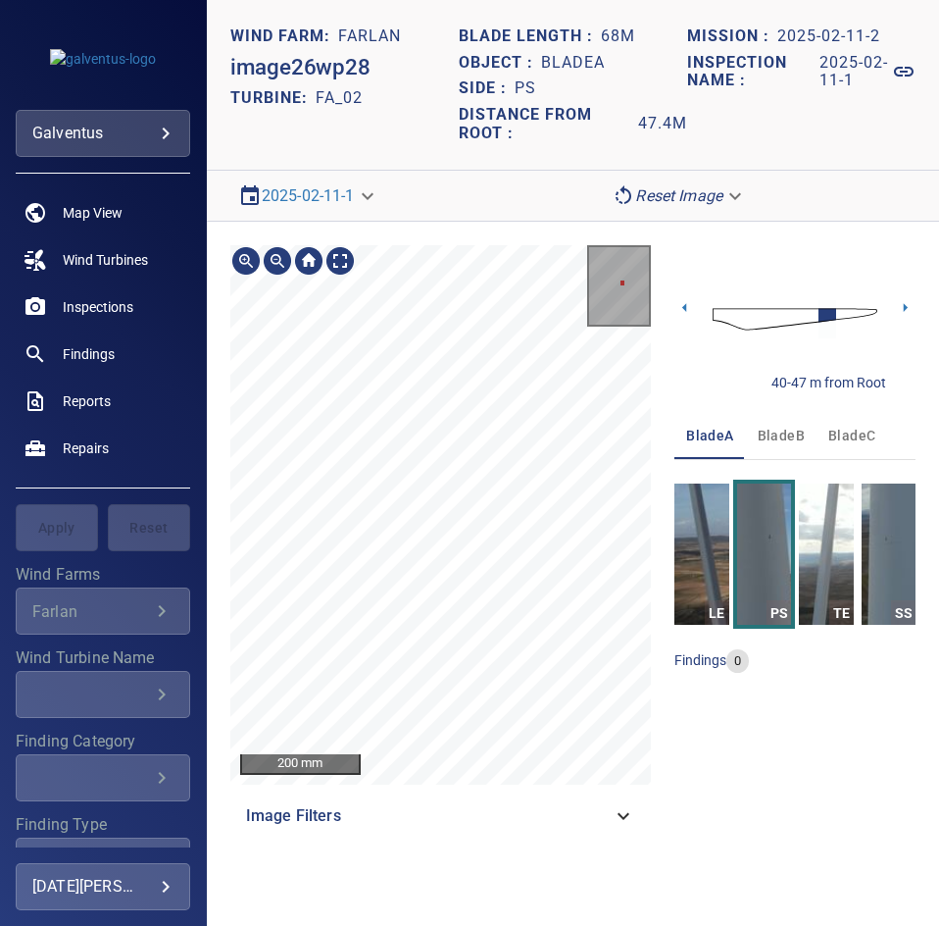
click at [858, 429] on span "bladeC" at bounding box center [852, 436] width 47 height 25
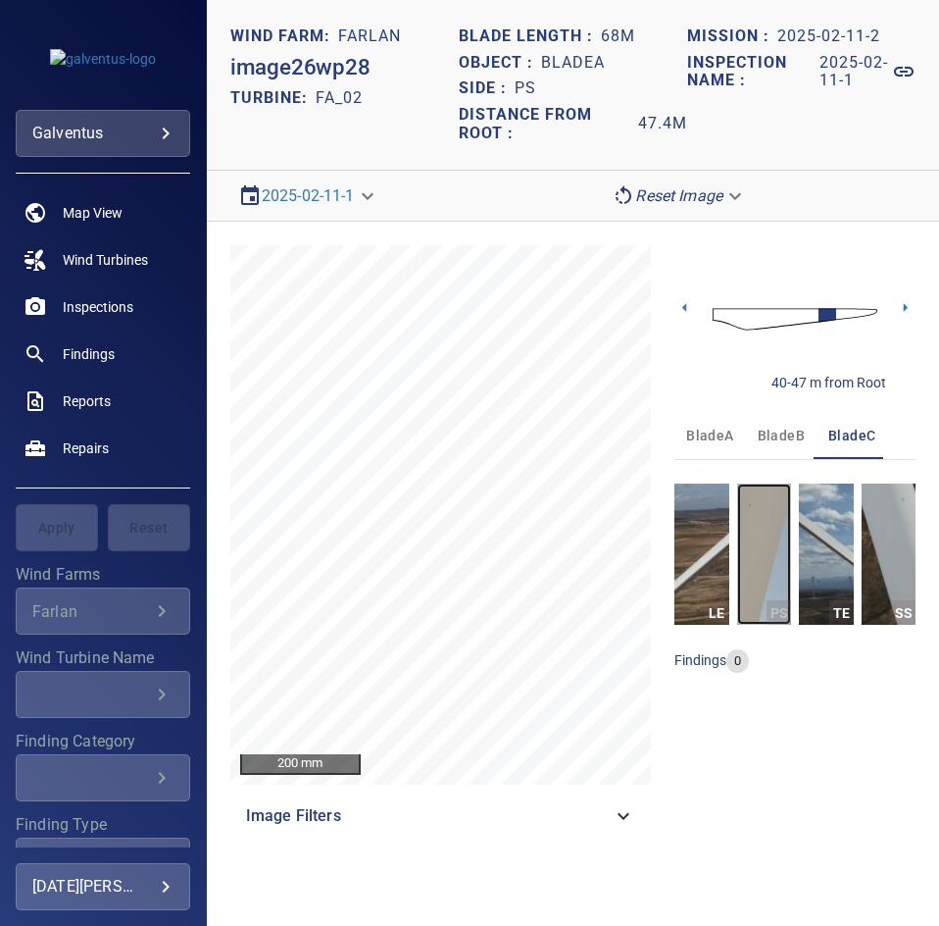
click at [774, 562] on img "button" at bounding box center [764, 553] width 54 height 141
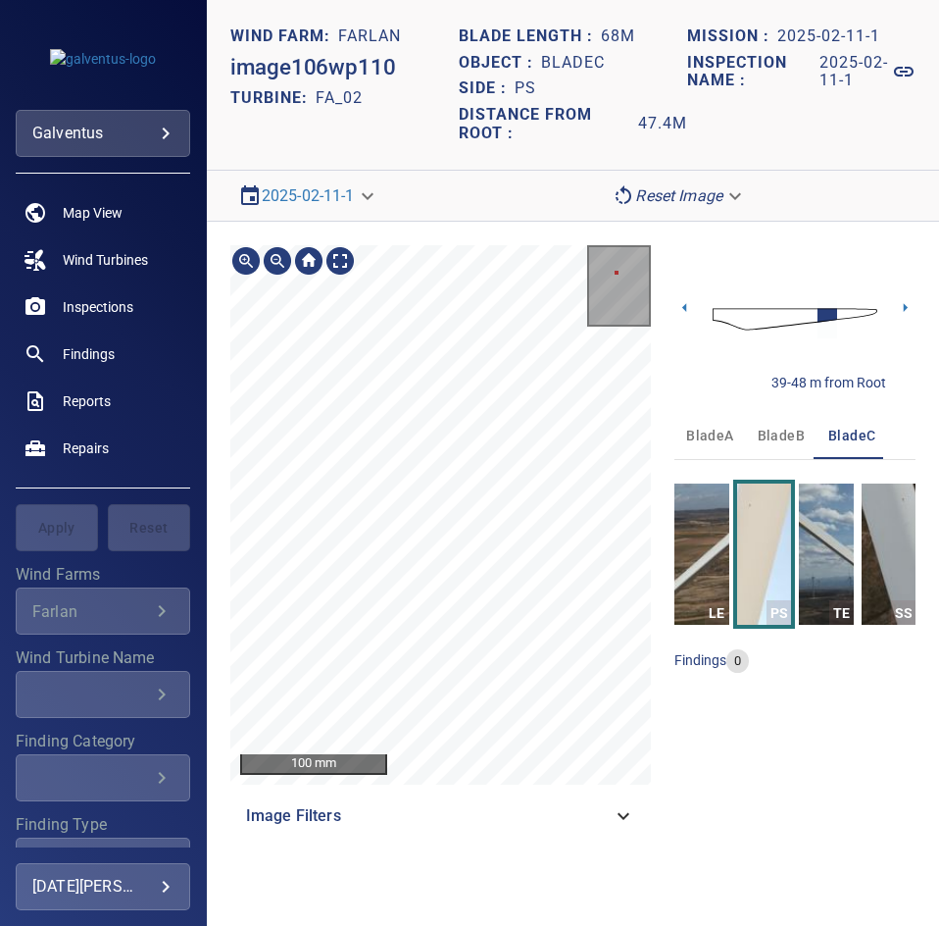
click at [761, 436] on span "bladeB" at bounding box center [781, 436] width 47 height 25
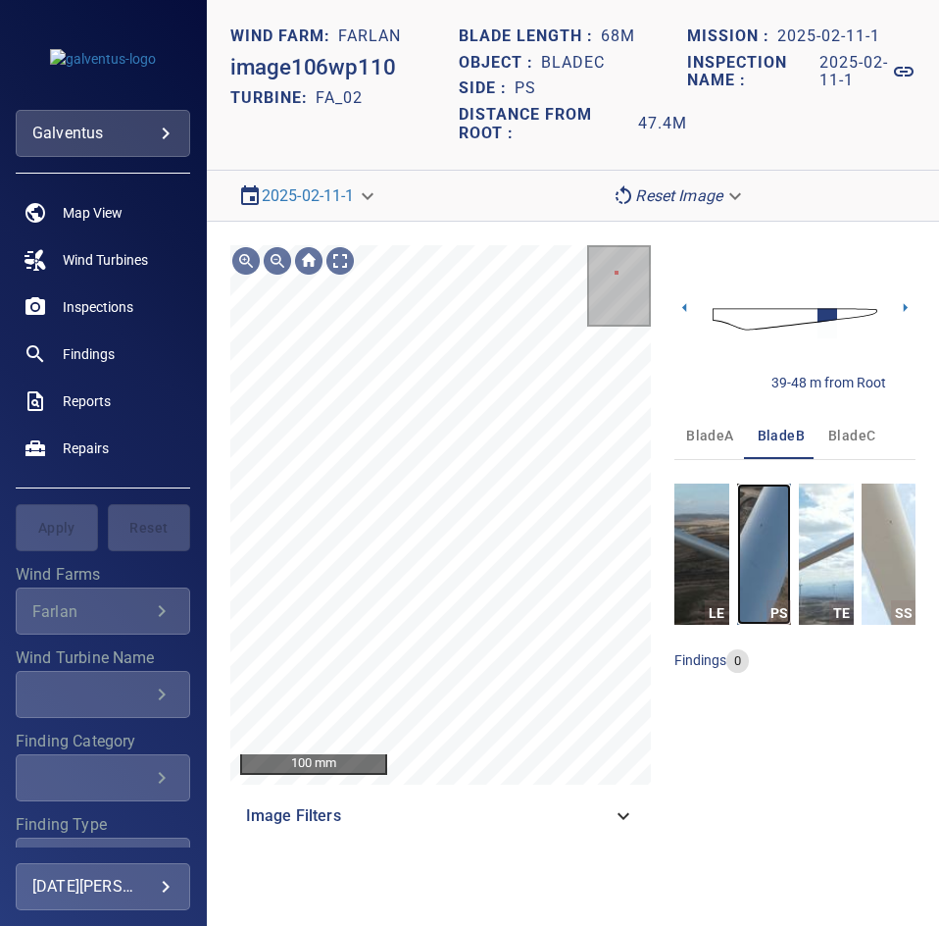
click at [767, 559] on img "button" at bounding box center [764, 553] width 54 height 141
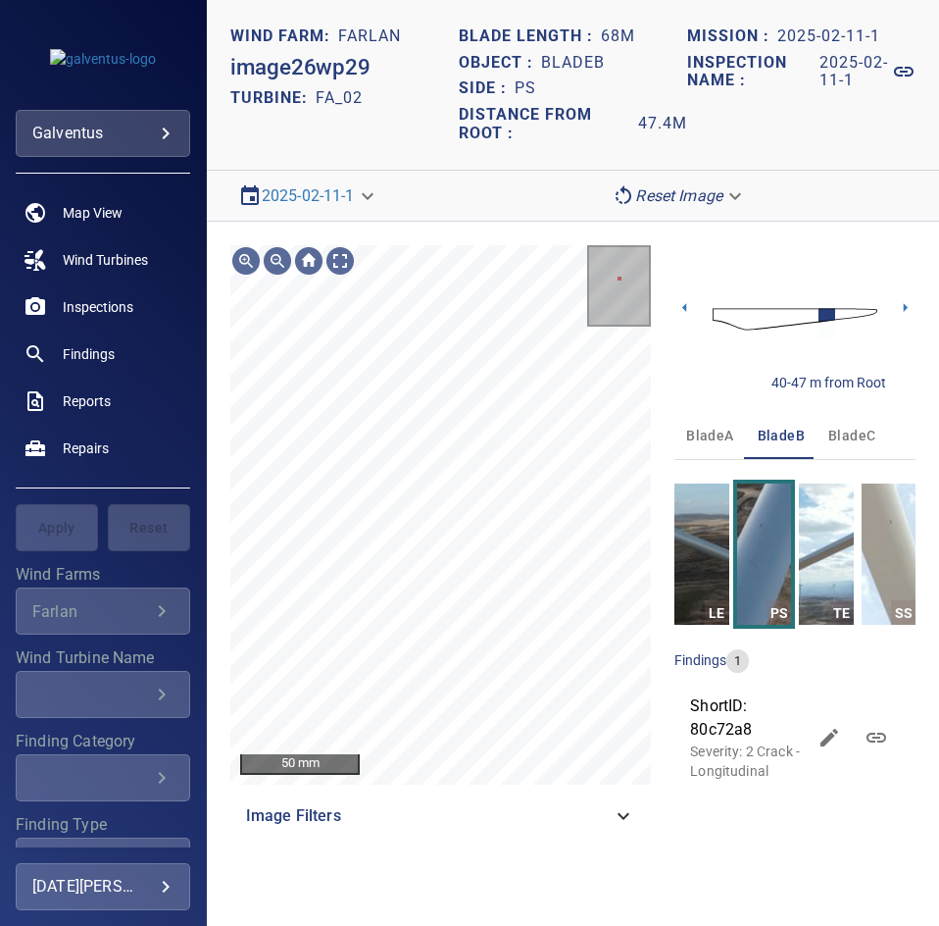
click at [698, 444] on span "bladeA" at bounding box center [709, 436] width 47 height 25
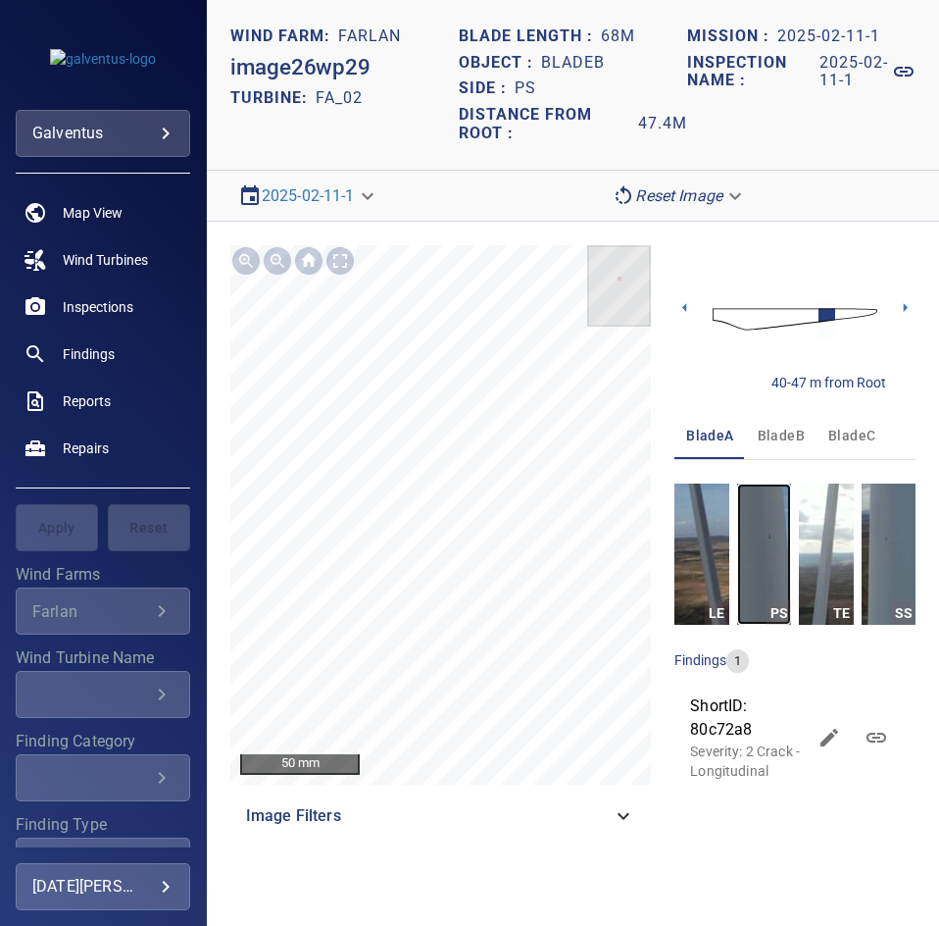
click at [783, 556] on img "button" at bounding box center [764, 553] width 54 height 141
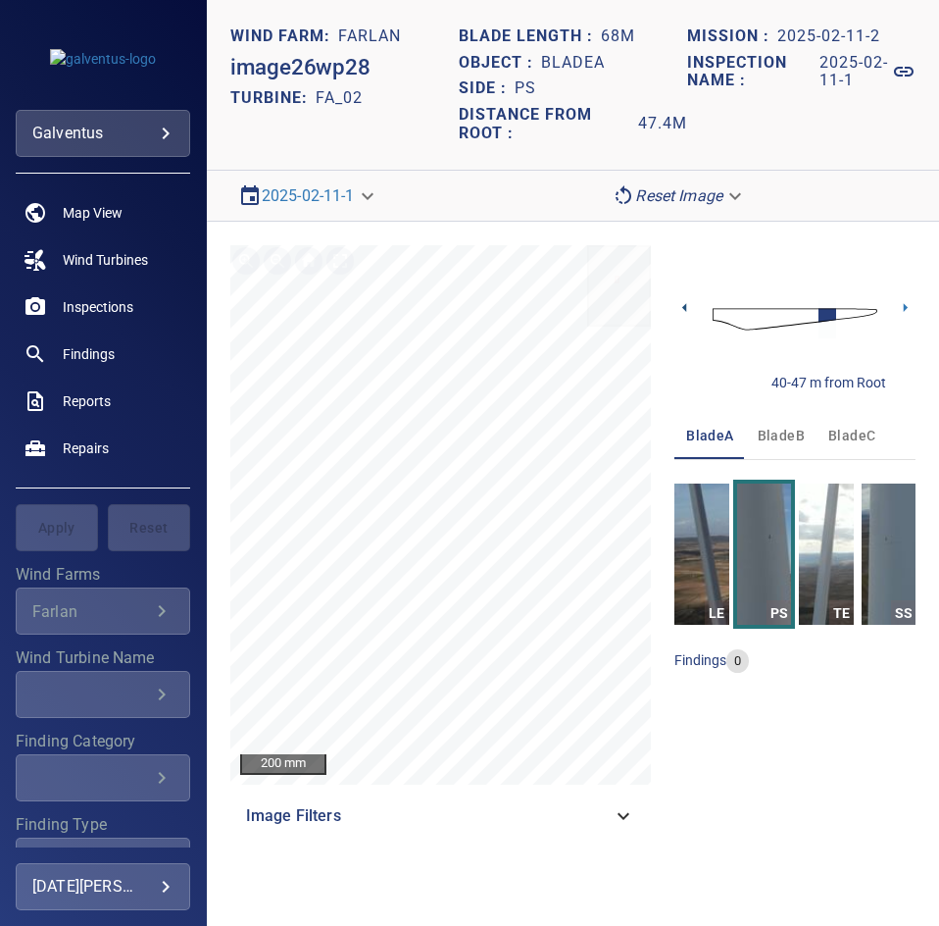
click at [684, 308] on icon at bounding box center [685, 307] width 21 height 21
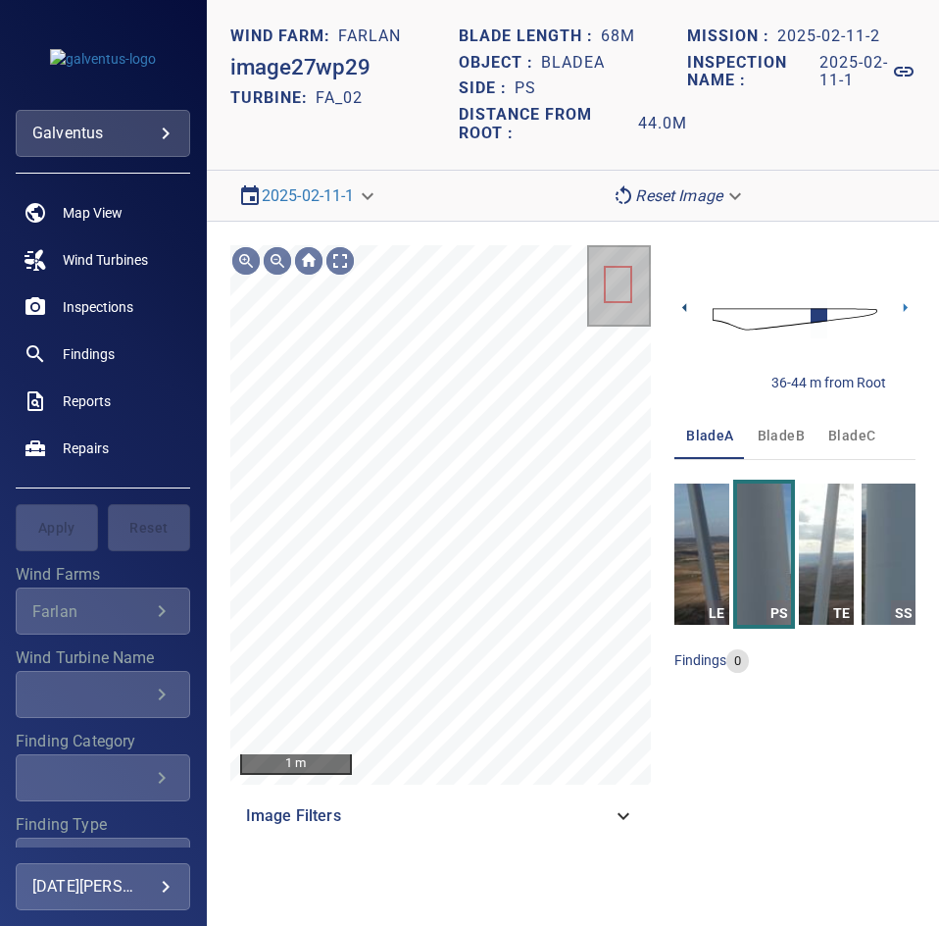
click at [688, 311] on icon at bounding box center [685, 307] width 21 height 21
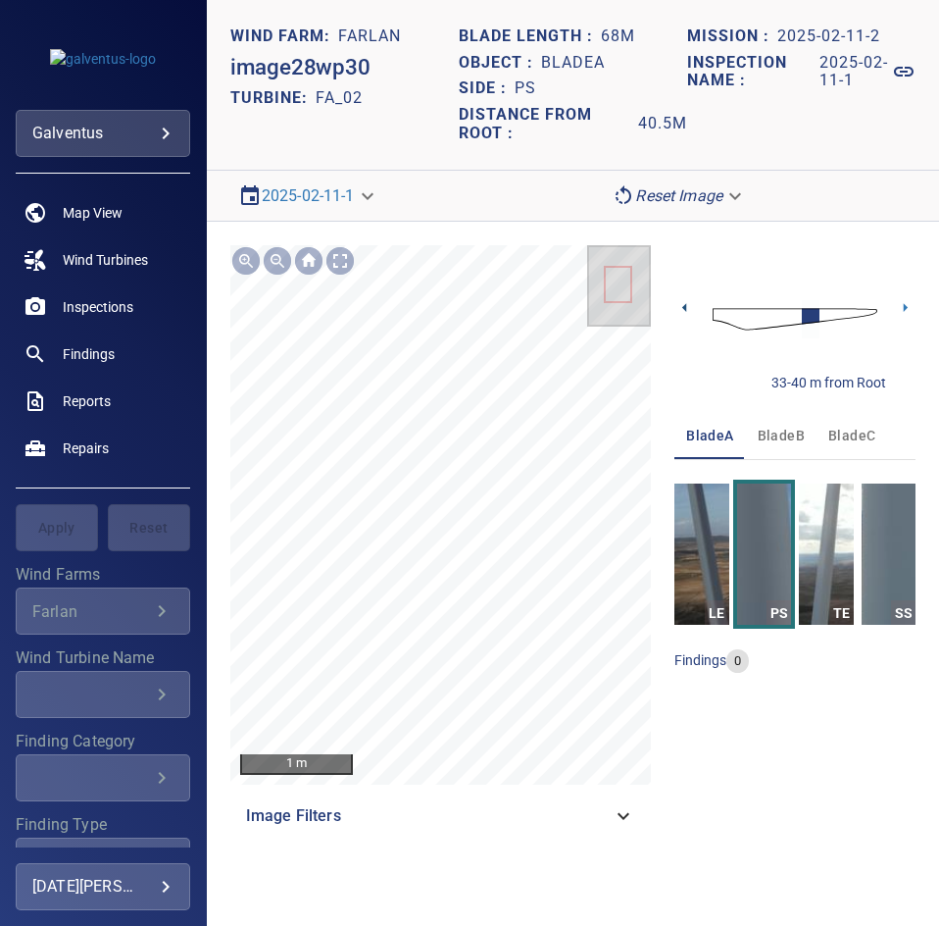
click at [688, 311] on icon at bounding box center [685, 307] width 21 height 21
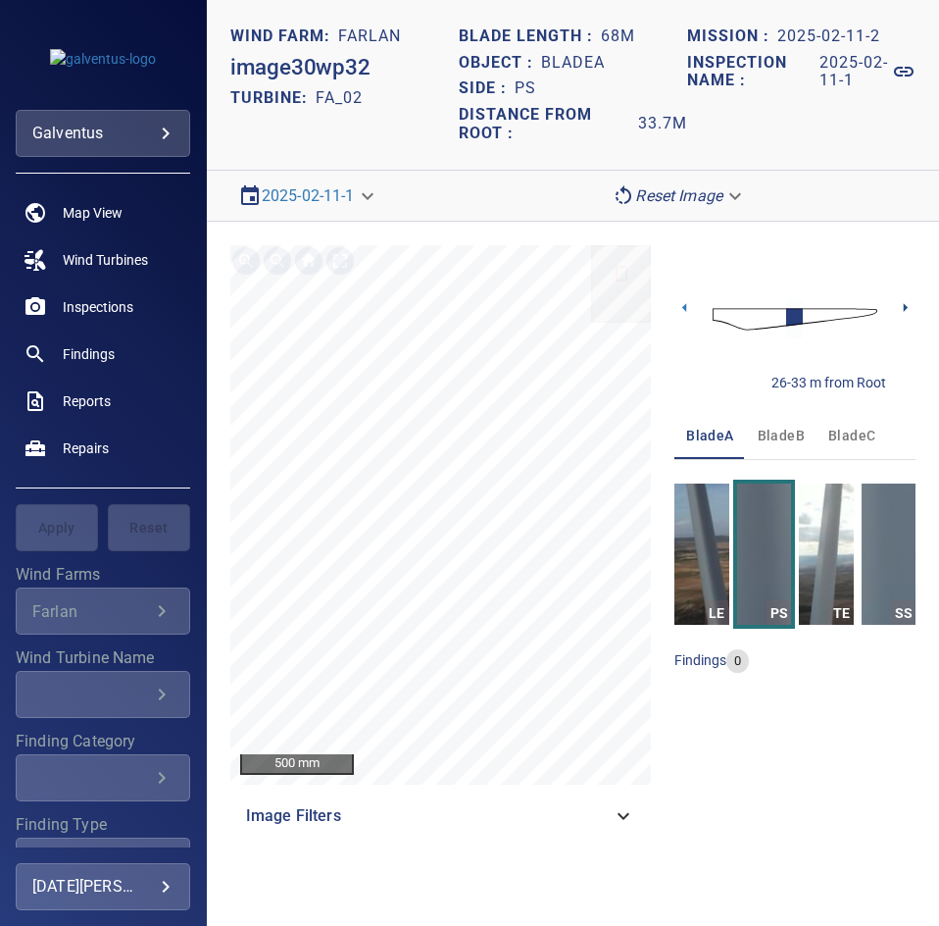
click at [898, 309] on icon at bounding box center [905, 307] width 21 height 21
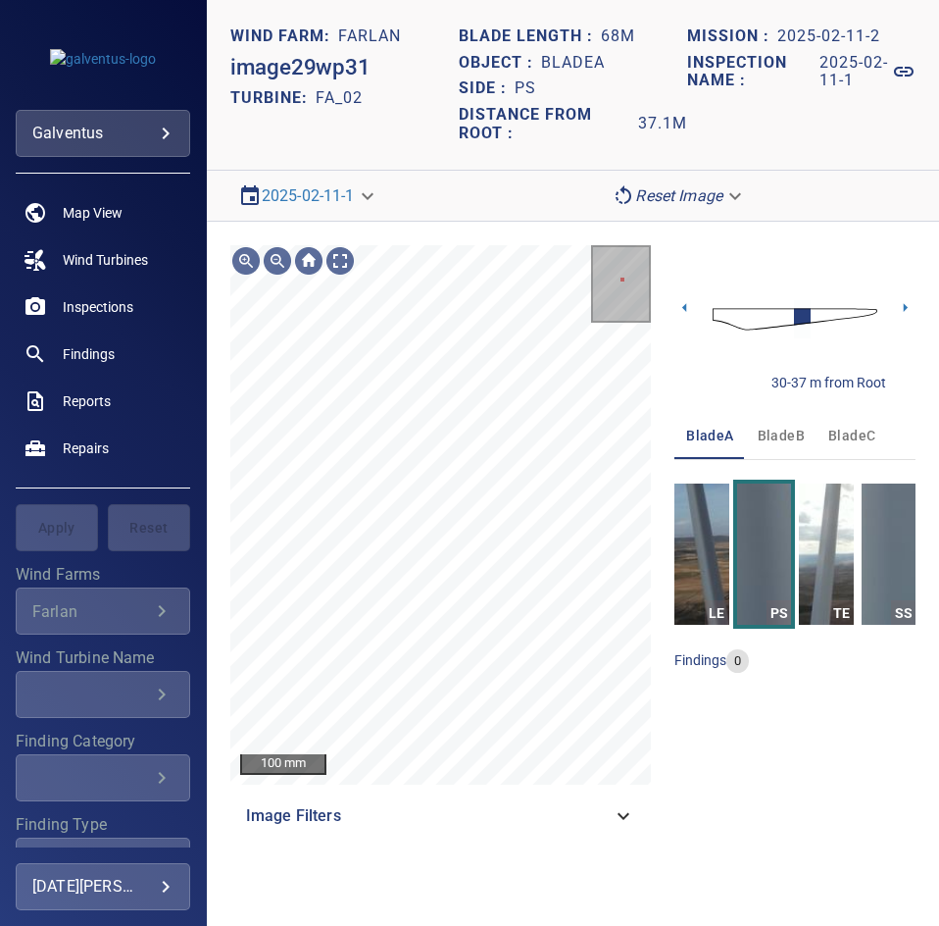
click at [770, 428] on span "bladeB" at bounding box center [781, 436] width 47 height 25
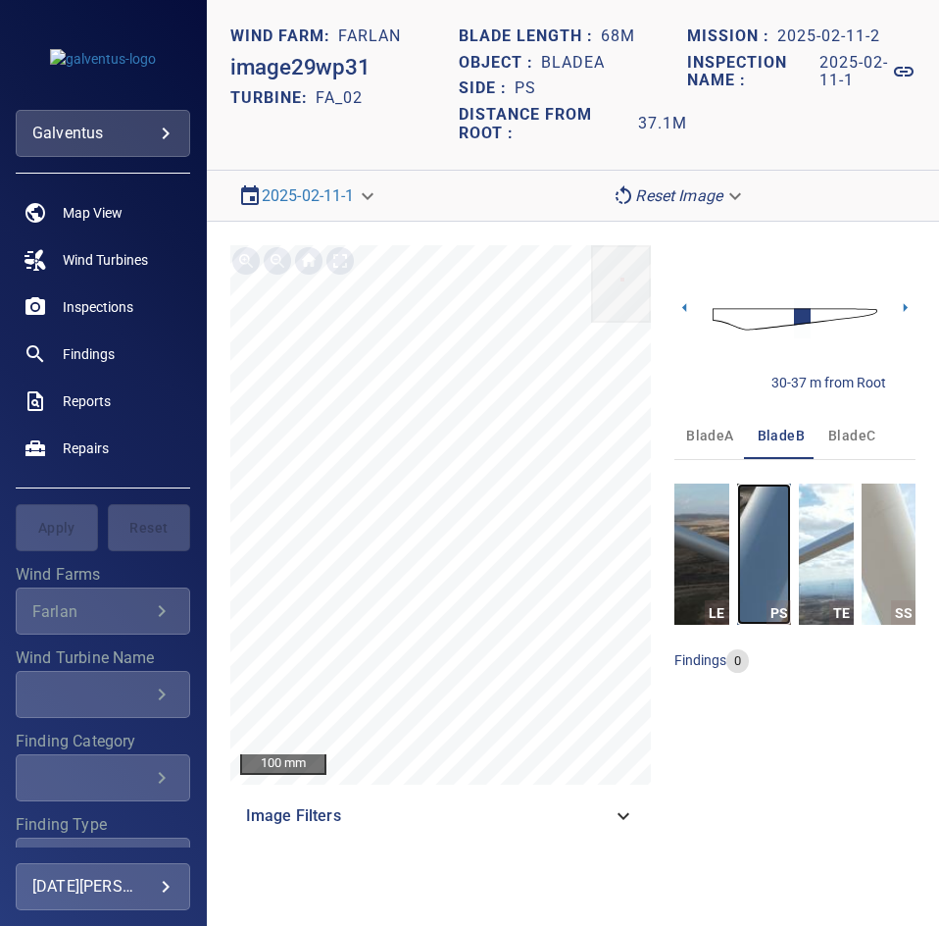
click at [783, 537] on img "button" at bounding box center [764, 553] width 54 height 141
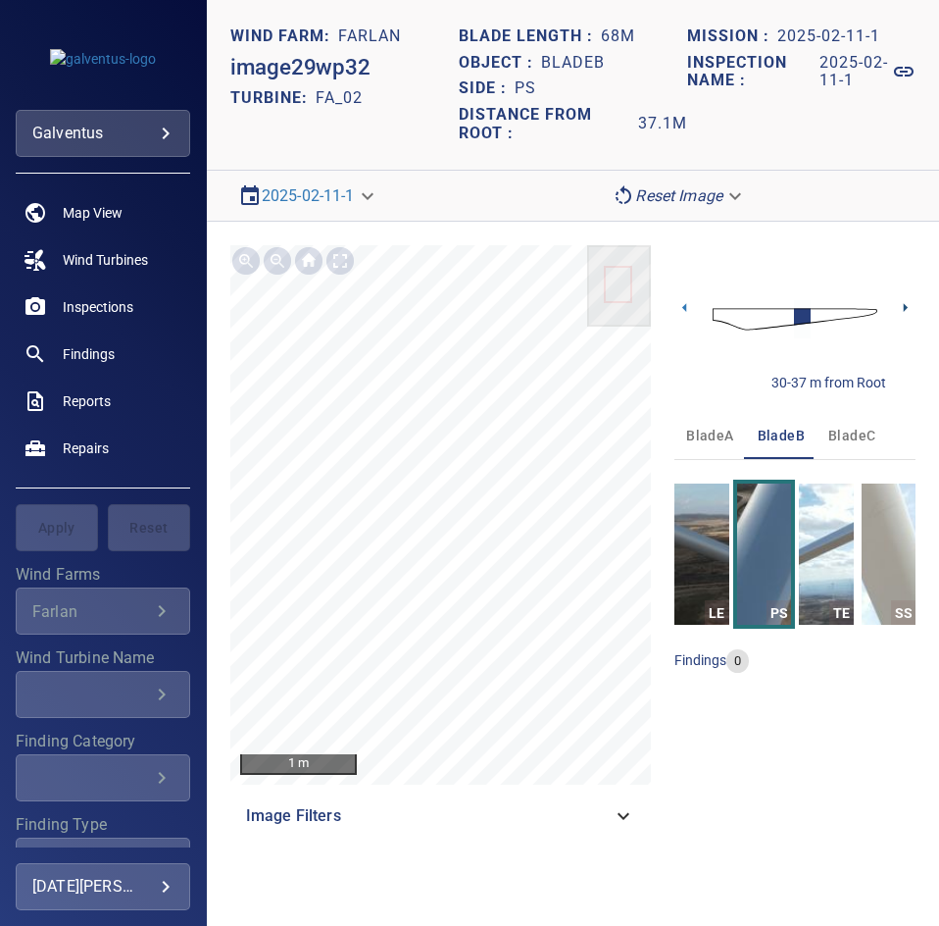
click at [901, 315] on icon at bounding box center [905, 307] width 21 height 21
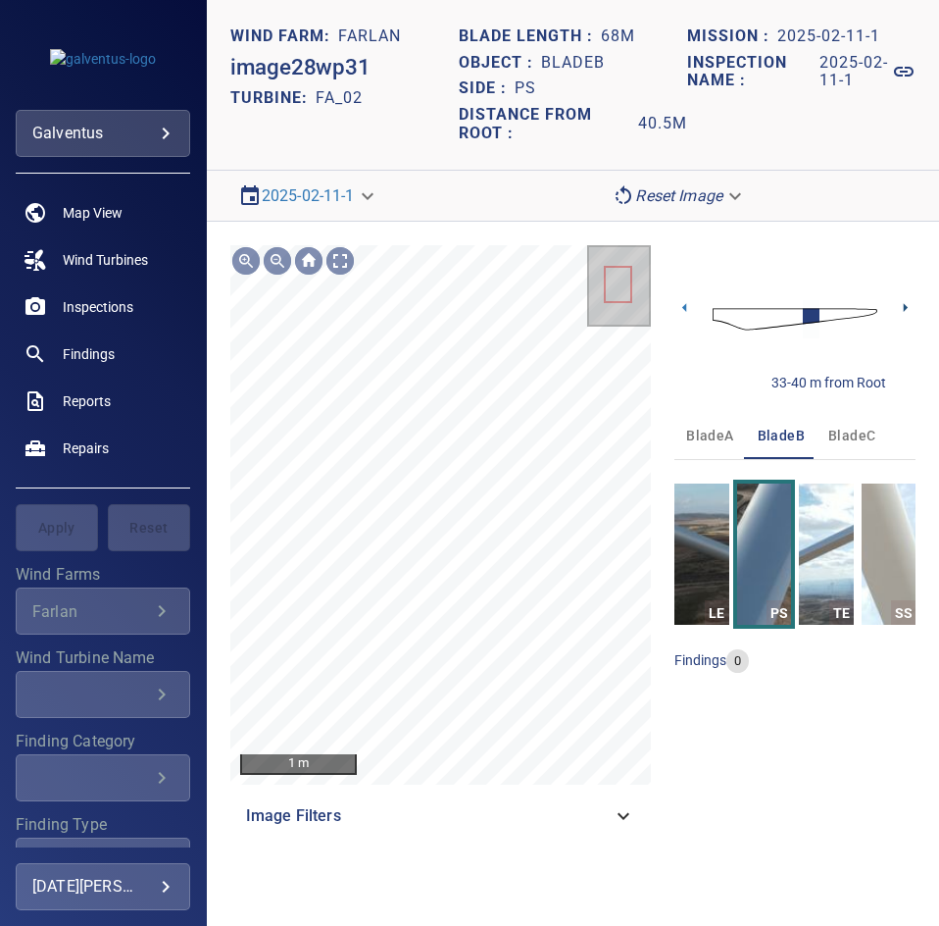
click at [907, 305] on icon at bounding box center [905, 307] width 21 height 21
click at [909, 305] on icon at bounding box center [905, 307] width 21 height 21
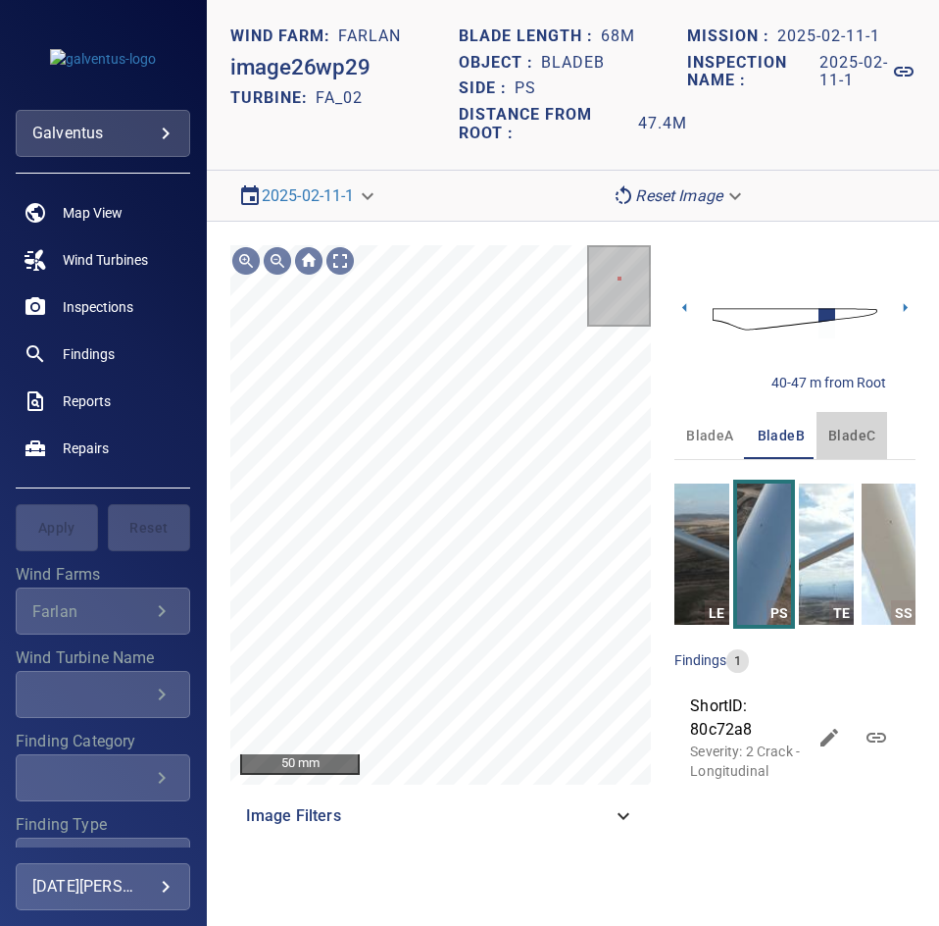
click at [842, 425] on span "bladeC" at bounding box center [852, 436] width 47 height 25
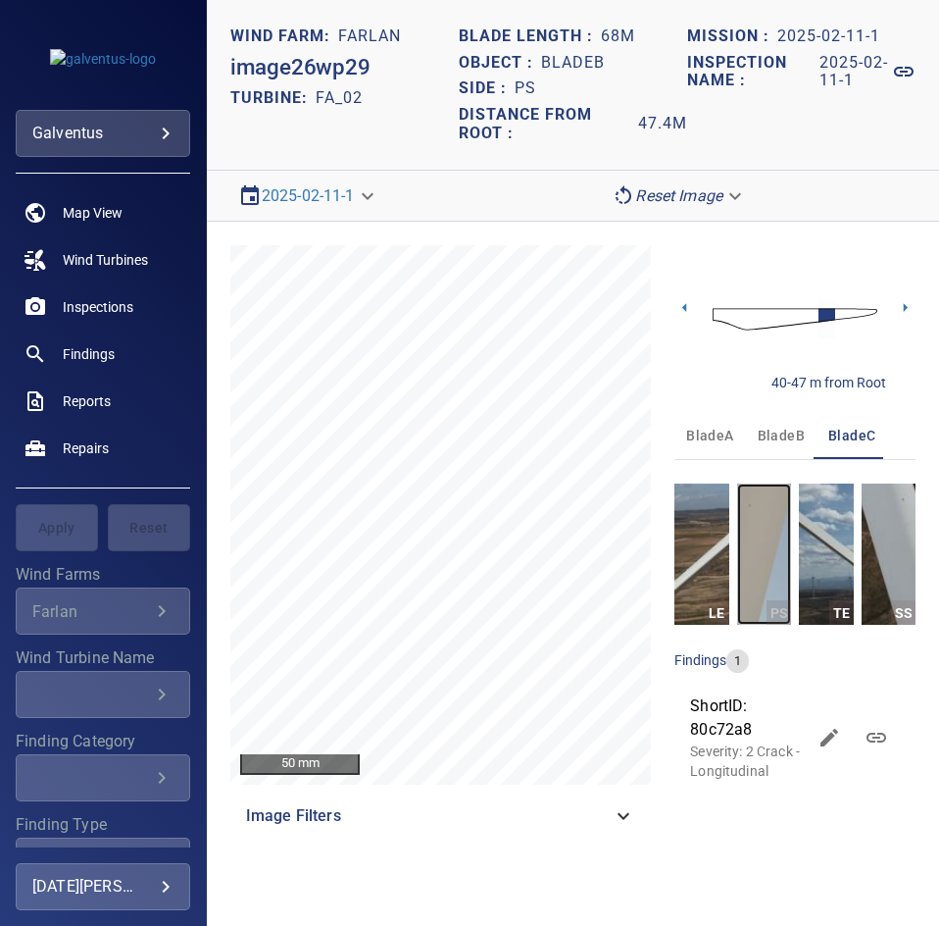
click at [773, 504] on img "button" at bounding box center [764, 553] width 54 height 141
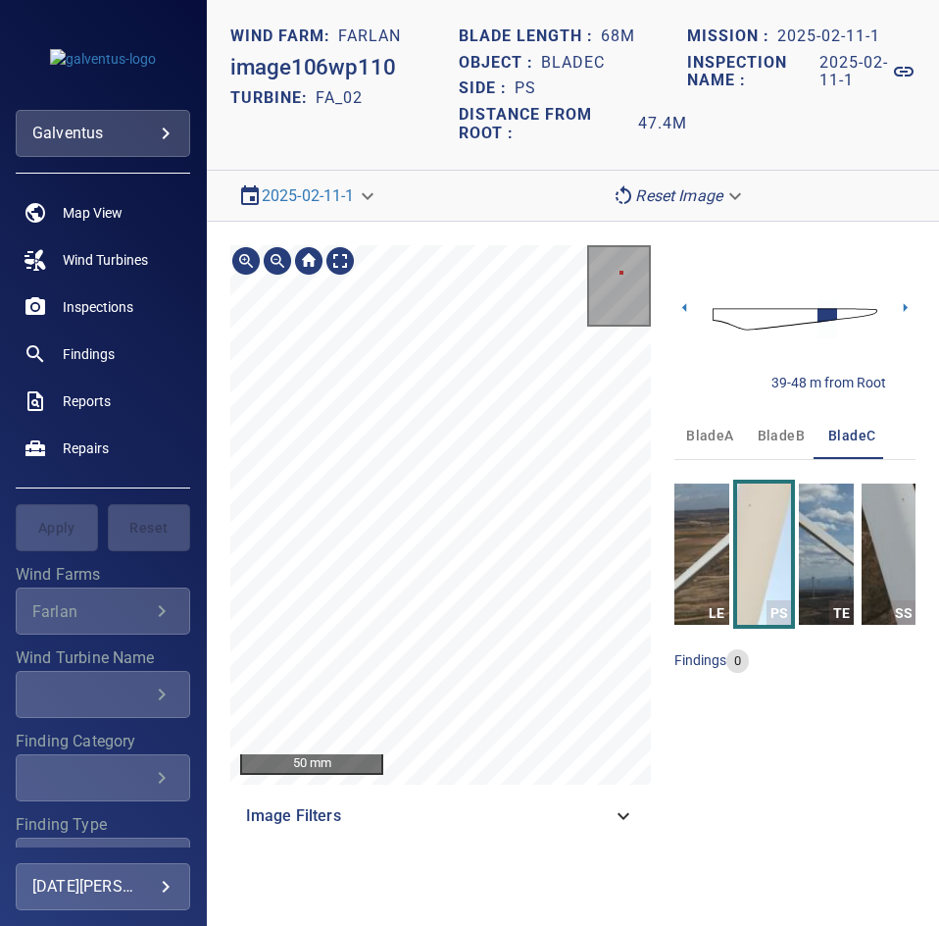
click at [679, 612] on div "50 mm Image Filters 39-48 m from Root bladeA bladeB bladeC LE PS TE SS findings…" at bounding box center [573, 542] width 733 height 641
click at [653, 709] on div "50 mm Image Filters 39-48 m from Root bladeA bladeB bladeC LE PS TE SS findings…" at bounding box center [573, 542] width 733 height 641
click at [747, 514] on div "50 mm Image Filters 39-48 m from Root bladeA bladeB bladeC LE PS TE SS findings…" at bounding box center [573, 542] width 733 height 641
click at [688, 530] on div "100 mm Image Filters 39-48 m from Root bladeA bladeB bladeC LE PS TE SS finding…" at bounding box center [573, 542] width 733 height 641
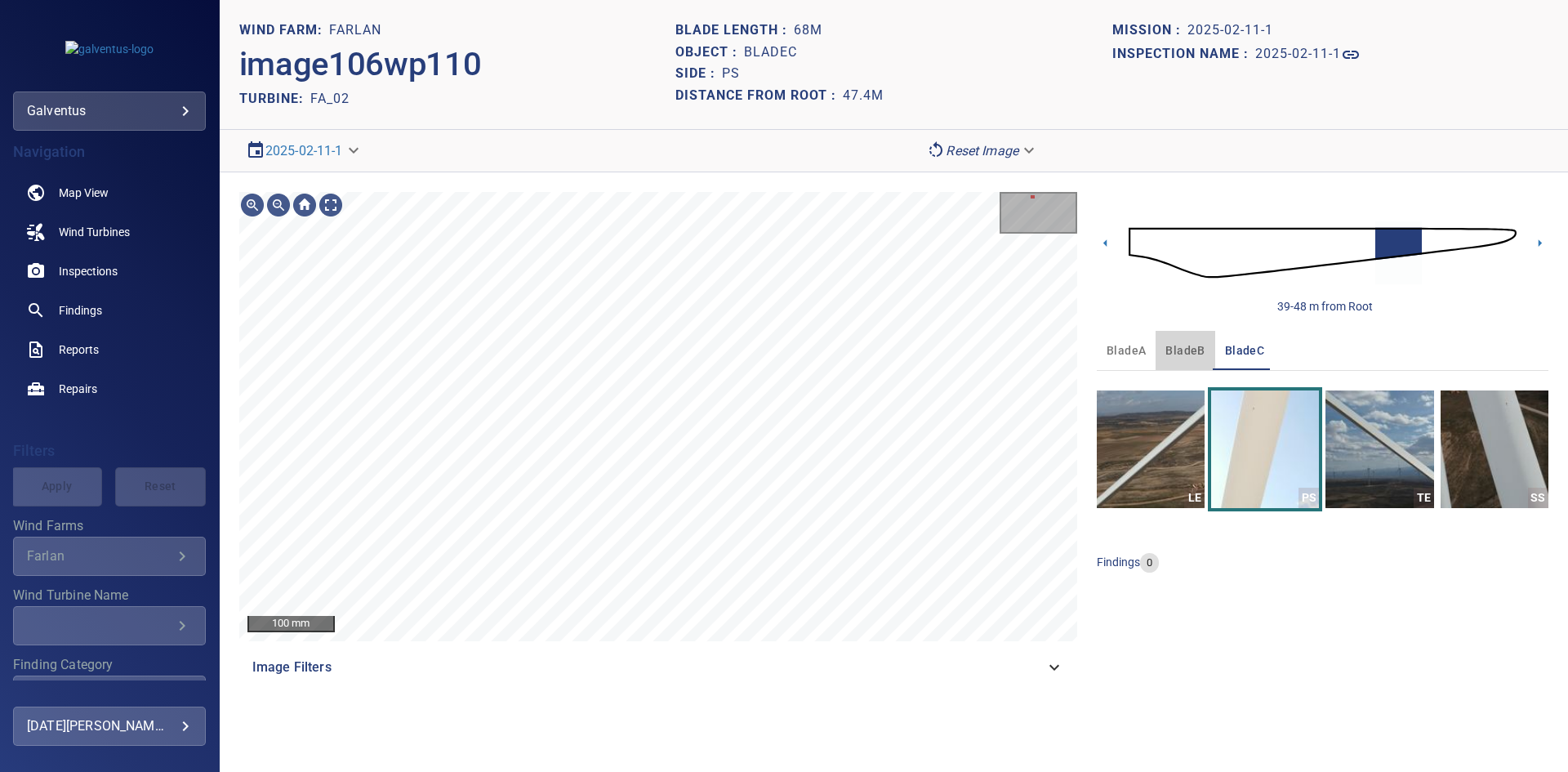
click at [1205, 344] on button "bladeB" at bounding box center [1185, 350] width 59 height 39
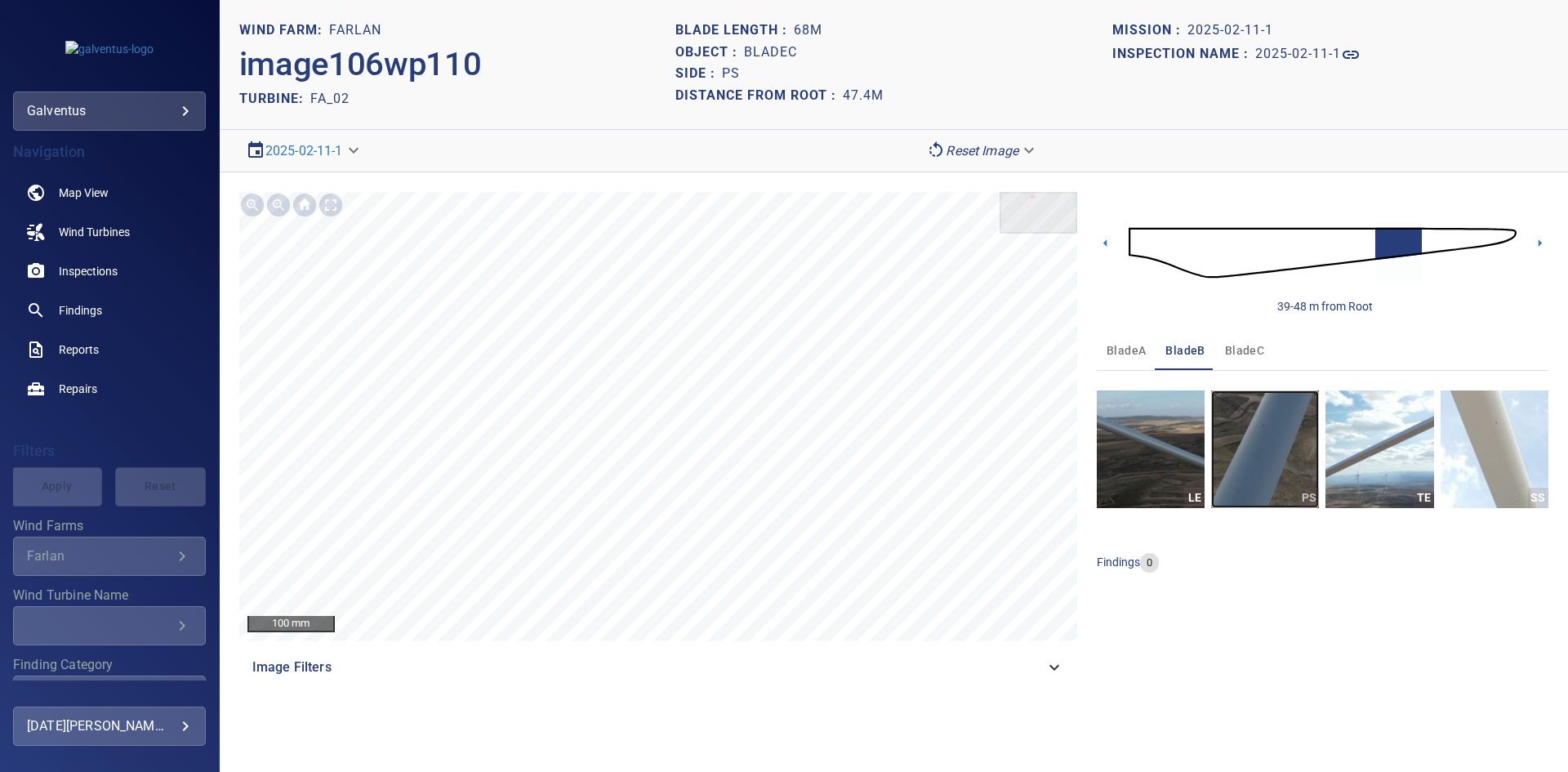
click at [1261, 461] on img "button" at bounding box center [1264, 449] width 107 height 117
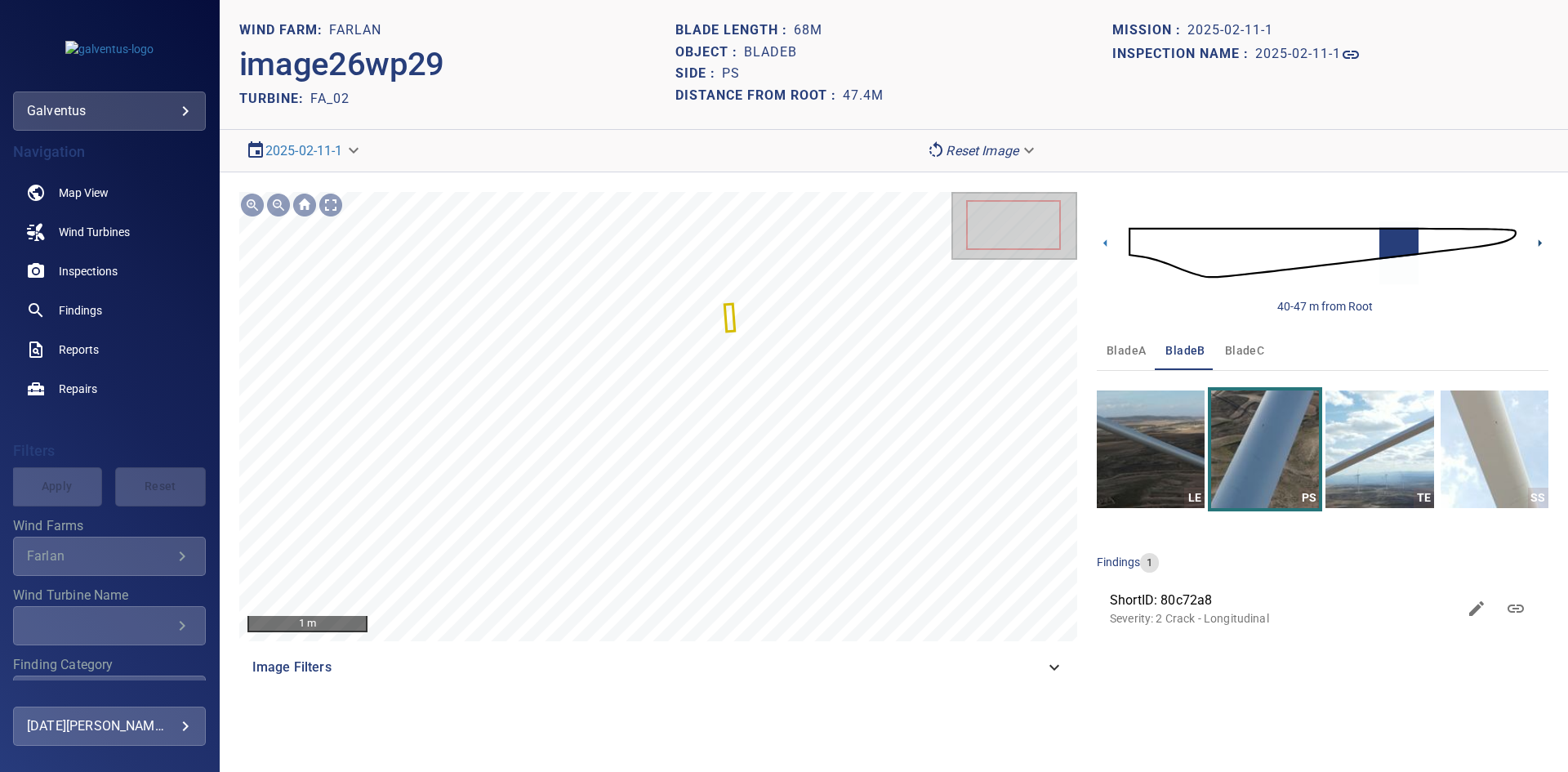
click at [1541, 242] on icon at bounding box center [1541, 242] width 3 height 7
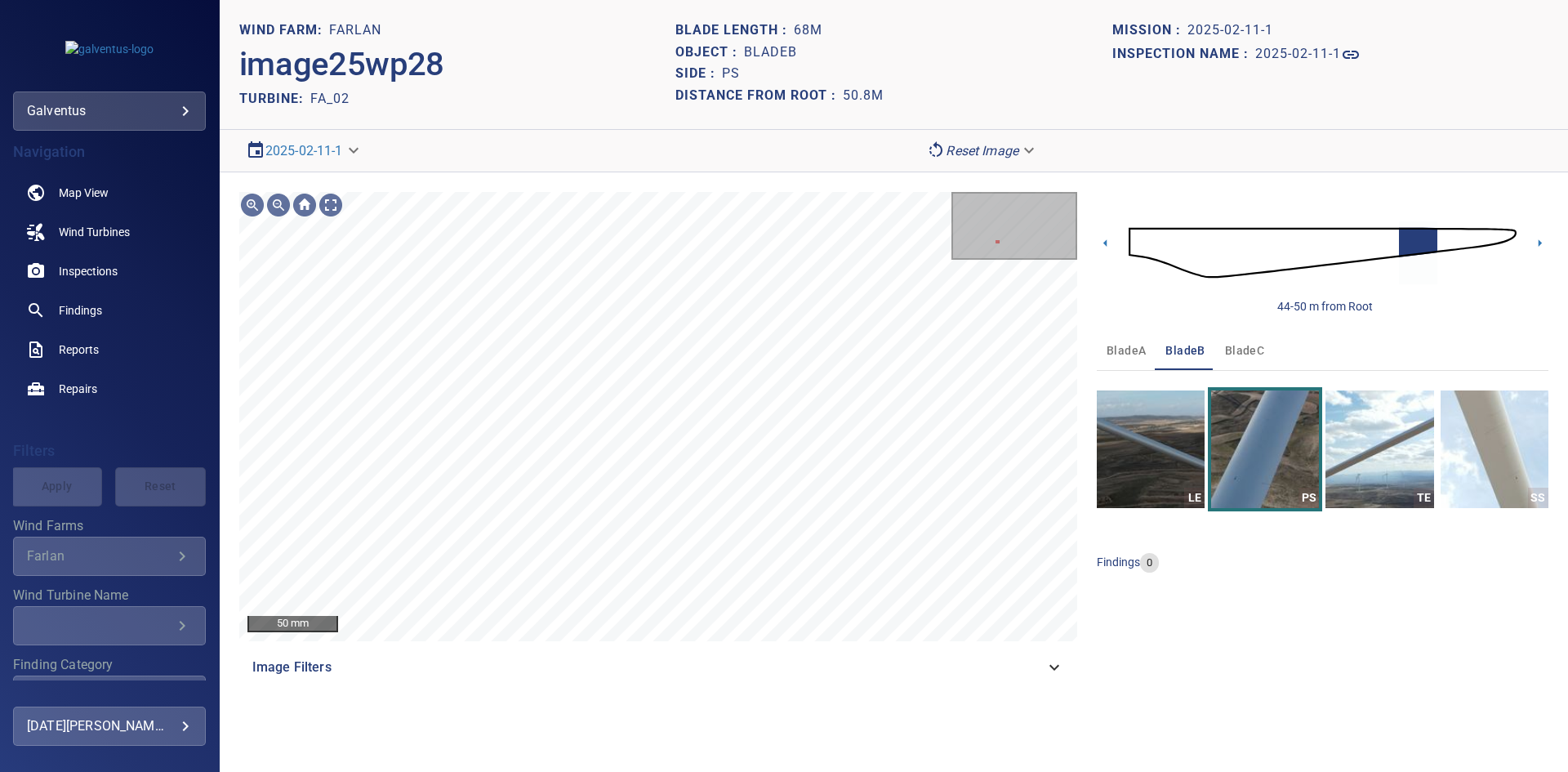
click at [552, 92] on div "TURBINE: FA_02" at bounding box center [457, 98] width 436 height 22
click at [1477, 441] on img "button" at bounding box center [1494, 449] width 107 height 117
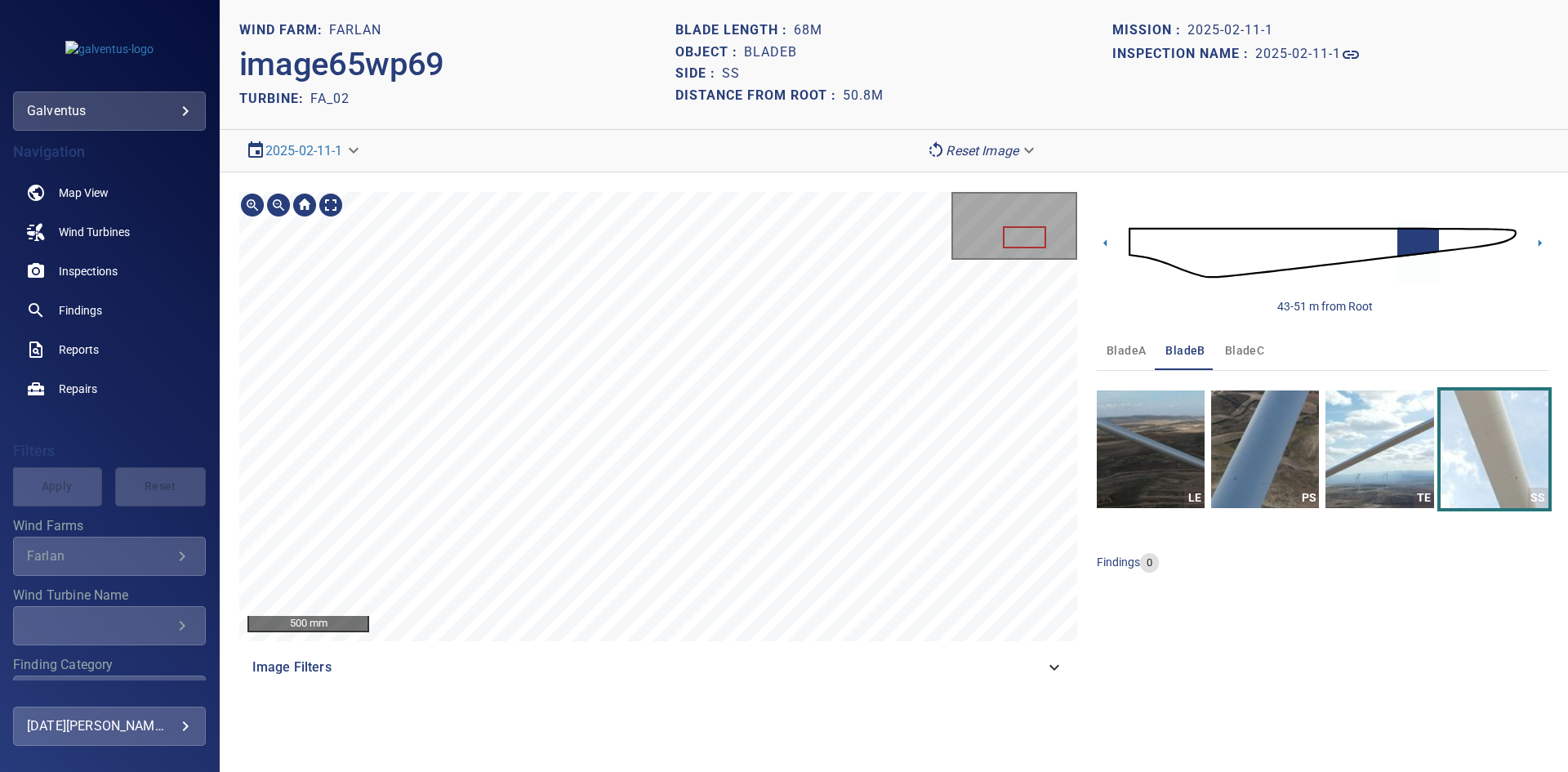
click at [702, 656] on div "500 mm Image Filters" at bounding box center [658, 439] width 838 height 495
click at [555, 89] on div "TURBINE: FA_02" at bounding box center [457, 98] width 436 height 22
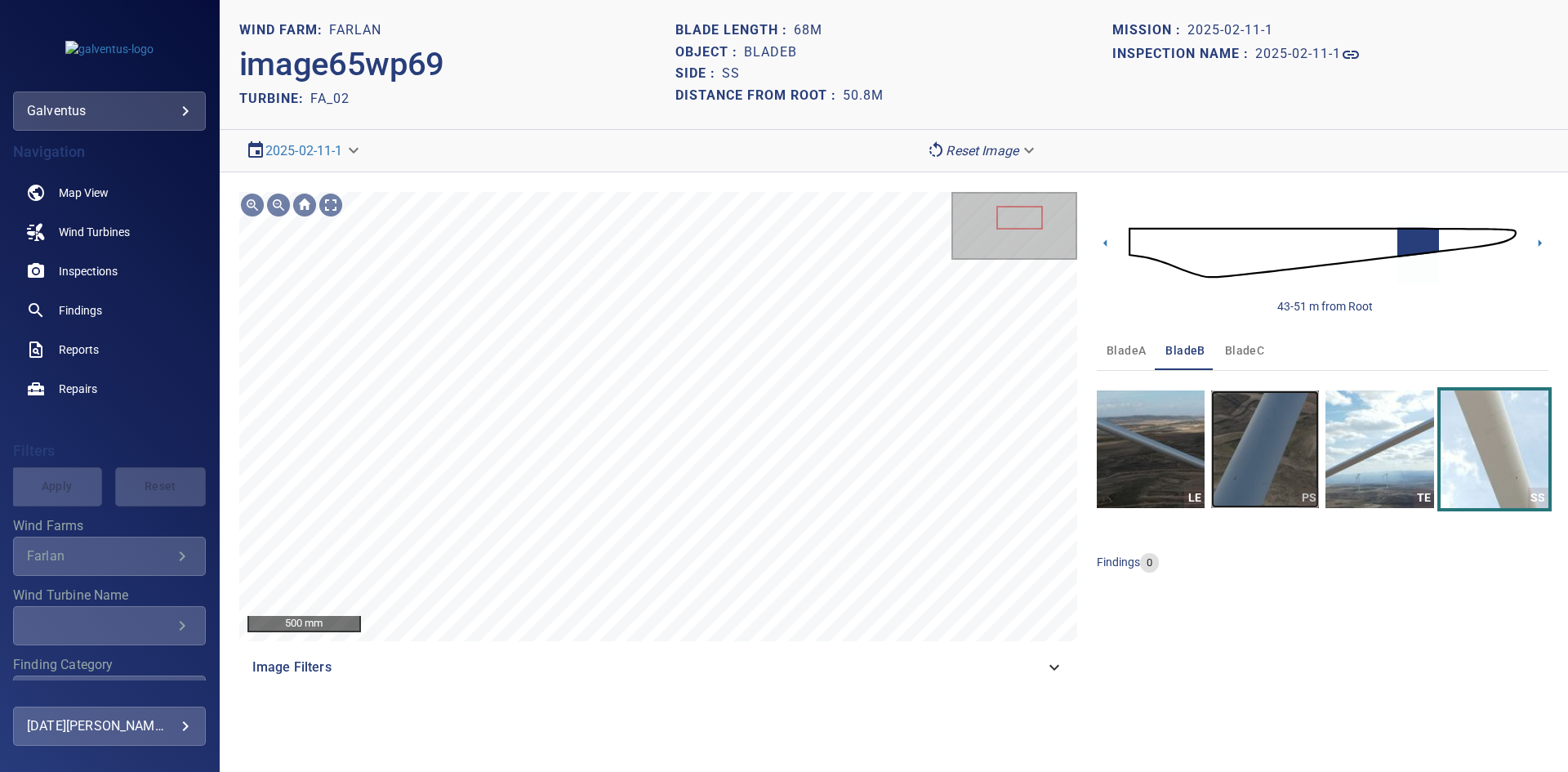
click at [1253, 423] on img "button" at bounding box center [1264, 449] width 107 height 117
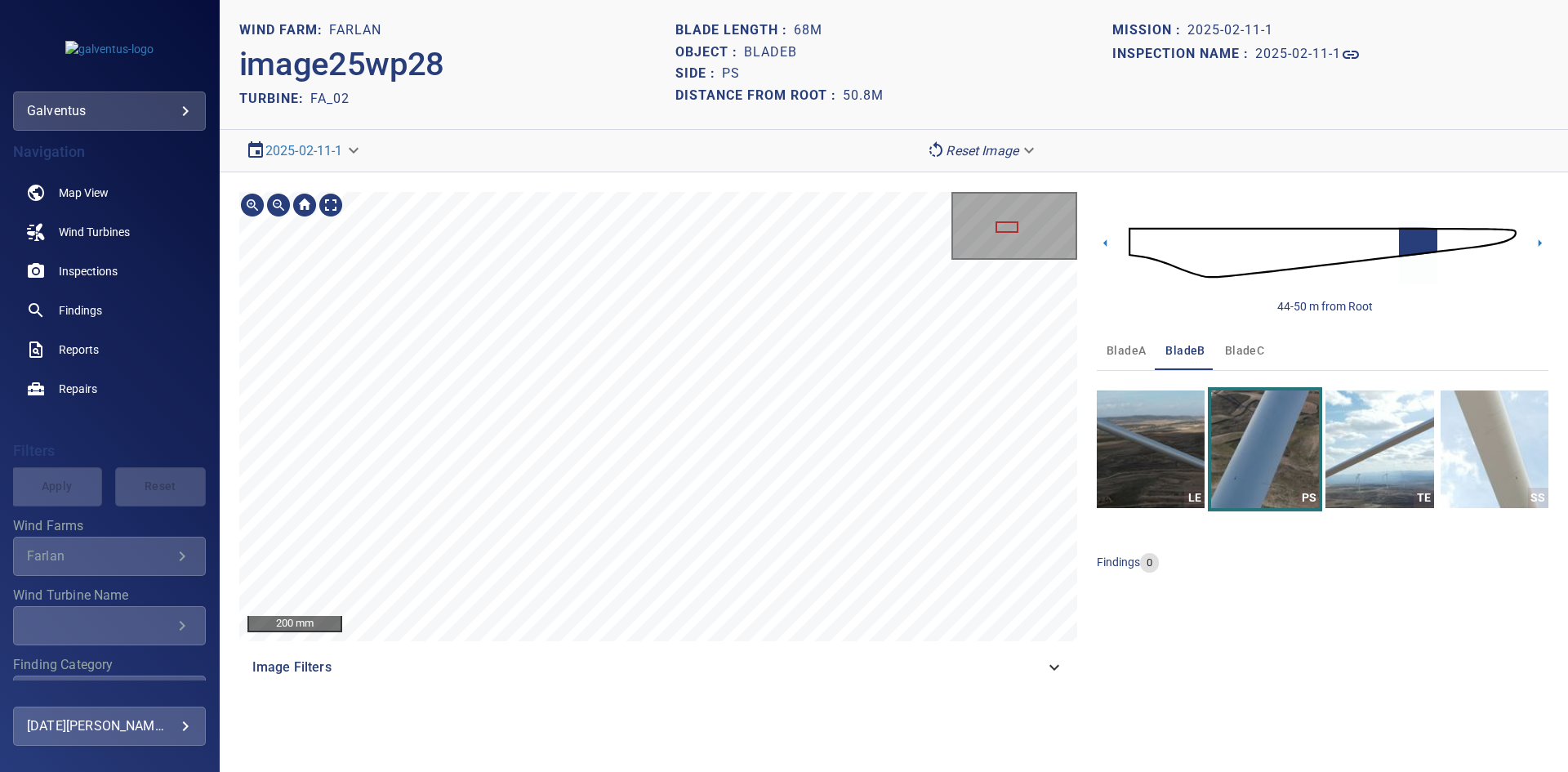
click at [513, 684] on div "200 mm Image Filters" at bounding box center [658, 439] width 838 height 495
click at [1111, 240] on icon at bounding box center [1105, 242] width 17 height 17
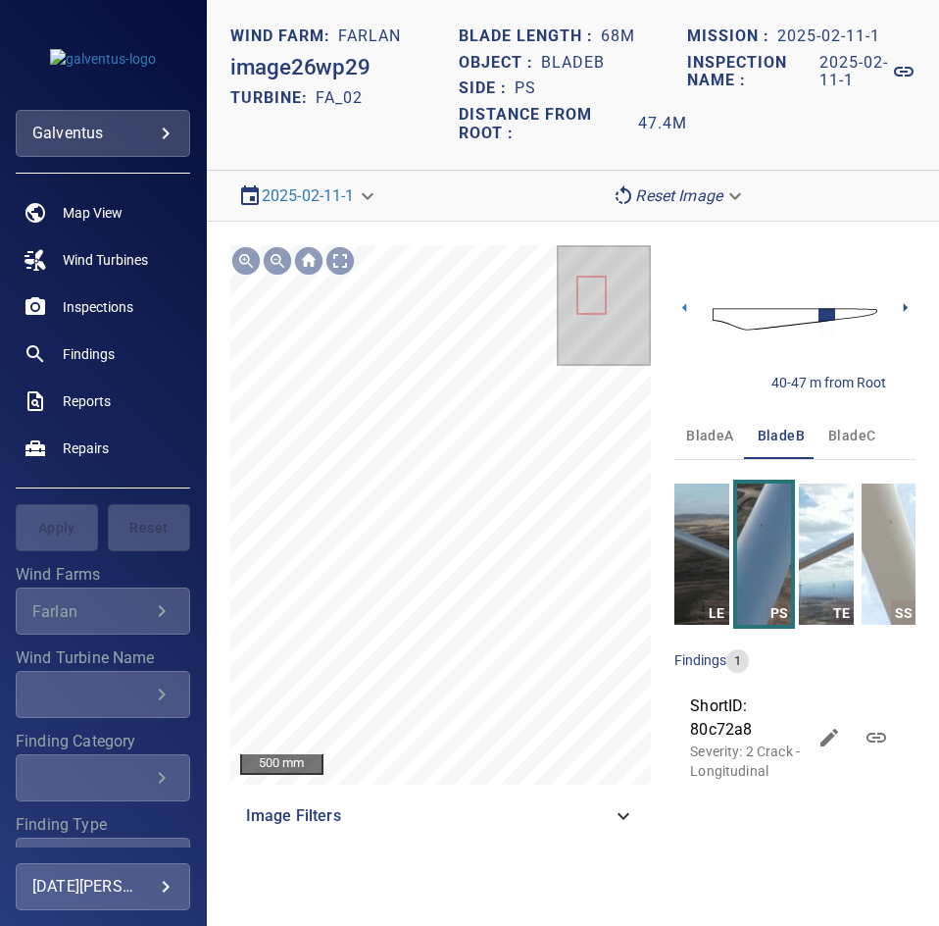
click at [899, 305] on icon at bounding box center [905, 307] width 21 height 21
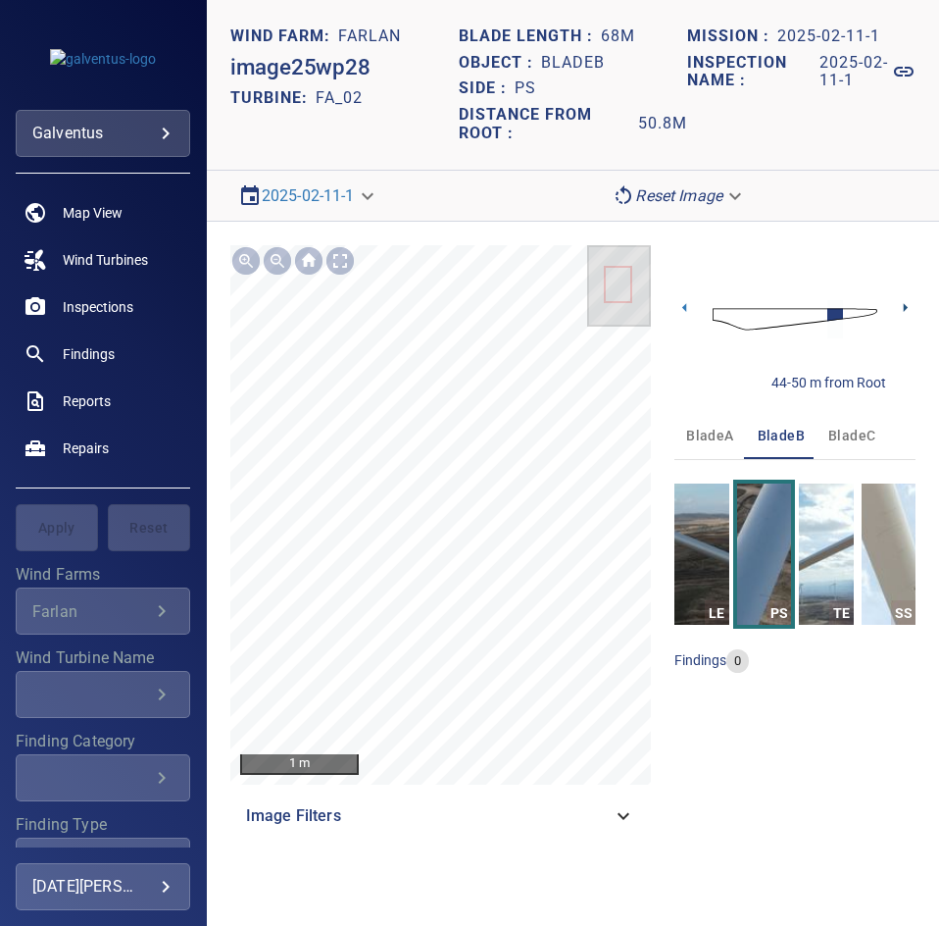
click at [913, 305] on icon at bounding box center [905, 307] width 21 height 21
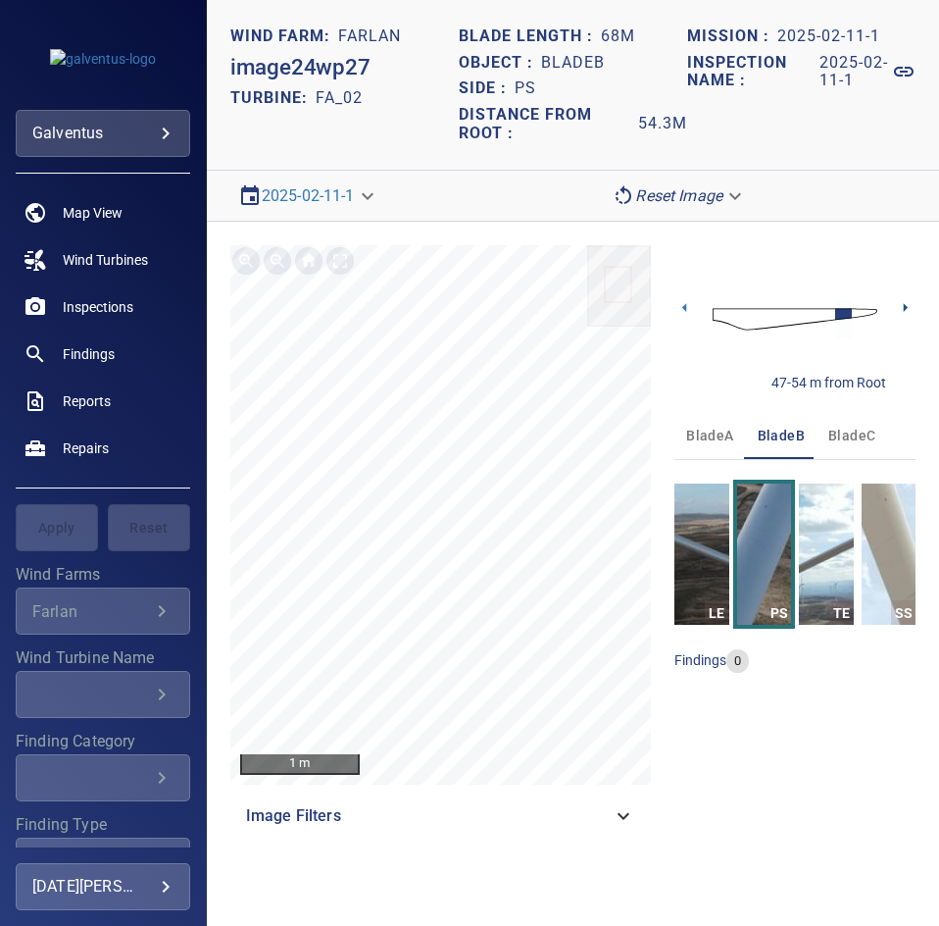
click at [900, 307] on icon at bounding box center [905, 307] width 21 height 21
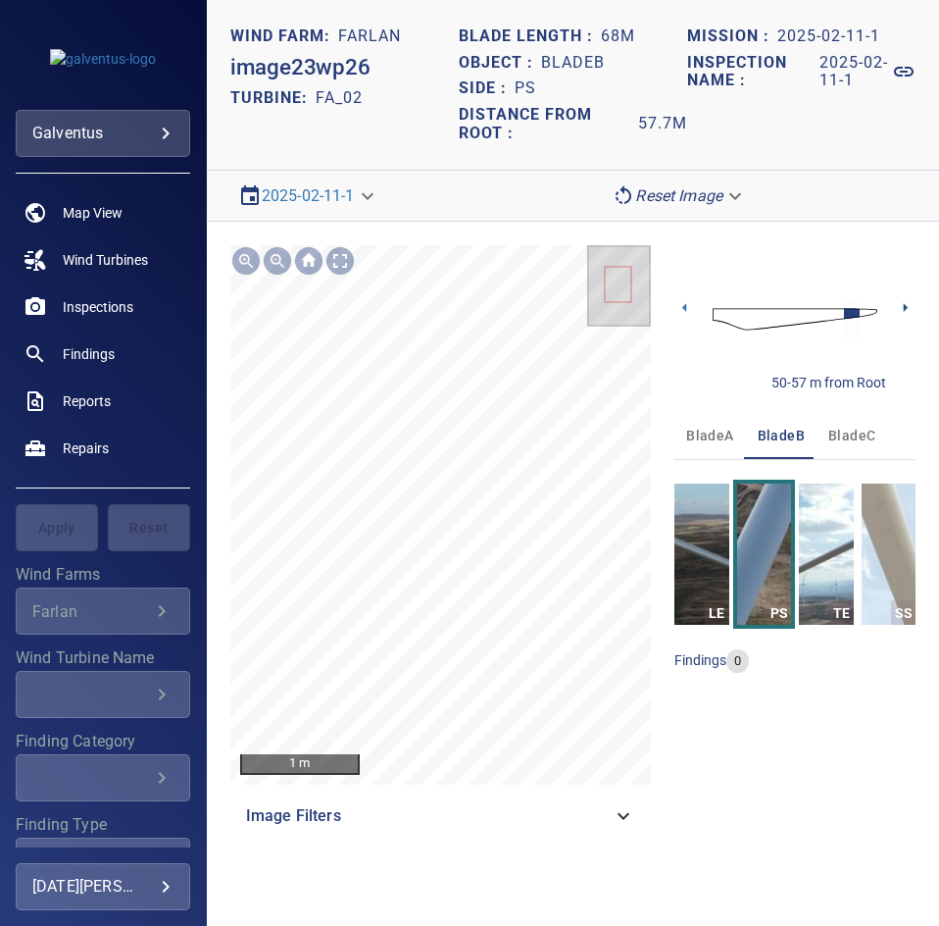
click at [901, 304] on icon at bounding box center [905, 307] width 21 height 21
click at [905, 310] on icon at bounding box center [906, 307] width 4 height 9
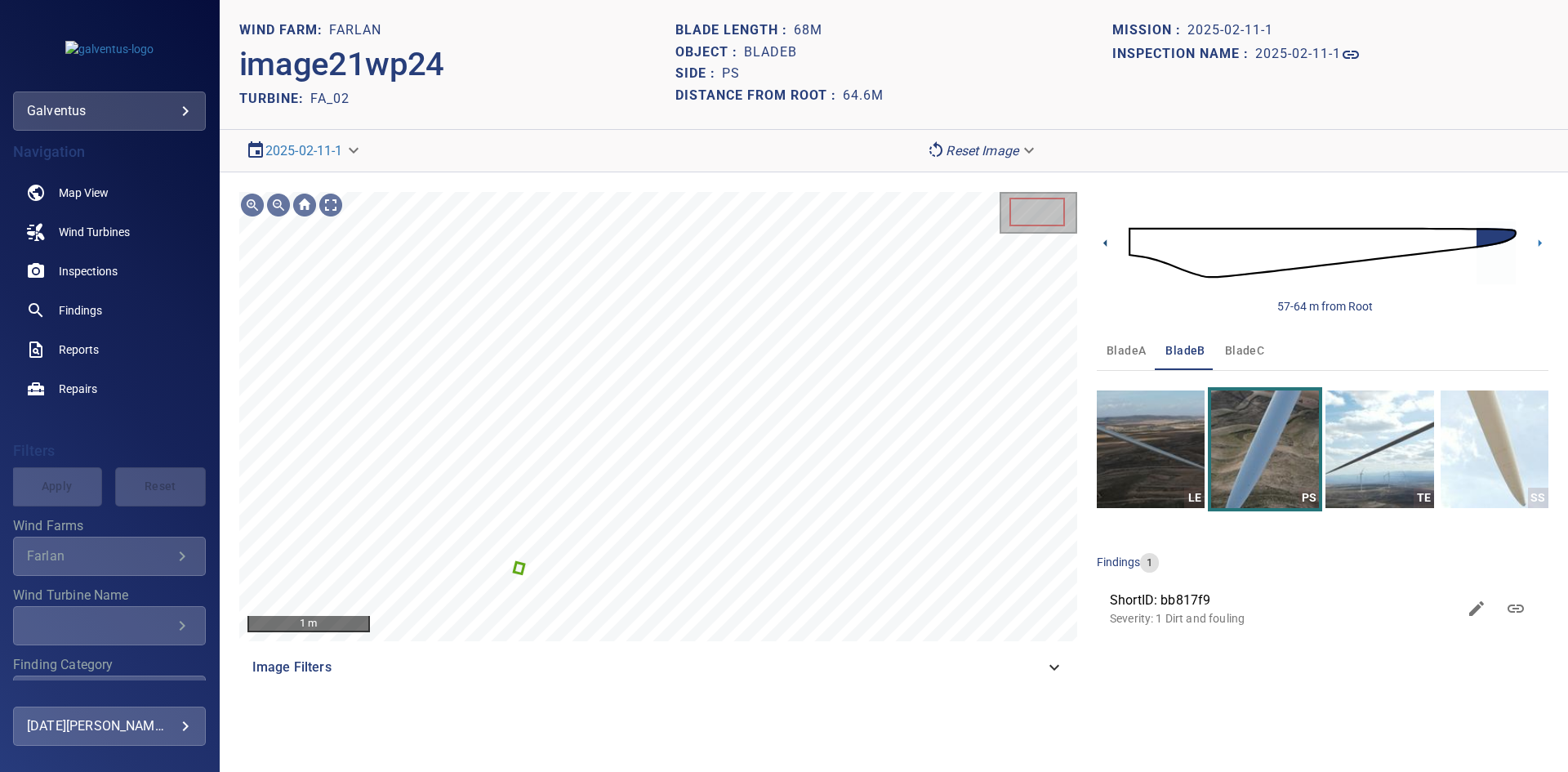
click at [1112, 237] on icon at bounding box center [1105, 242] width 17 height 17
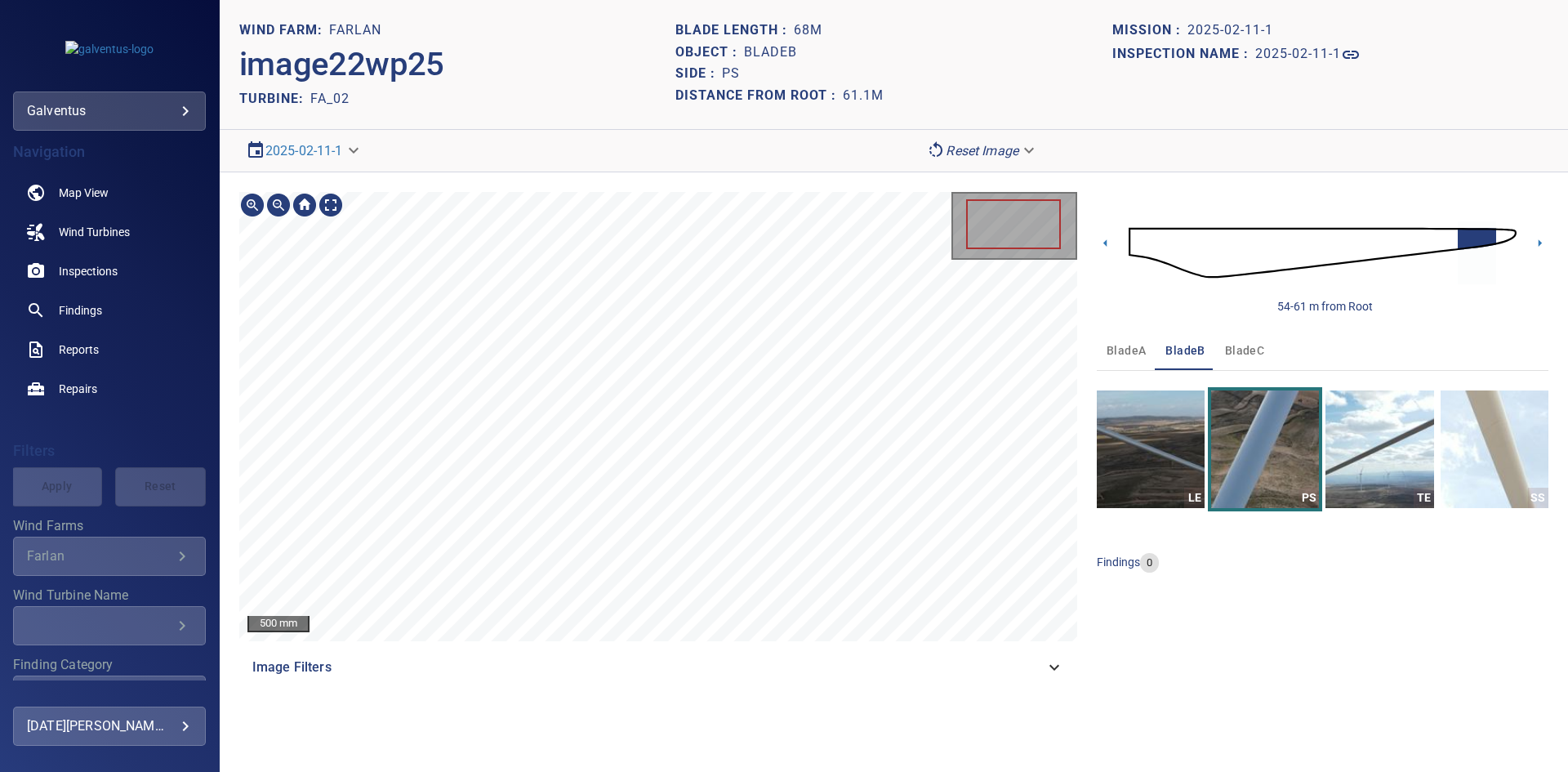
click at [630, 653] on div "500 mm Image Filters" at bounding box center [658, 439] width 838 height 495
click at [1108, 238] on icon at bounding box center [1105, 242] width 17 height 17
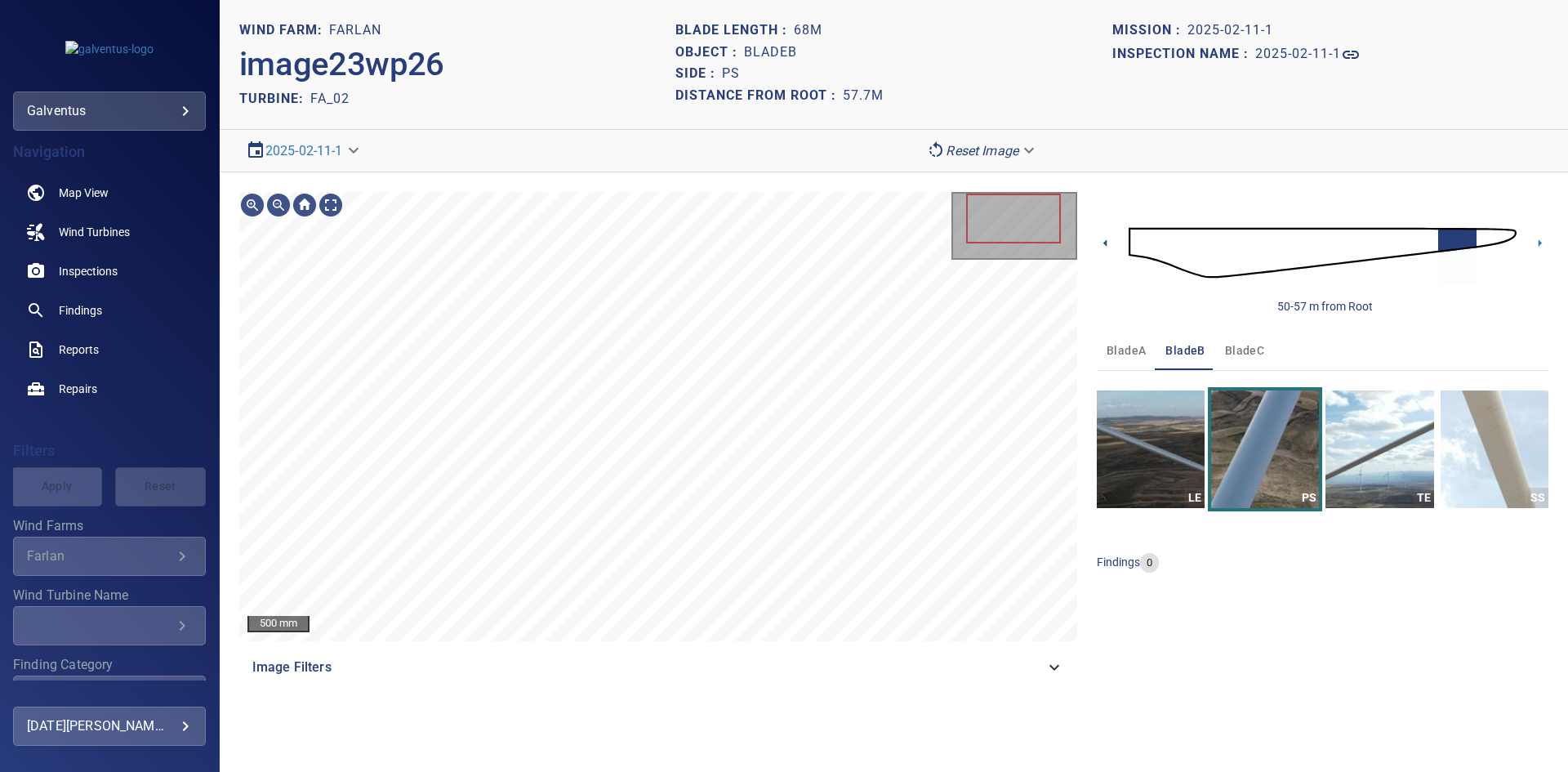
click at [1108, 237] on icon at bounding box center [1105, 242] width 17 height 17
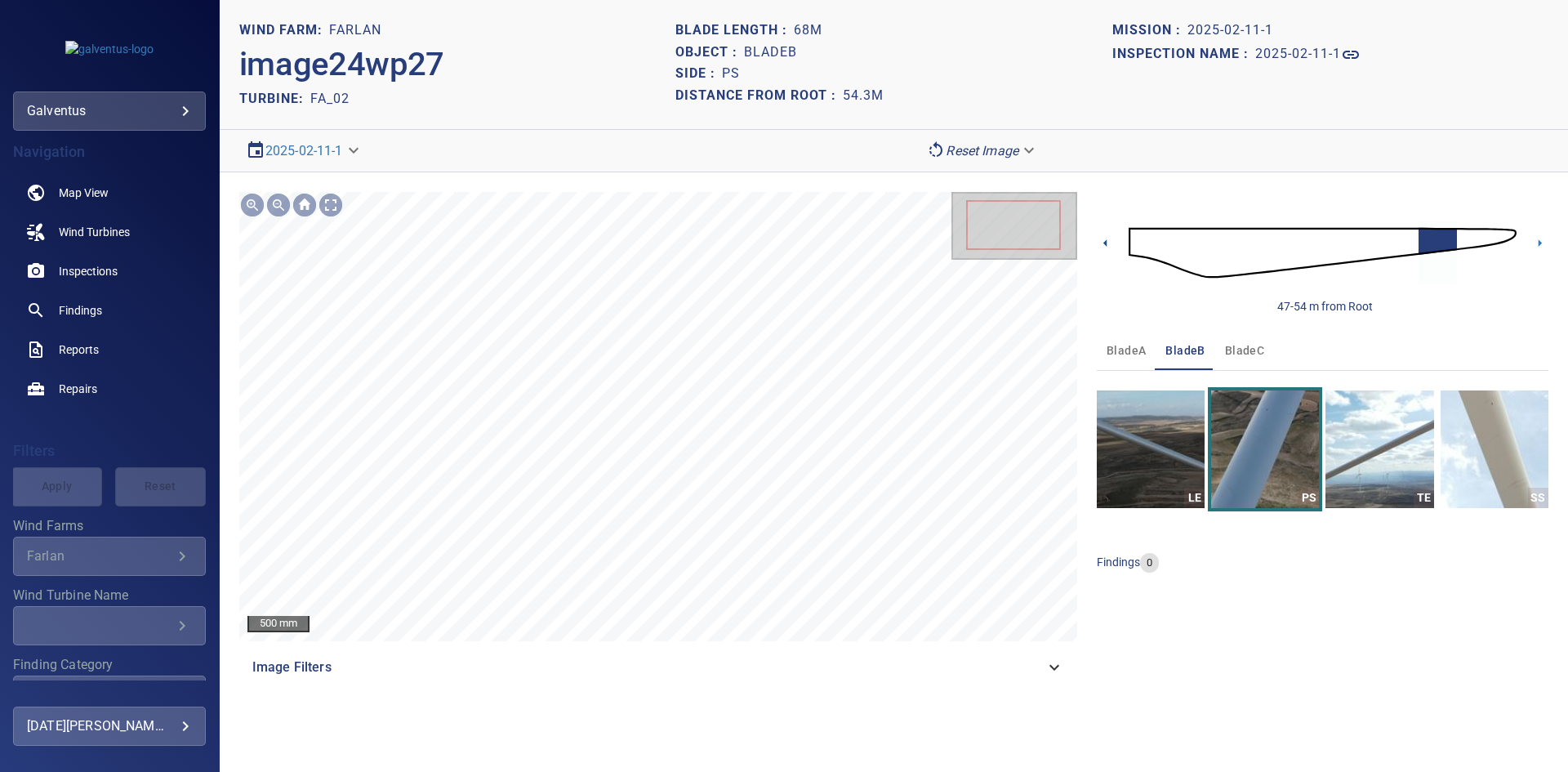
click at [1108, 241] on icon at bounding box center [1105, 242] width 17 height 17
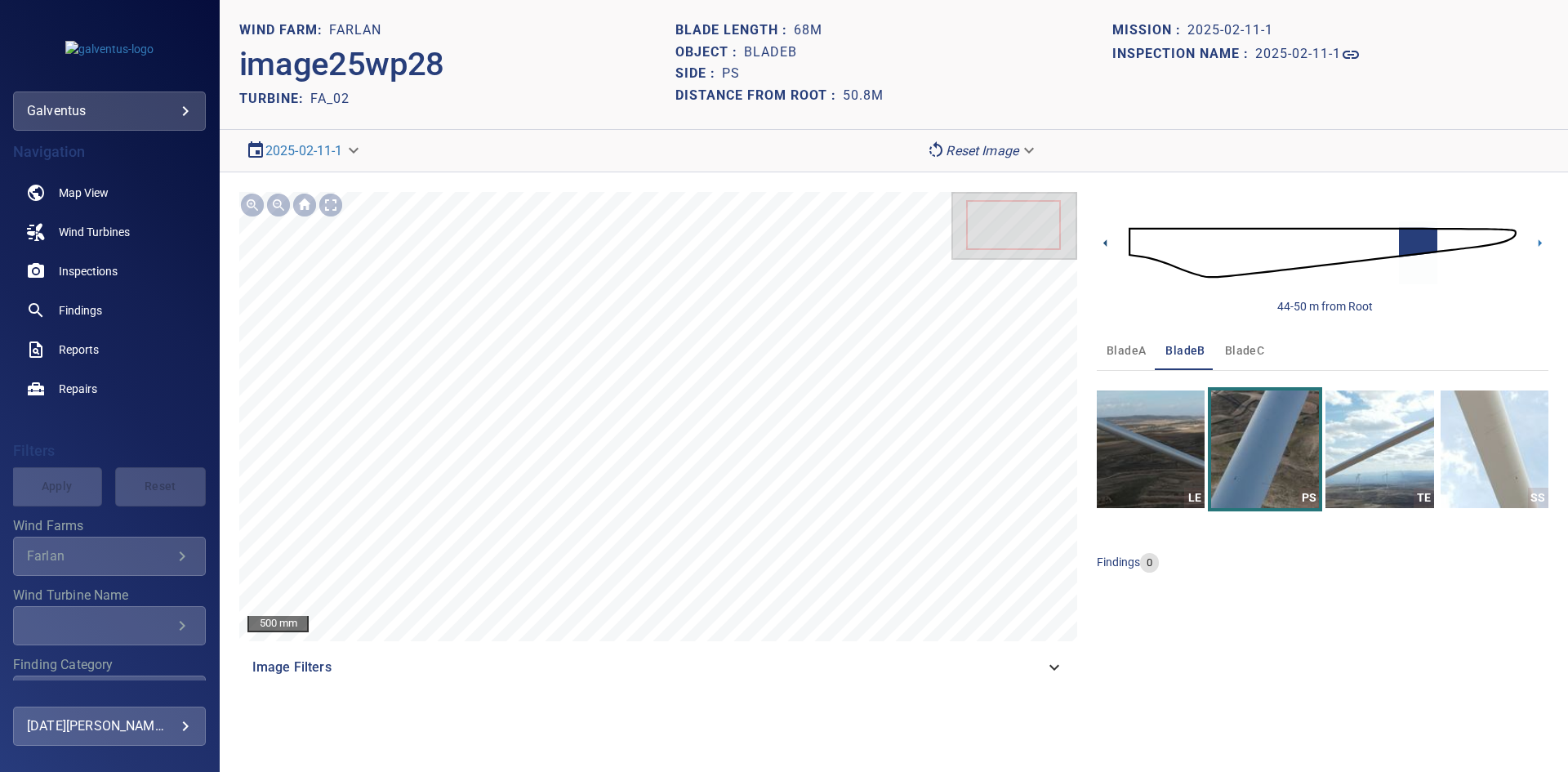
click at [1109, 245] on icon at bounding box center [1105, 242] width 17 height 17
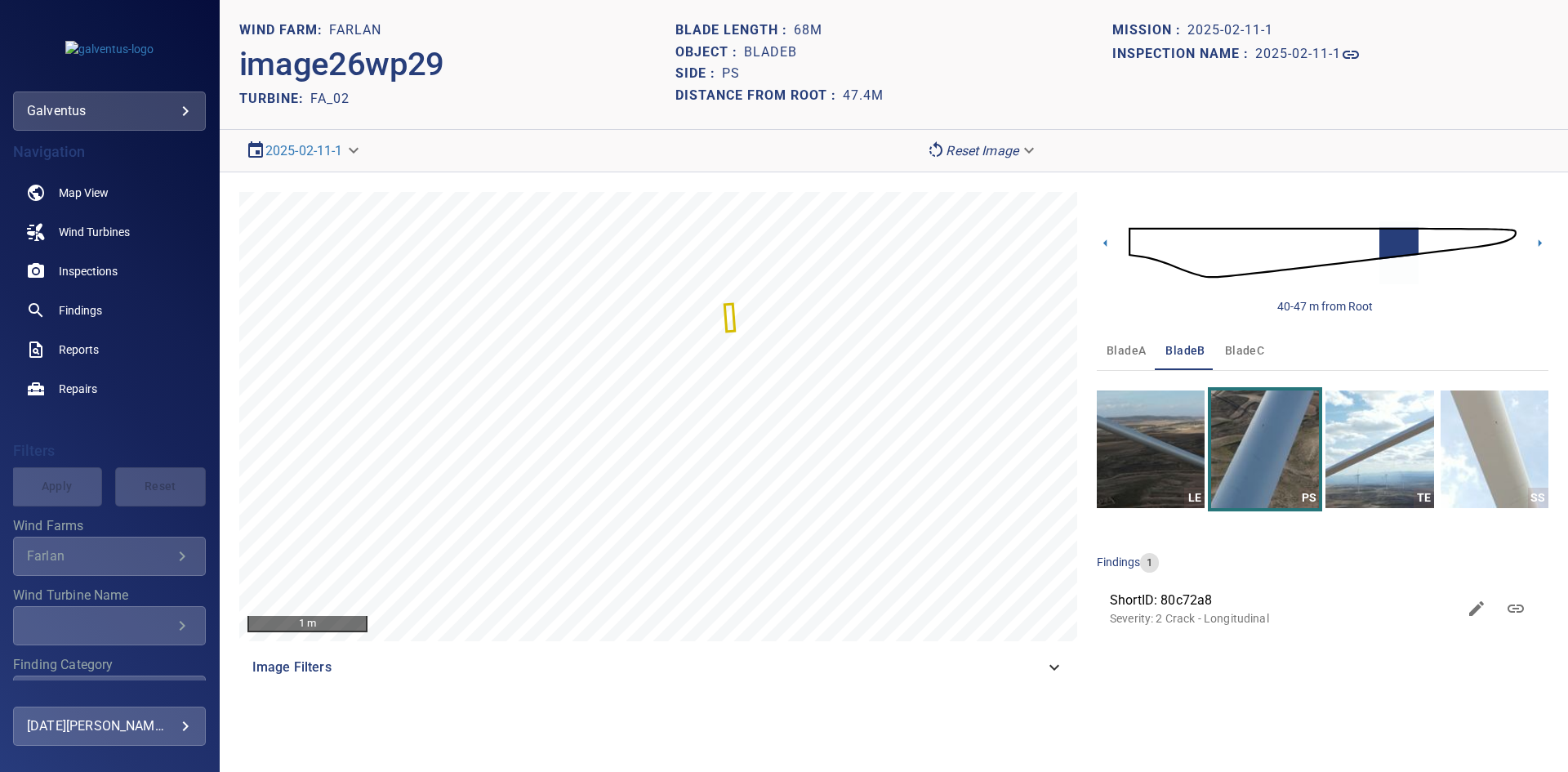
click at [1118, 248] on div "40-47 m from Root" at bounding box center [1322, 252] width 451 height 122
click at [1110, 242] on icon at bounding box center [1105, 242] width 17 height 17
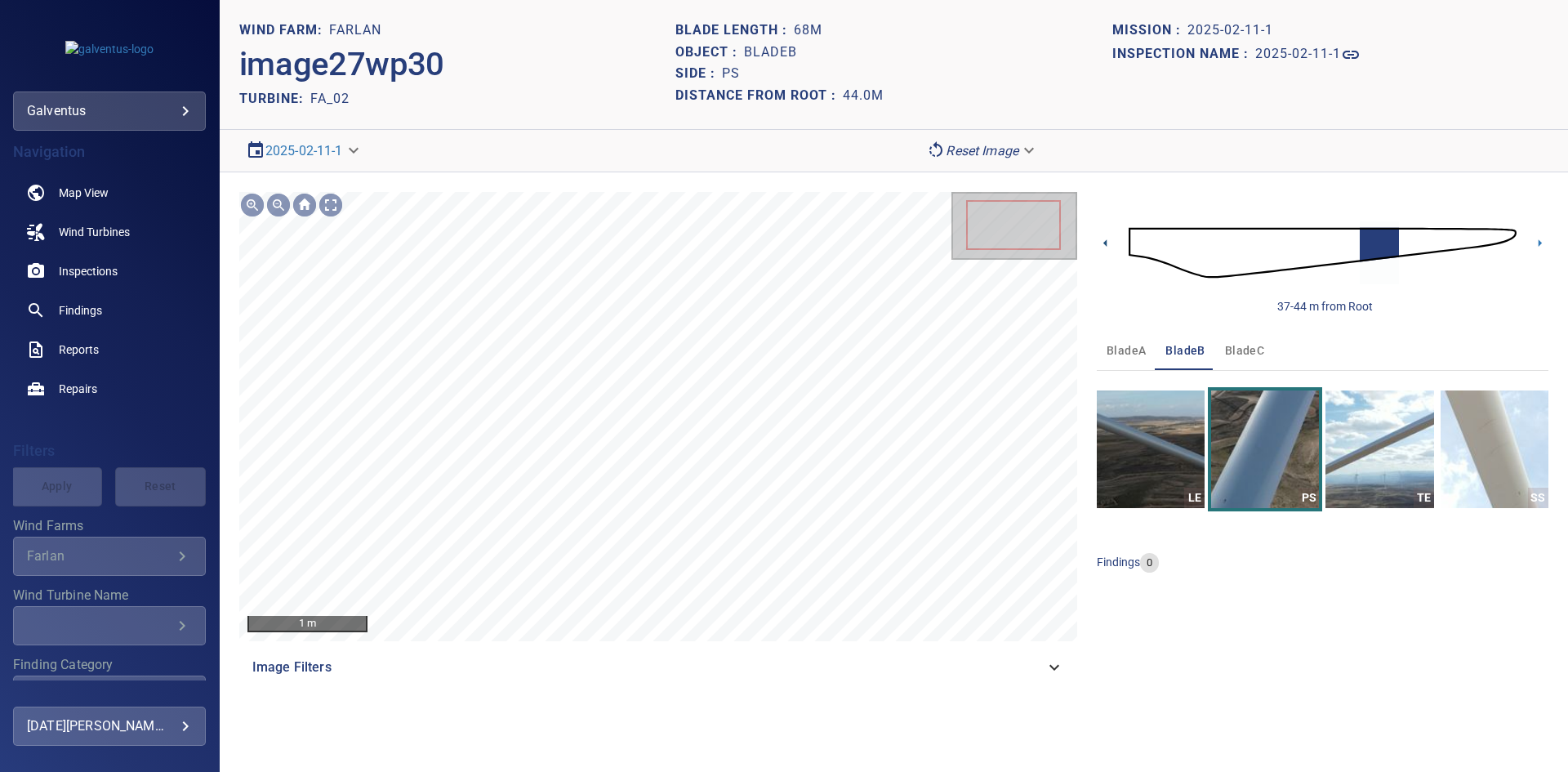
click at [1110, 243] on icon at bounding box center [1105, 242] width 17 height 17
click at [1104, 238] on icon at bounding box center [1105, 242] width 17 height 17
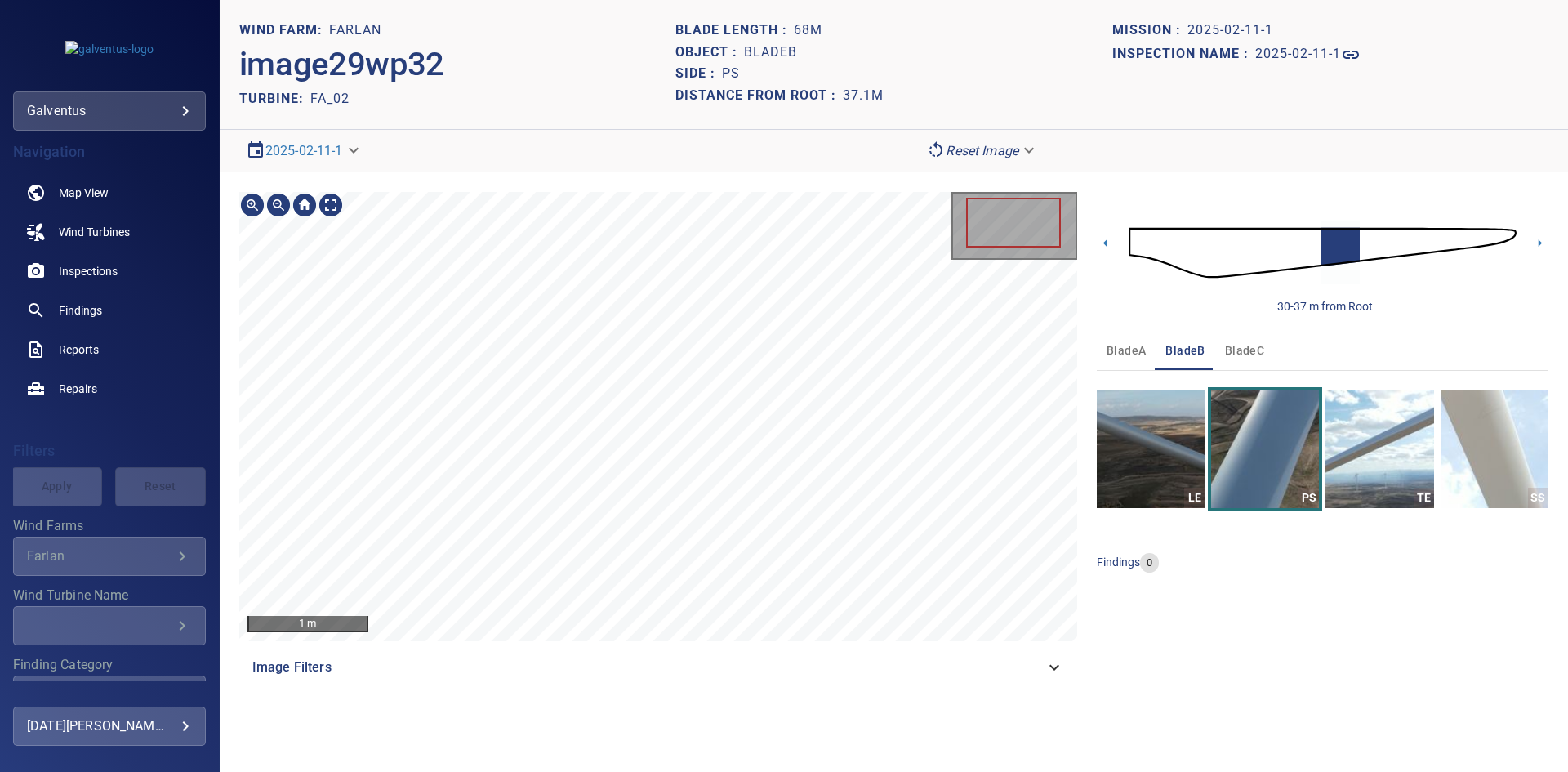
click at [501, 700] on div "1 m Image Filters 30-37 m from Root bladeA bladeB bladeC LE PS TE SS findings 0" at bounding box center [894, 439] width 1348 height 534
click at [1108, 244] on icon at bounding box center [1105, 242] width 17 height 17
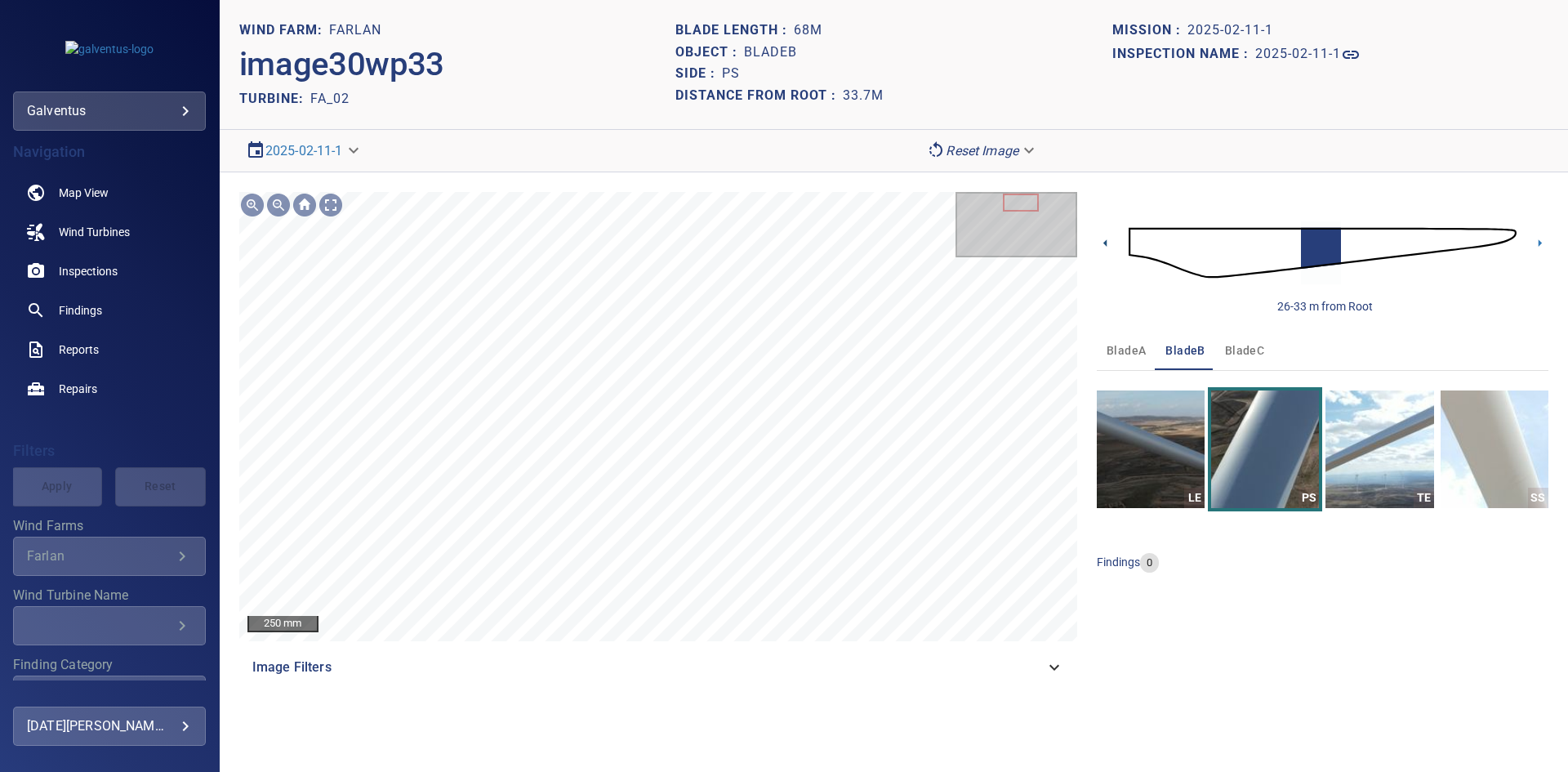
click at [1099, 242] on icon at bounding box center [1105, 242] width 17 height 17
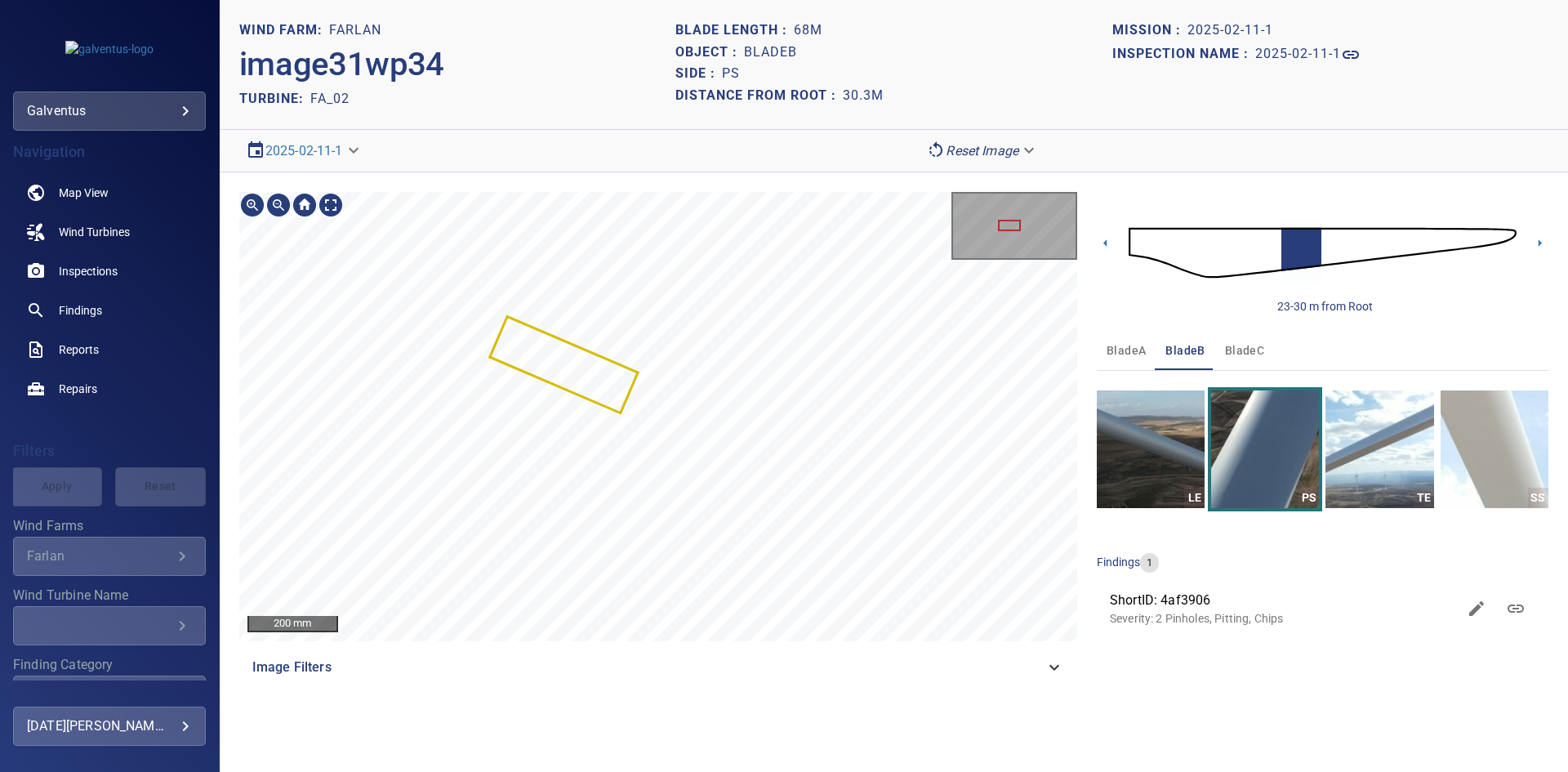
click at [819, 520] on div "Farlan/FA_02/4af39060-ed1f-11ef-a244-1b93e0dece4b Severity 2 Pinholes, Pitting,…" at bounding box center [658, 416] width 838 height 449
